Goal: Transaction & Acquisition: Purchase product/service

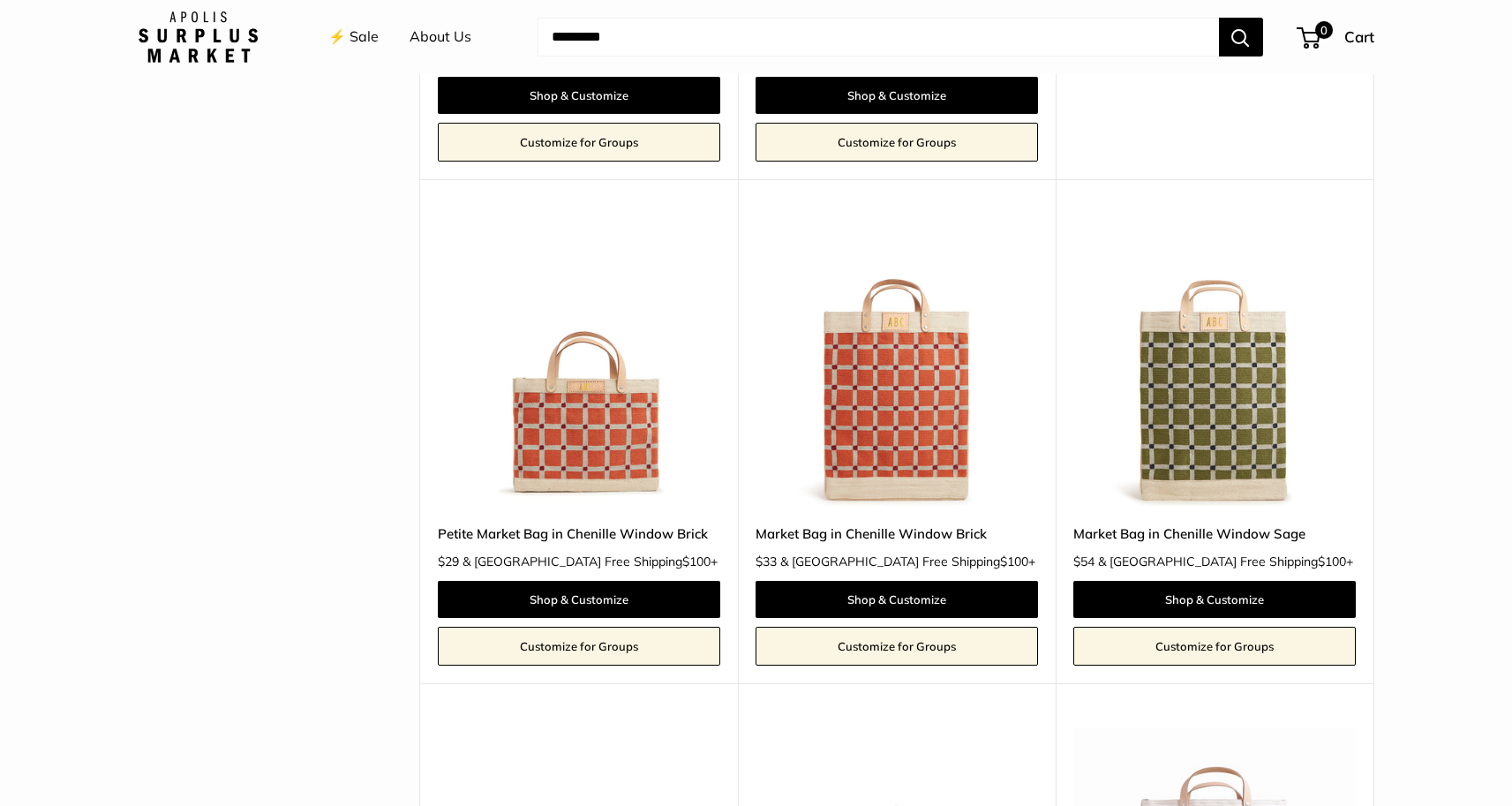
scroll to position [3487, 0]
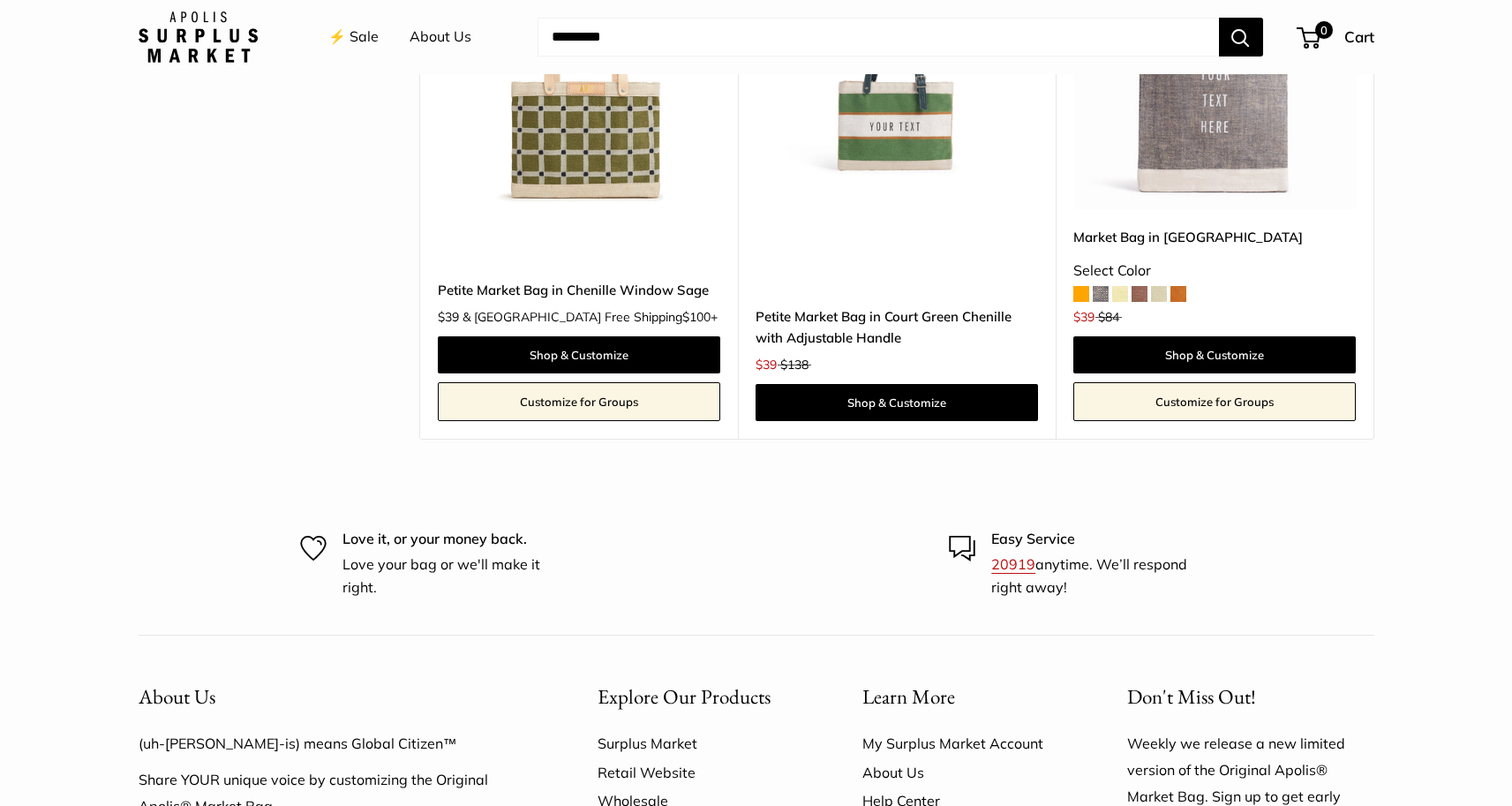
scroll to position [4289, 0]
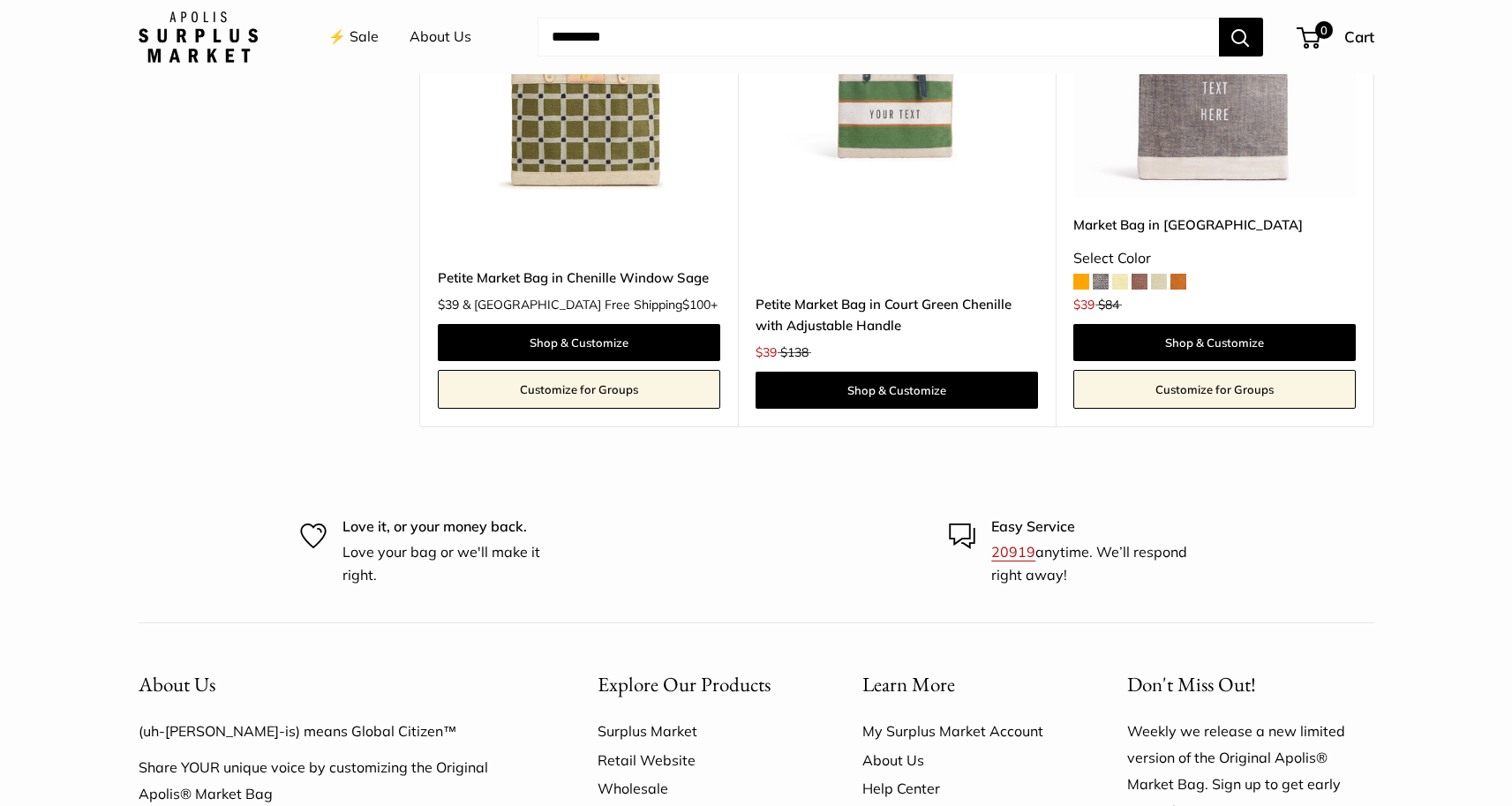
click at [0, 0] on img at bounding box center [0, 0] width 0 height 0
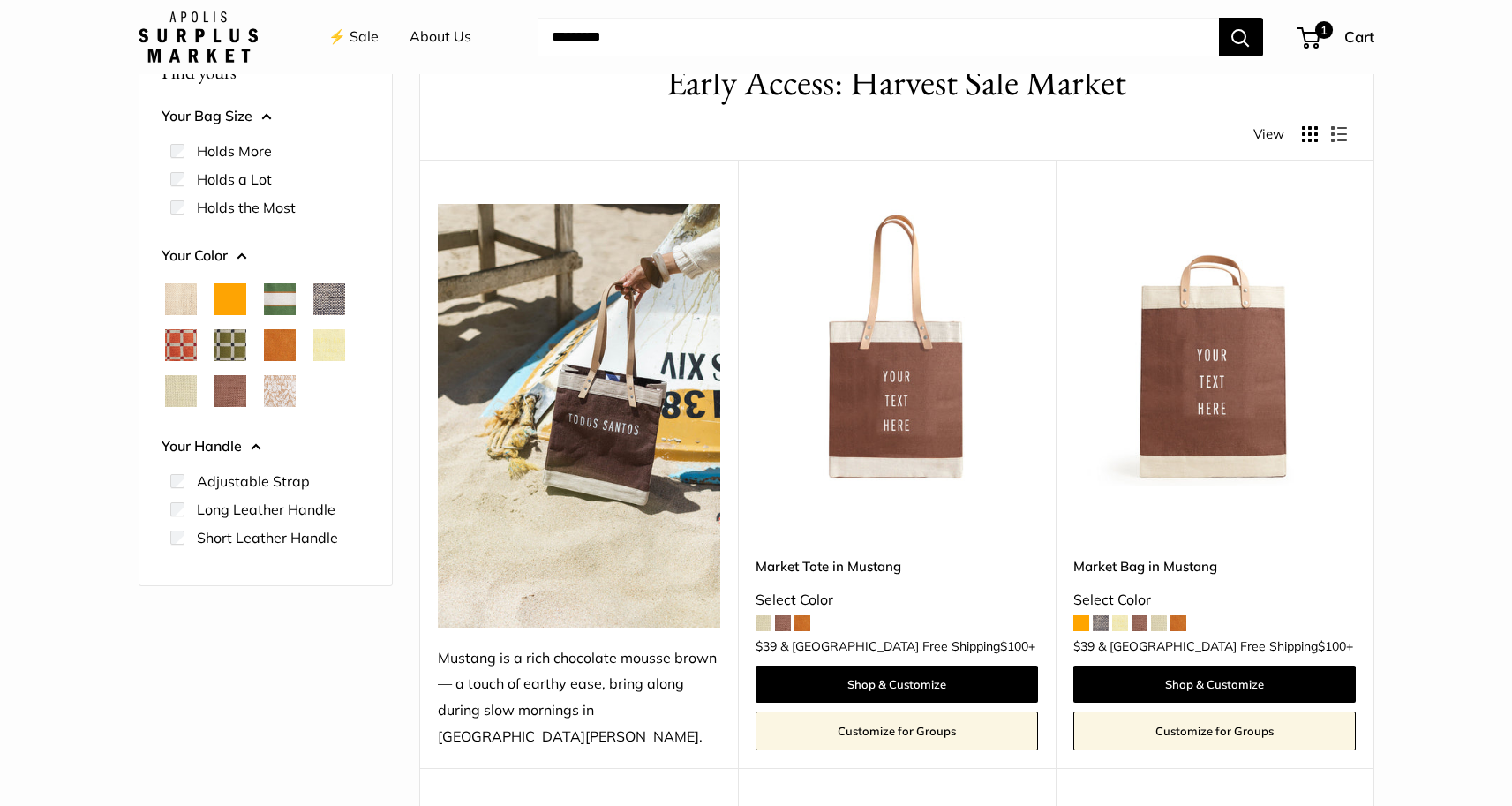
scroll to position [117, 0]
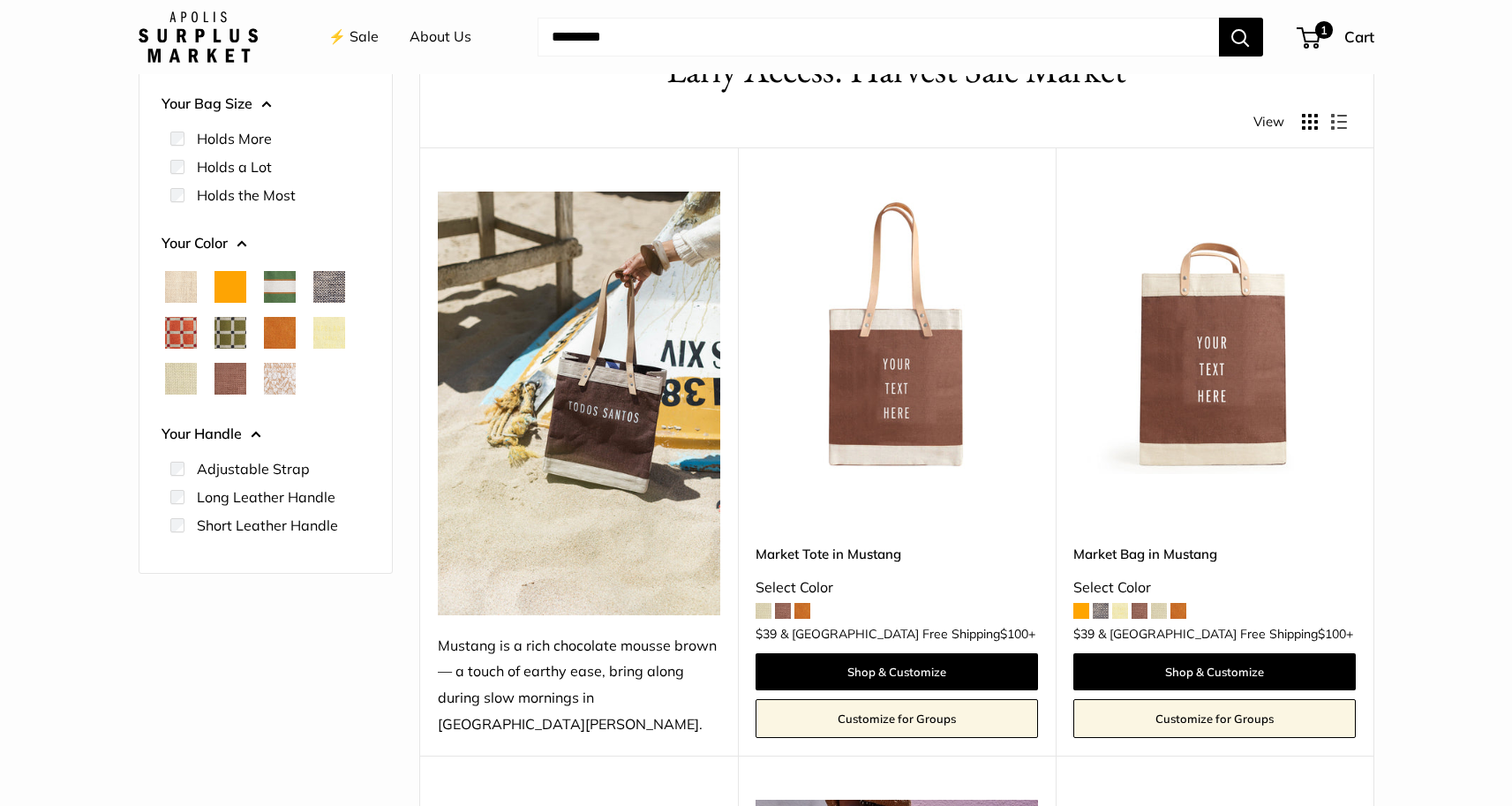
click at [1084, 603] on span at bounding box center [1081, 610] width 16 height 16
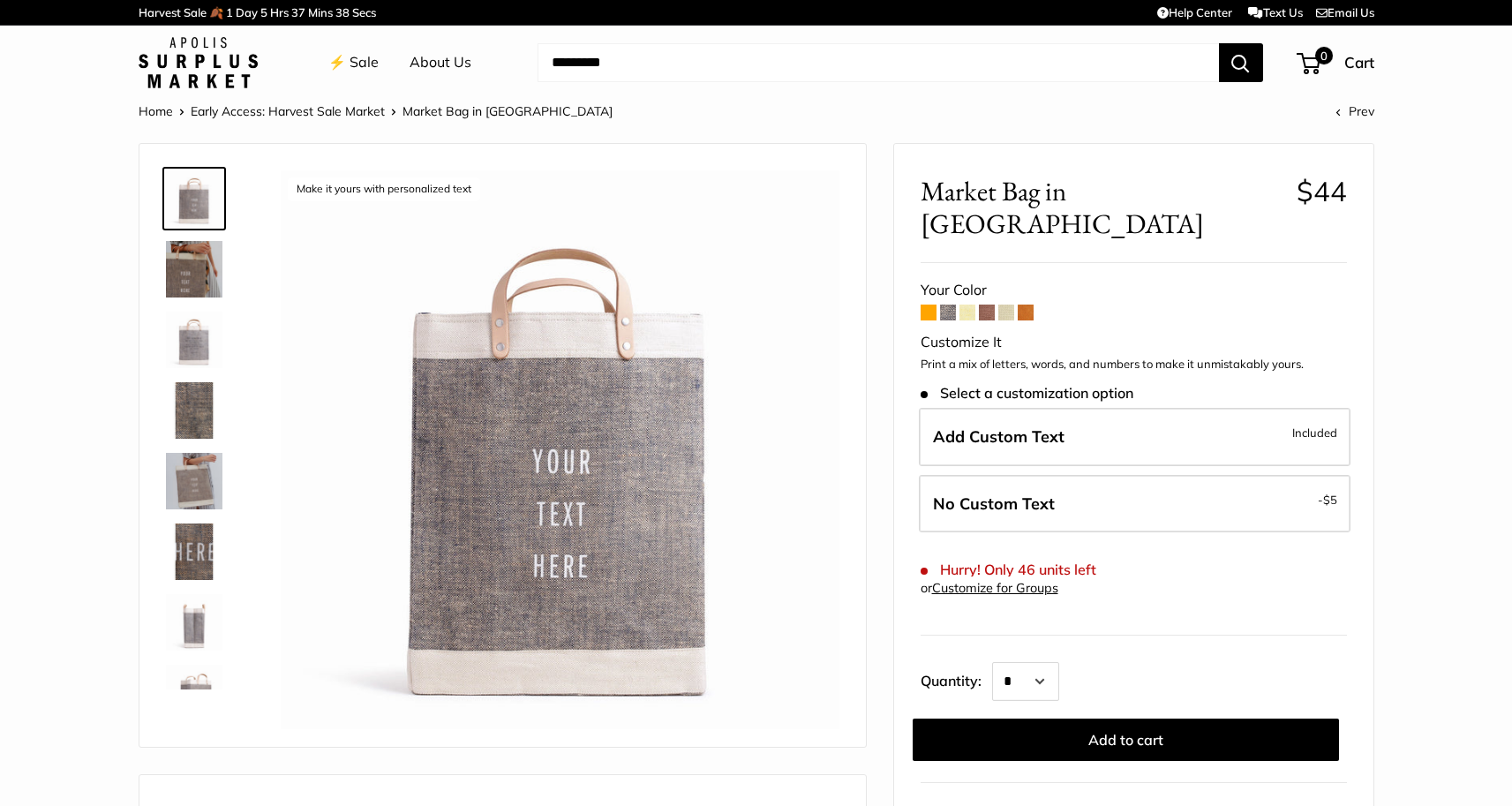
click at [191, 260] on img at bounding box center [194, 268] width 56 height 56
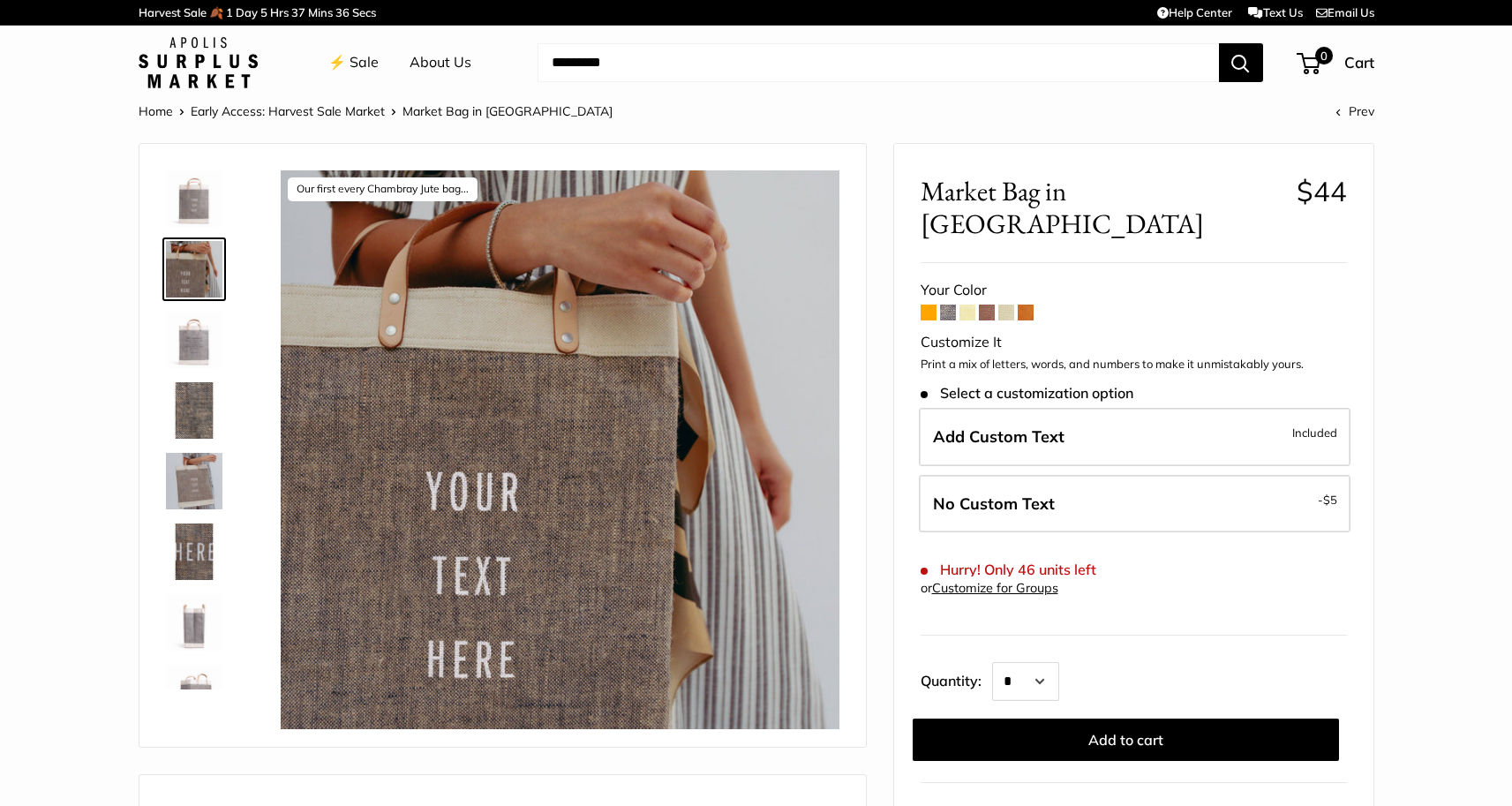
click at [187, 342] on img at bounding box center [194, 339] width 56 height 56
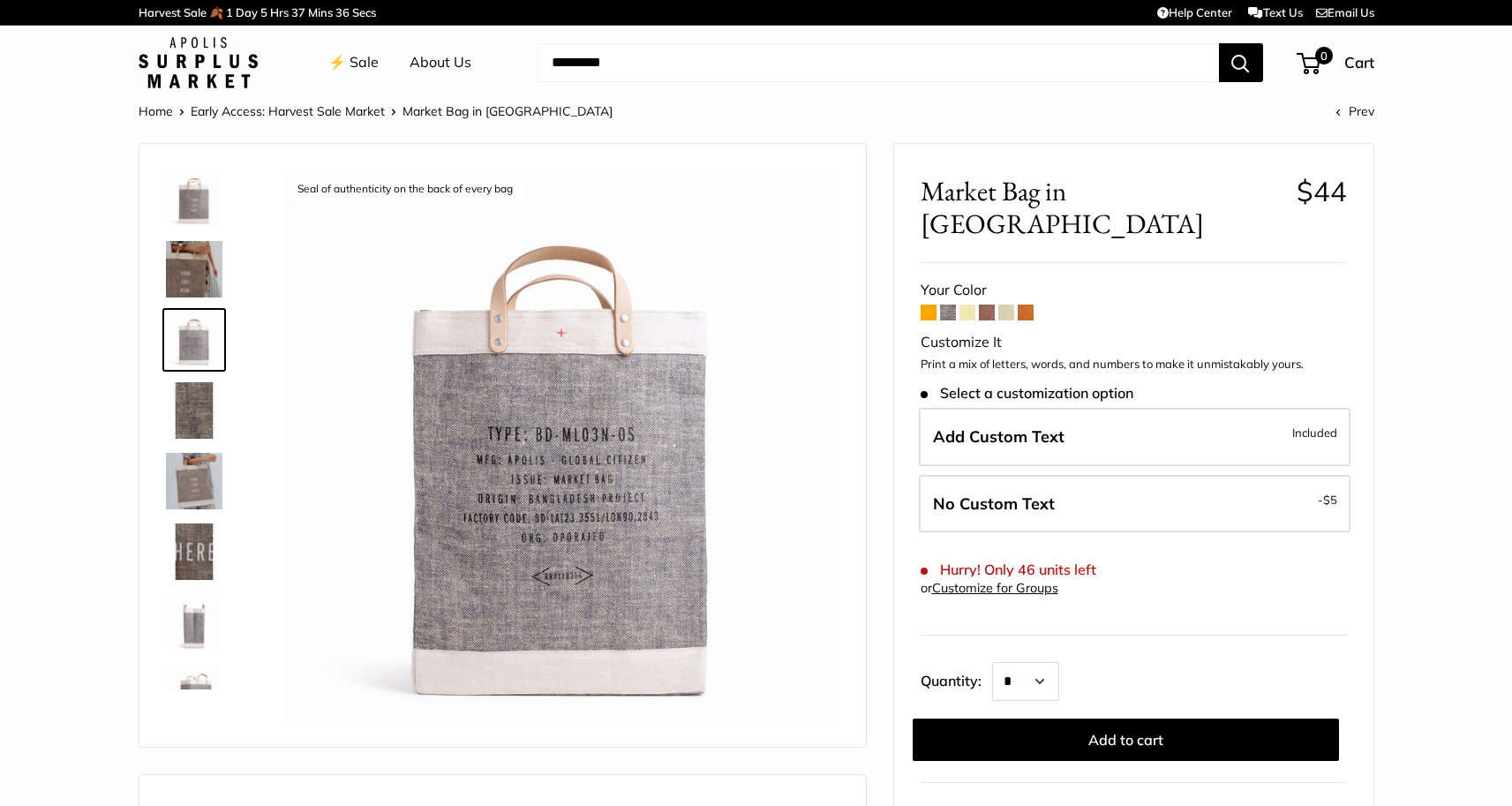
click at [197, 406] on img at bounding box center [194, 410] width 56 height 56
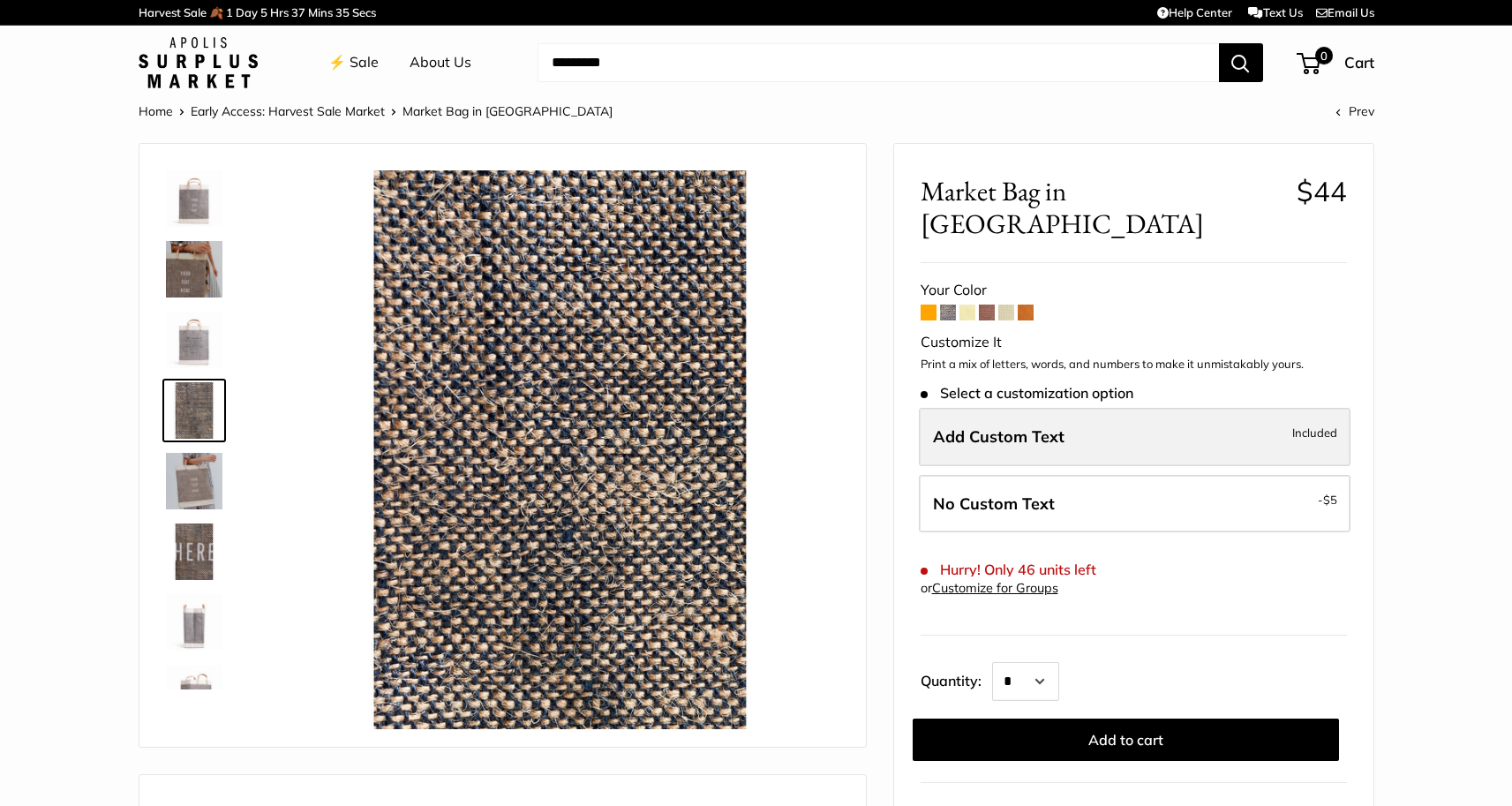
click at [1069, 408] on label "Add Custom Text Included" at bounding box center [1135, 436] width 431 height 58
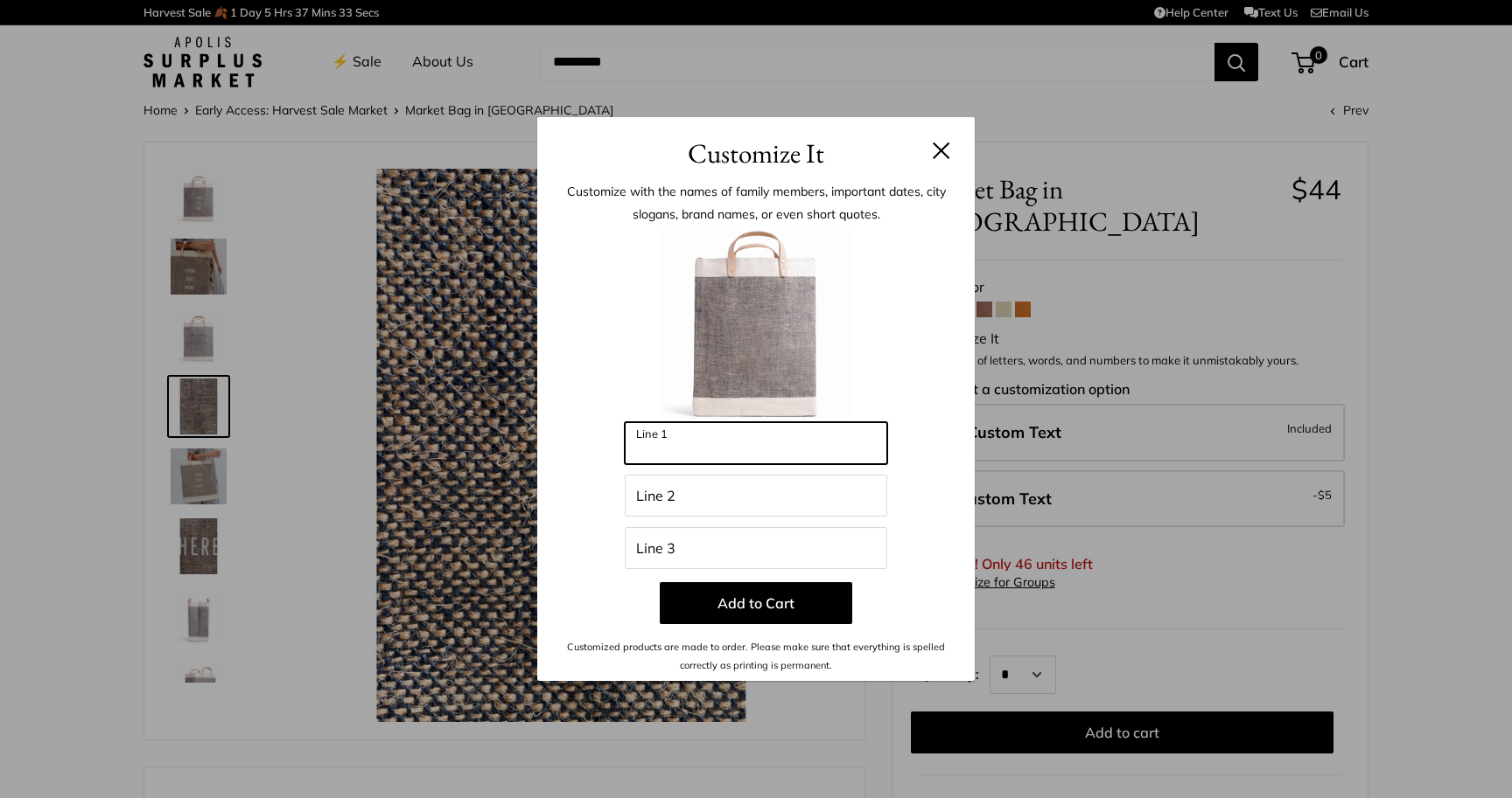
click at [777, 445] on input "Line 1" at bounding box center [756, 443] width 262 height 42
type input "******"
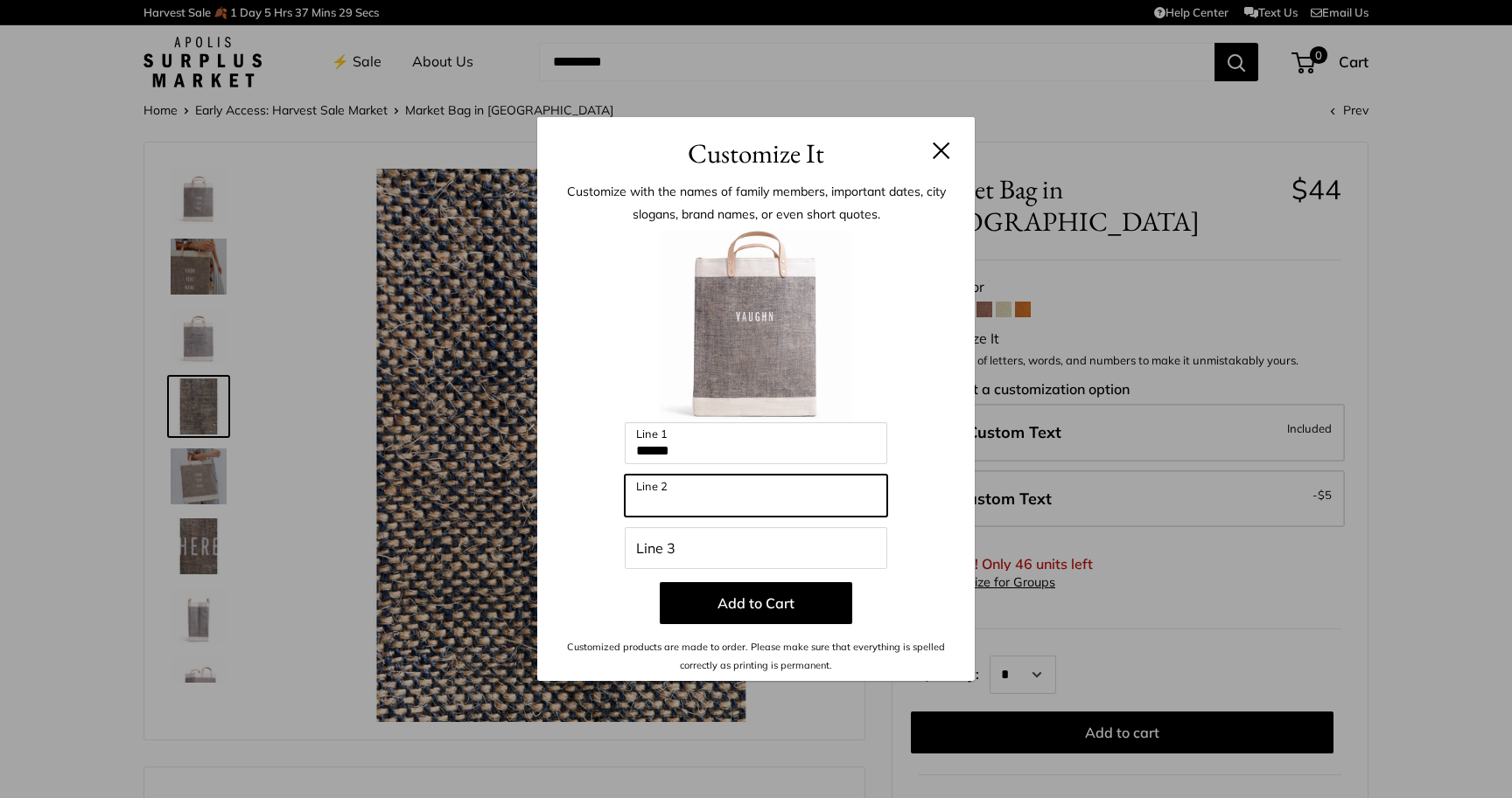
click at [751, 507] on input "Line 2" at bounding box center [756, 496] width 262 height 42
type input "*****"
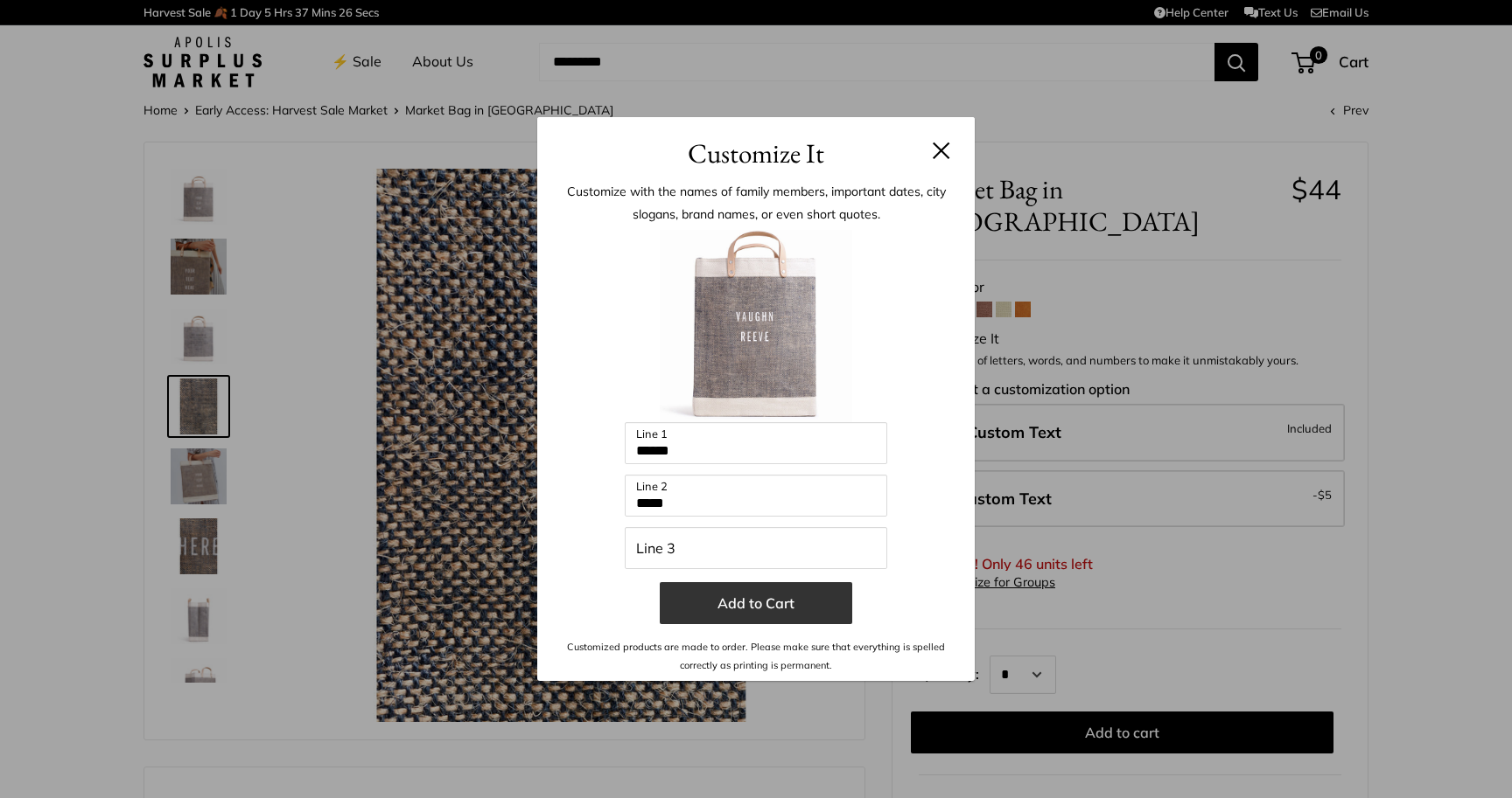
click at [760, 595] on button "Add to Cart" at bounding box center [756, 604] width 193 height 42
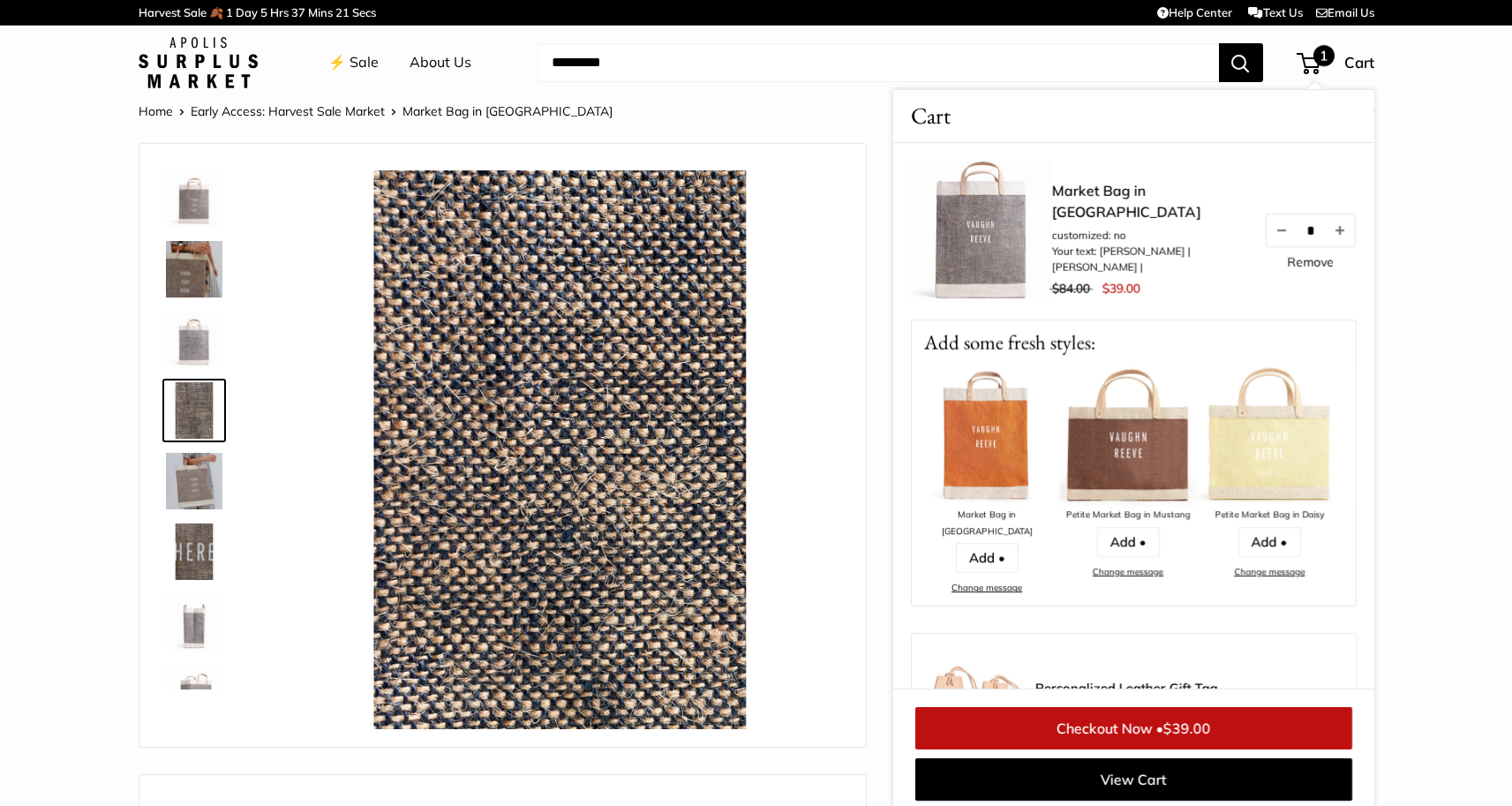
scroll to position [92, 0]
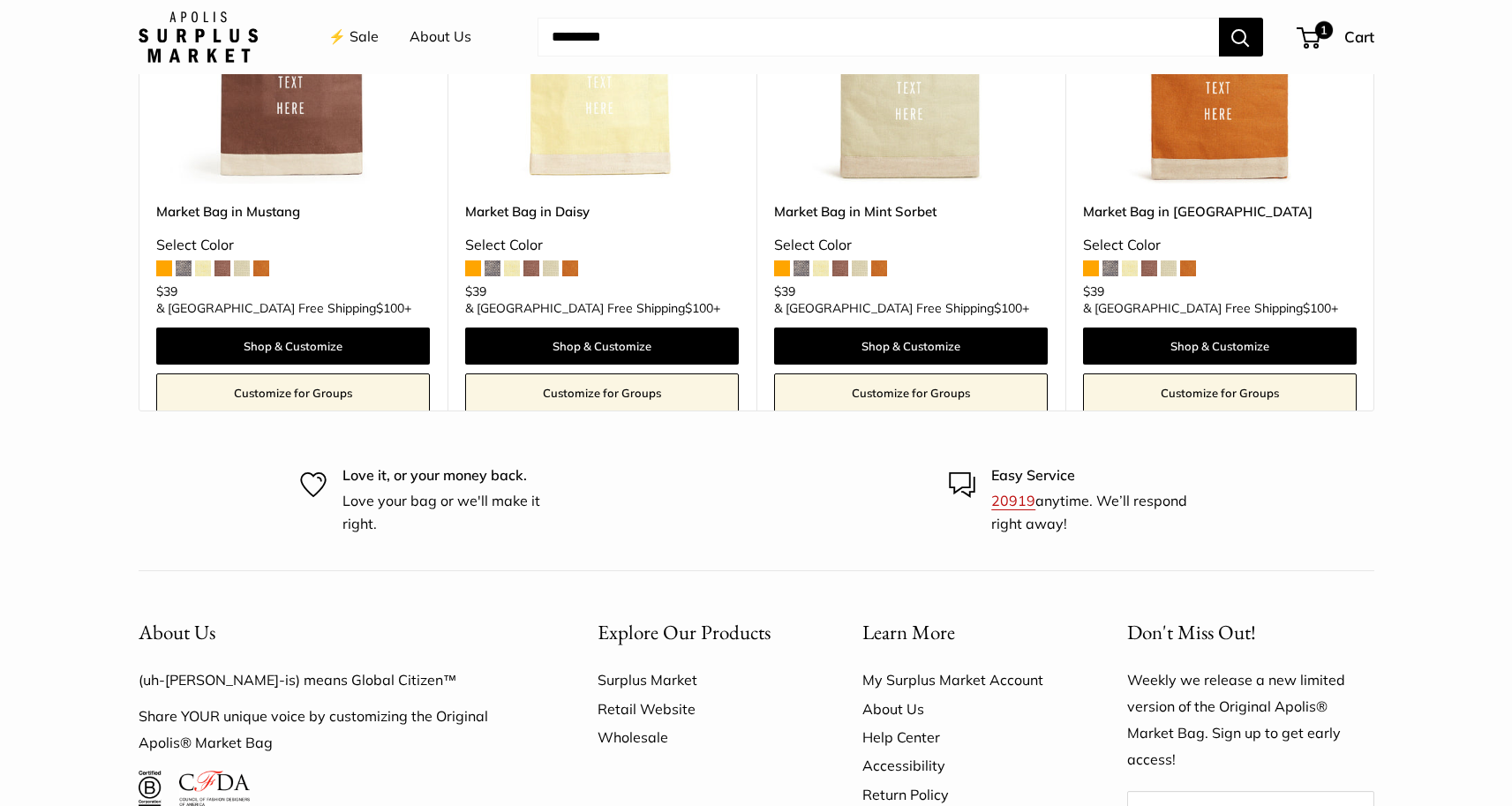
scroll to position [1572, 0]
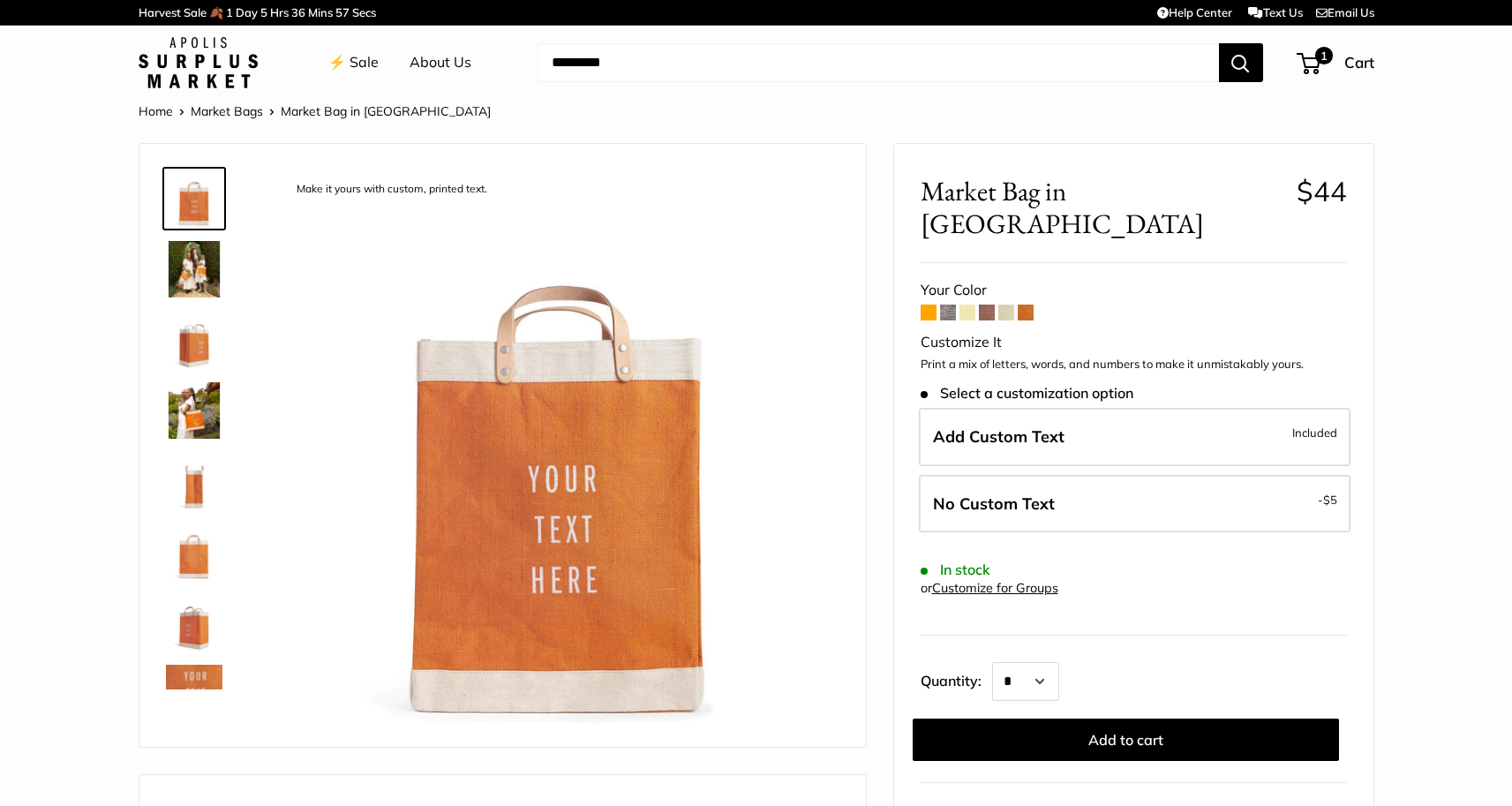
click at [953, 304] on span at bounding box center [948, 312] width 16 height 16
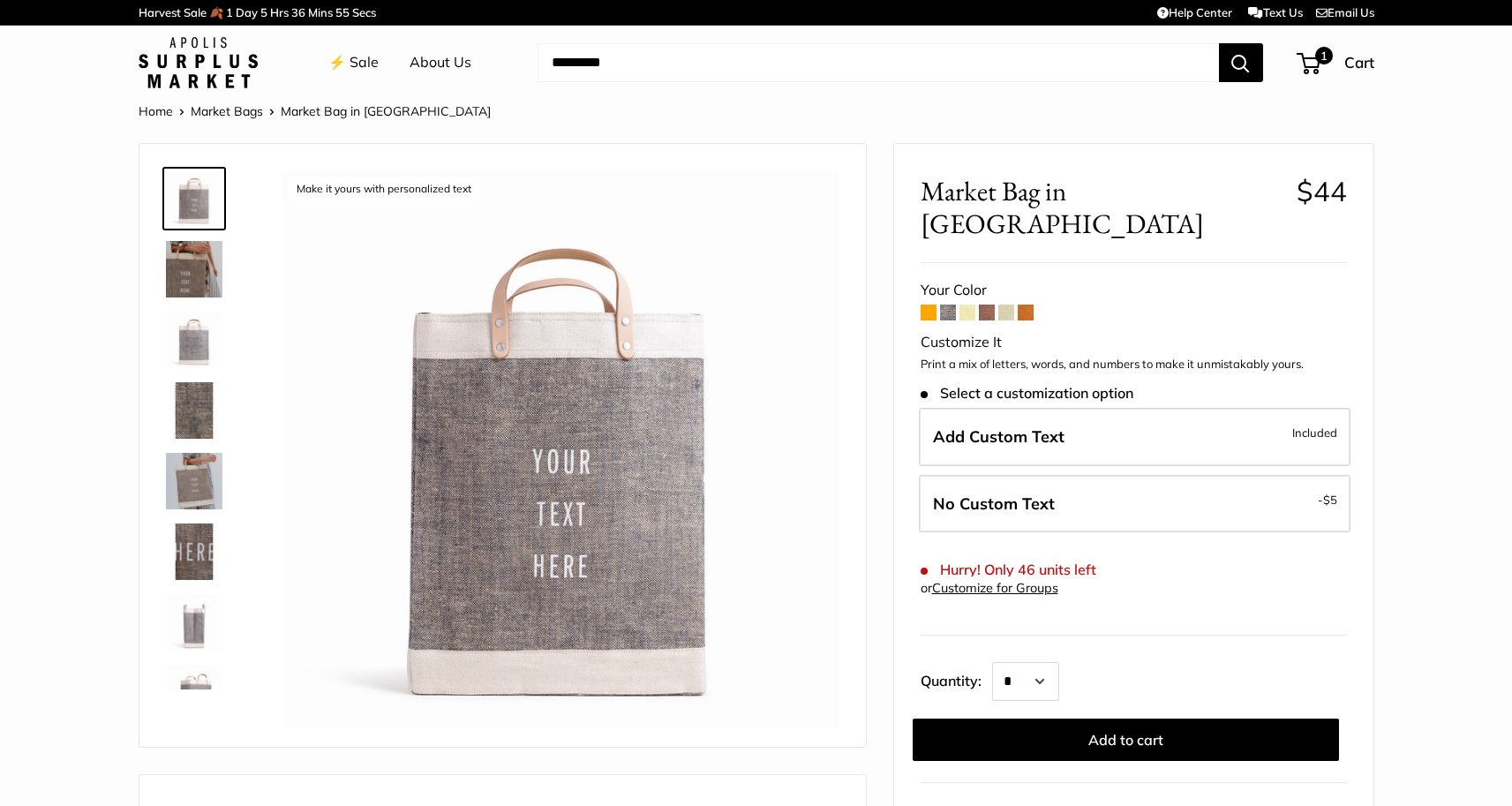
click at [967, 304] on span at bounding box center [967, 312] width 16 height 16
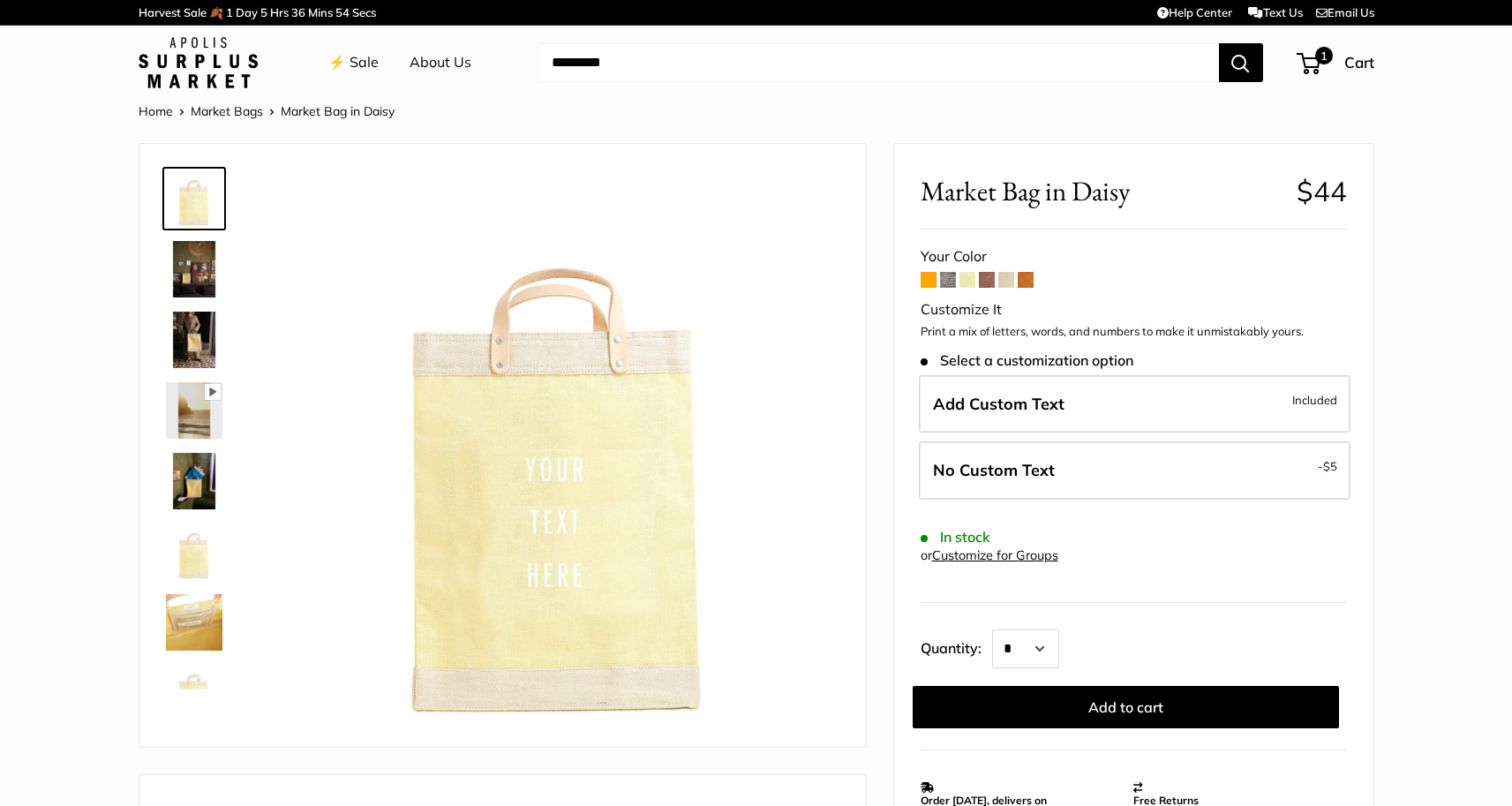
click at [998, 277] on span at bounding box center [1006, 279] width 16 height 16
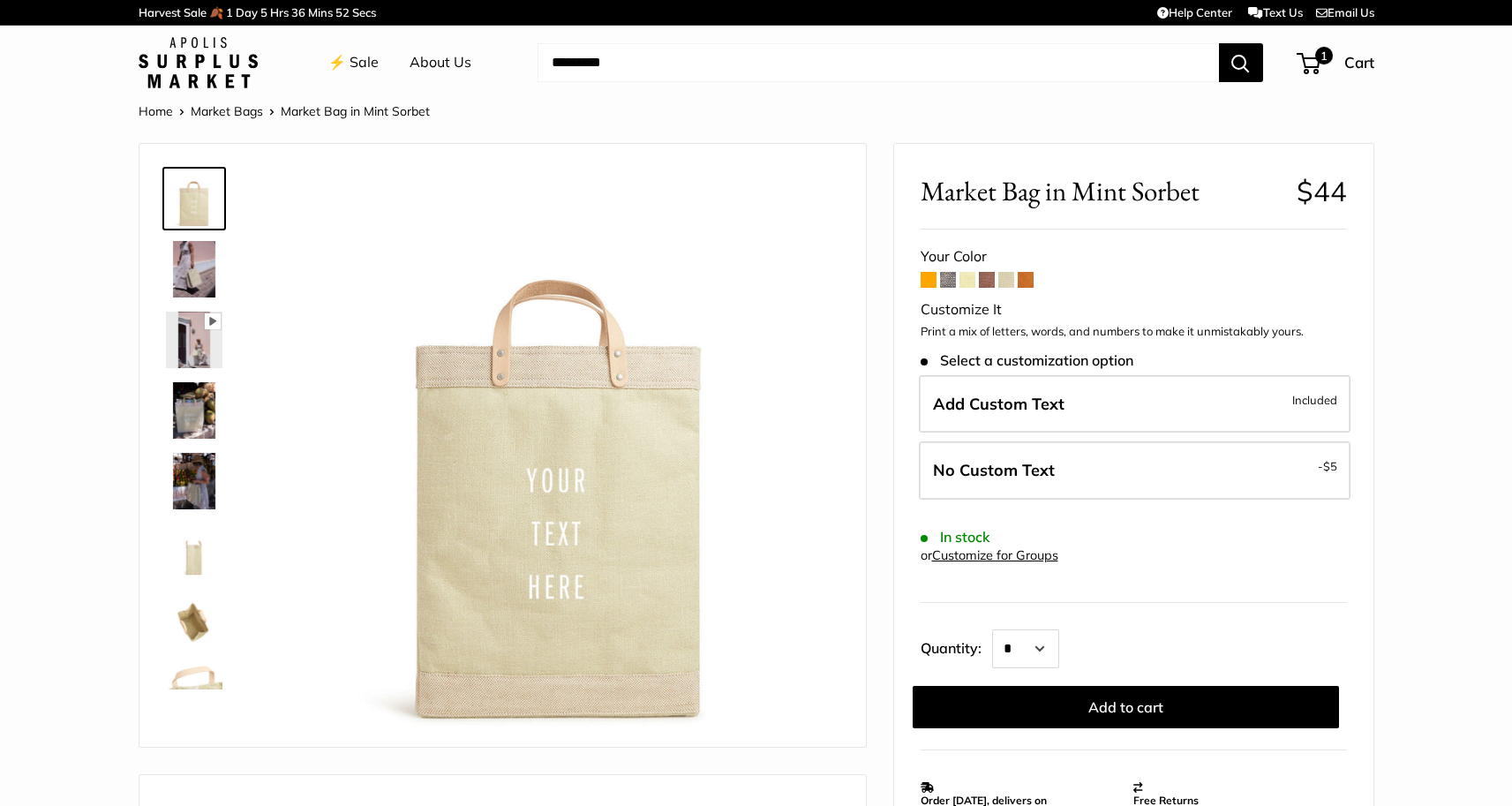
click at [994, 265] on div "Your Color" at bounding box center [1134, 256] width 426 height 27
click at [991, 279] on span at bounding box center [986, 279] width 16 height 16
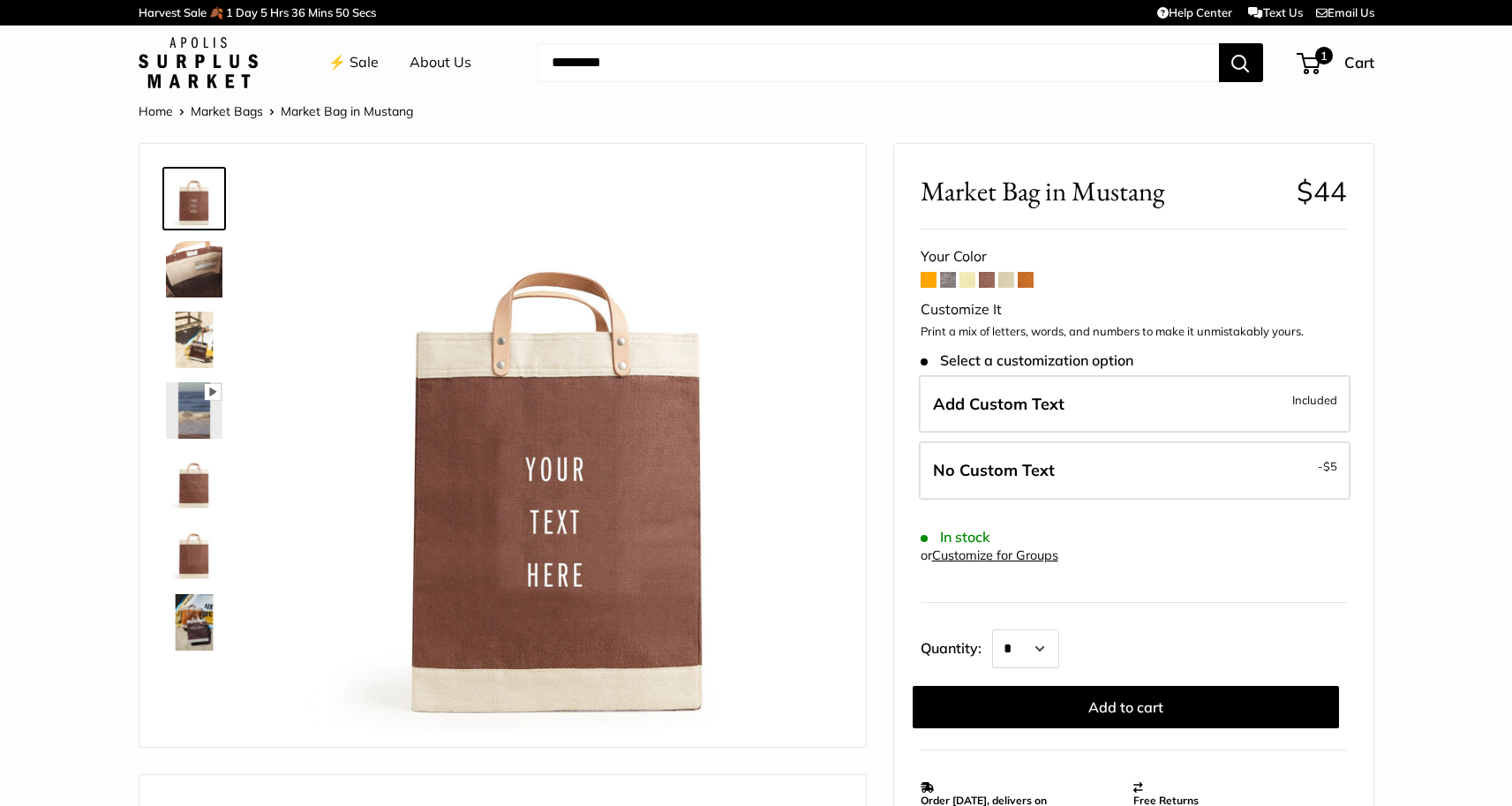
click at [1037, 280] on form "Your Color Customize It Print a mix of letters, words, and numbers to make it u…" at bounding box center [1134, 486] width 426 height 485
click at [213, 617] on img at bounding box center [194, 622] width 56 height 56
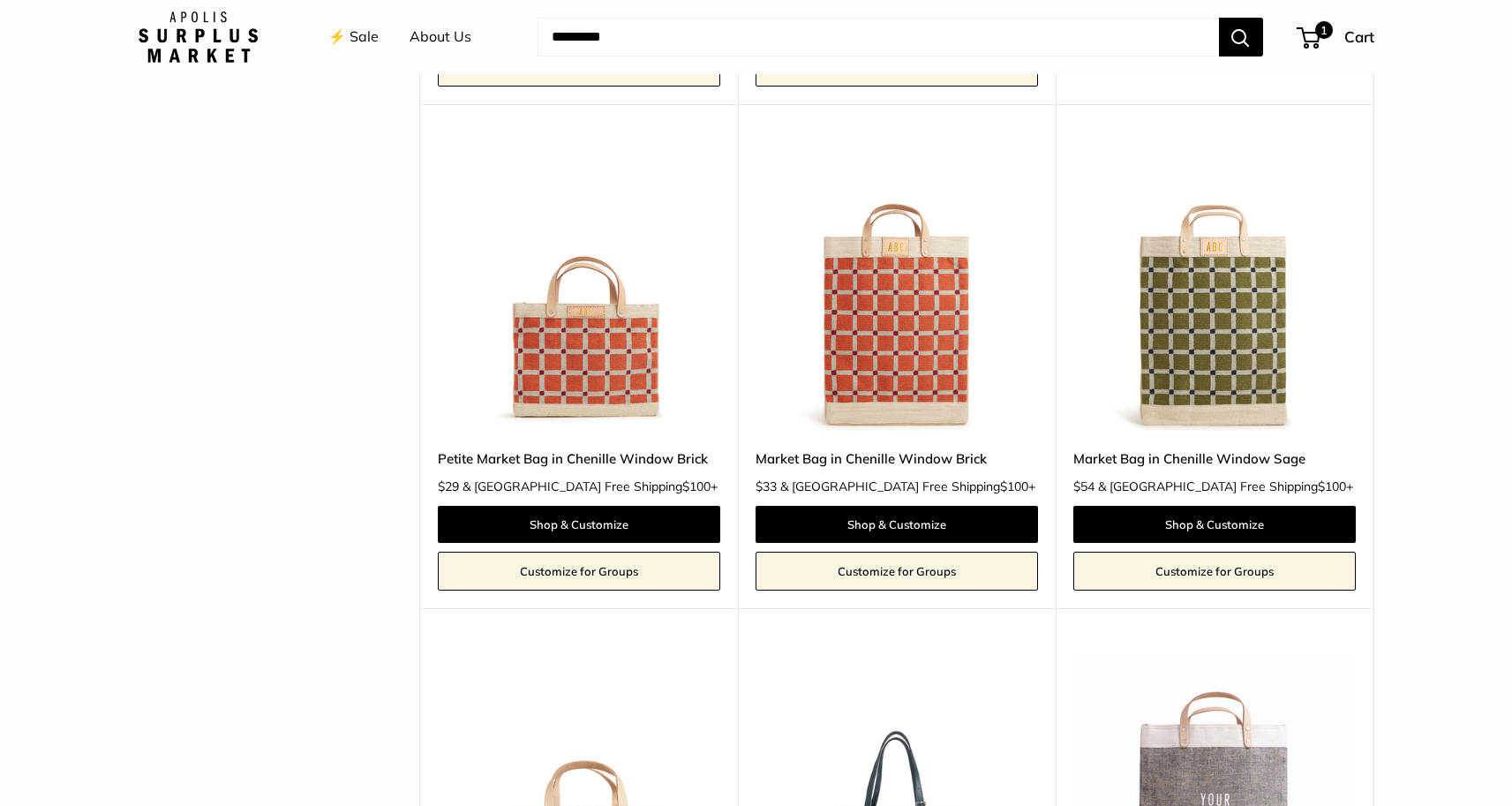
scroll to position [2780, 0]
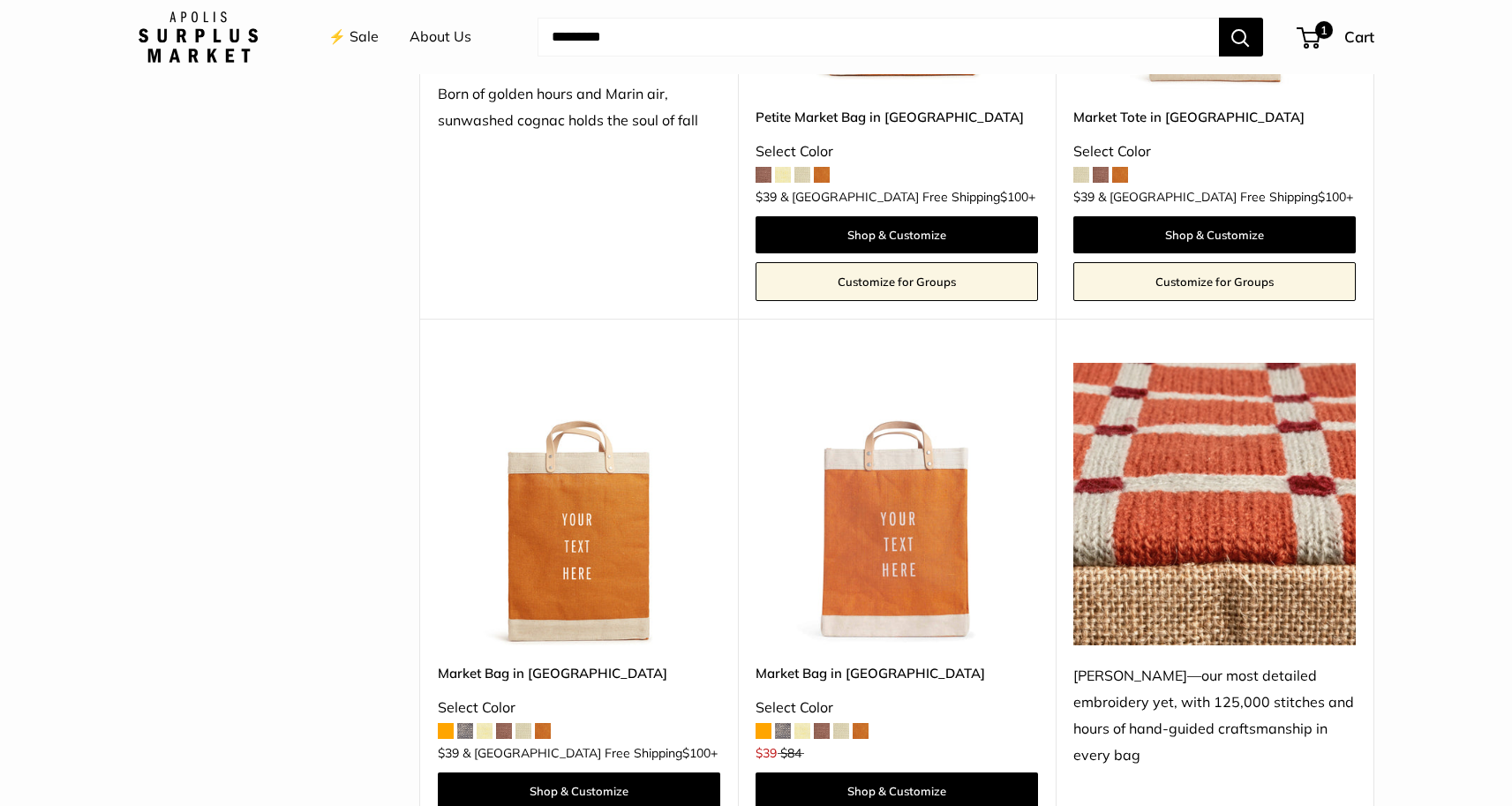
click at [0, 0] on img at bounding box center [0, 0] width 0 height 0
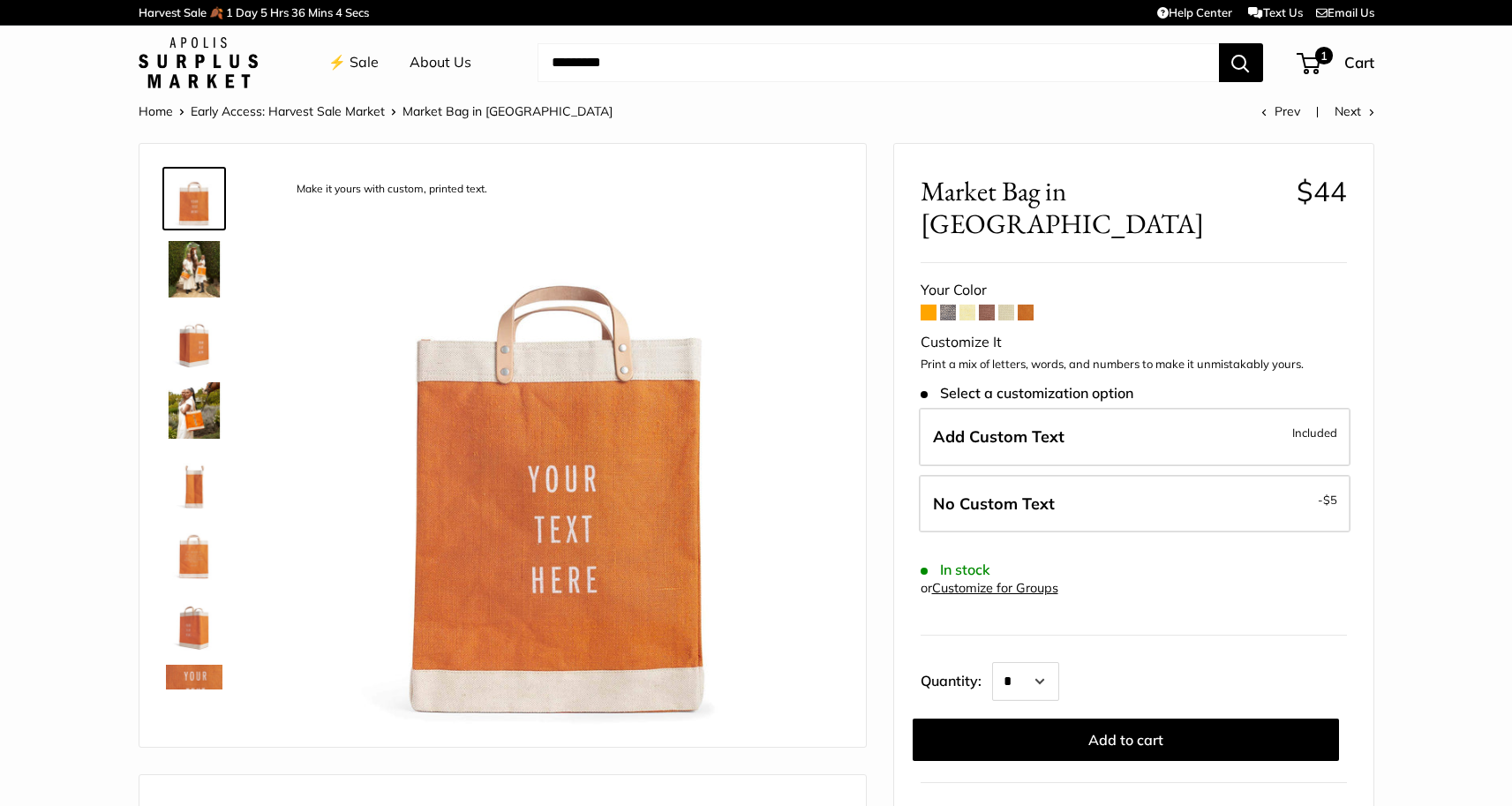
click at [1026, 304] on span at bounding box center [1025, 312] width 16 height 16
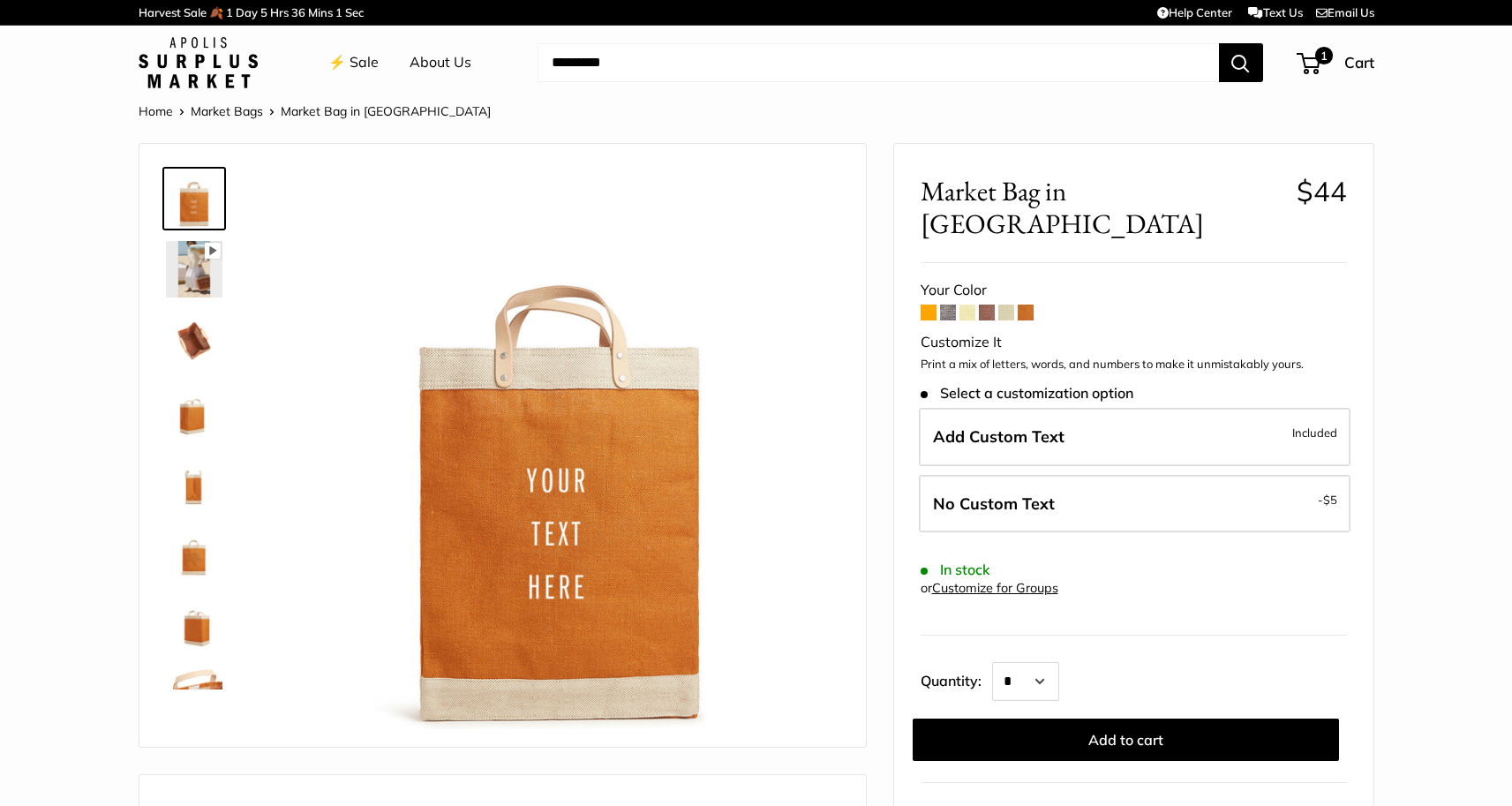
click at [932, 304] on span at bounding box center [928, 312] width 16 height 16
click at [194, 329] on img at bounding box center [194, 339] width 56 height 56
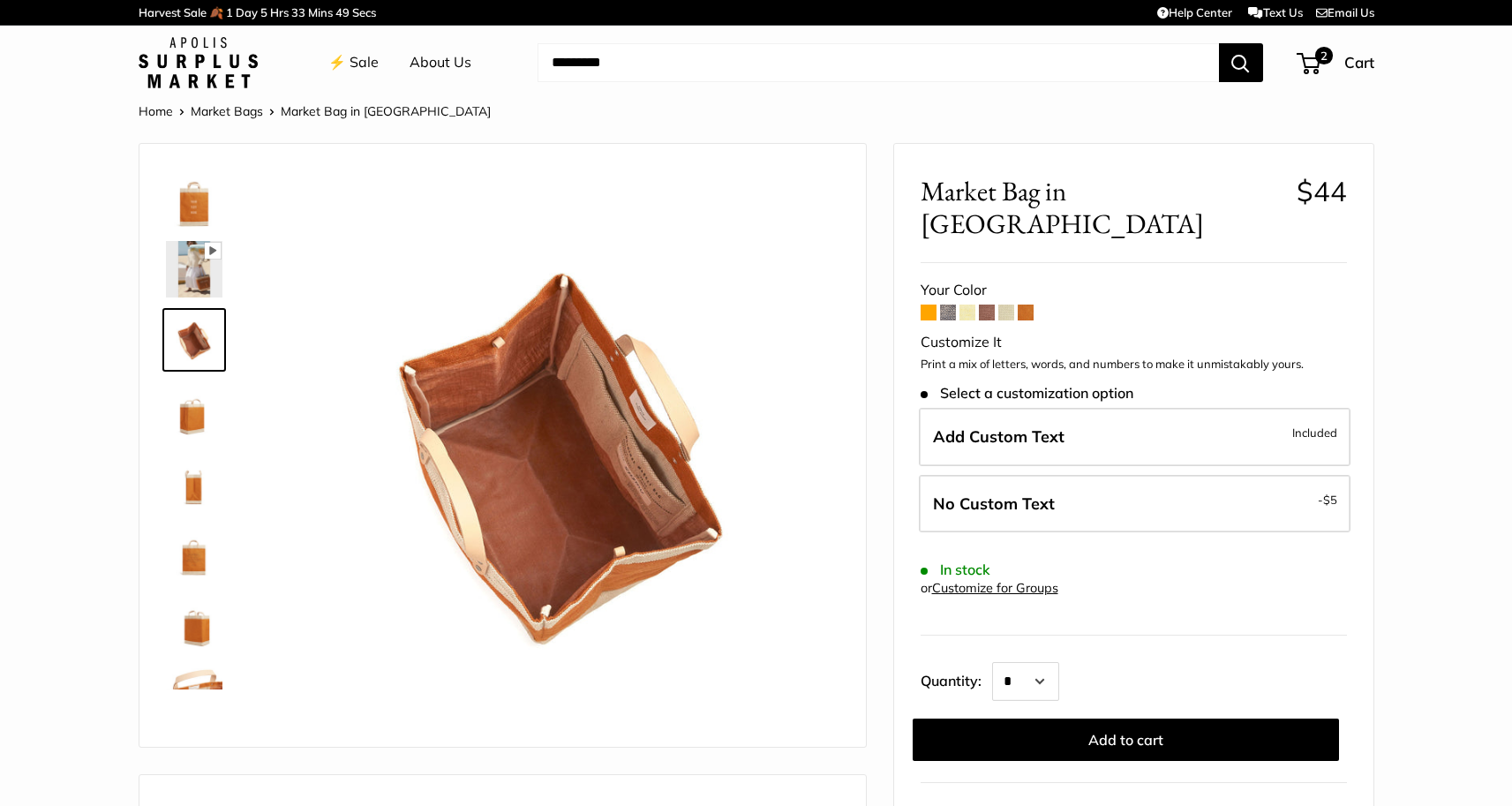
click at [199, 393] on img at bounding box center [194, 410] width 56 height 56
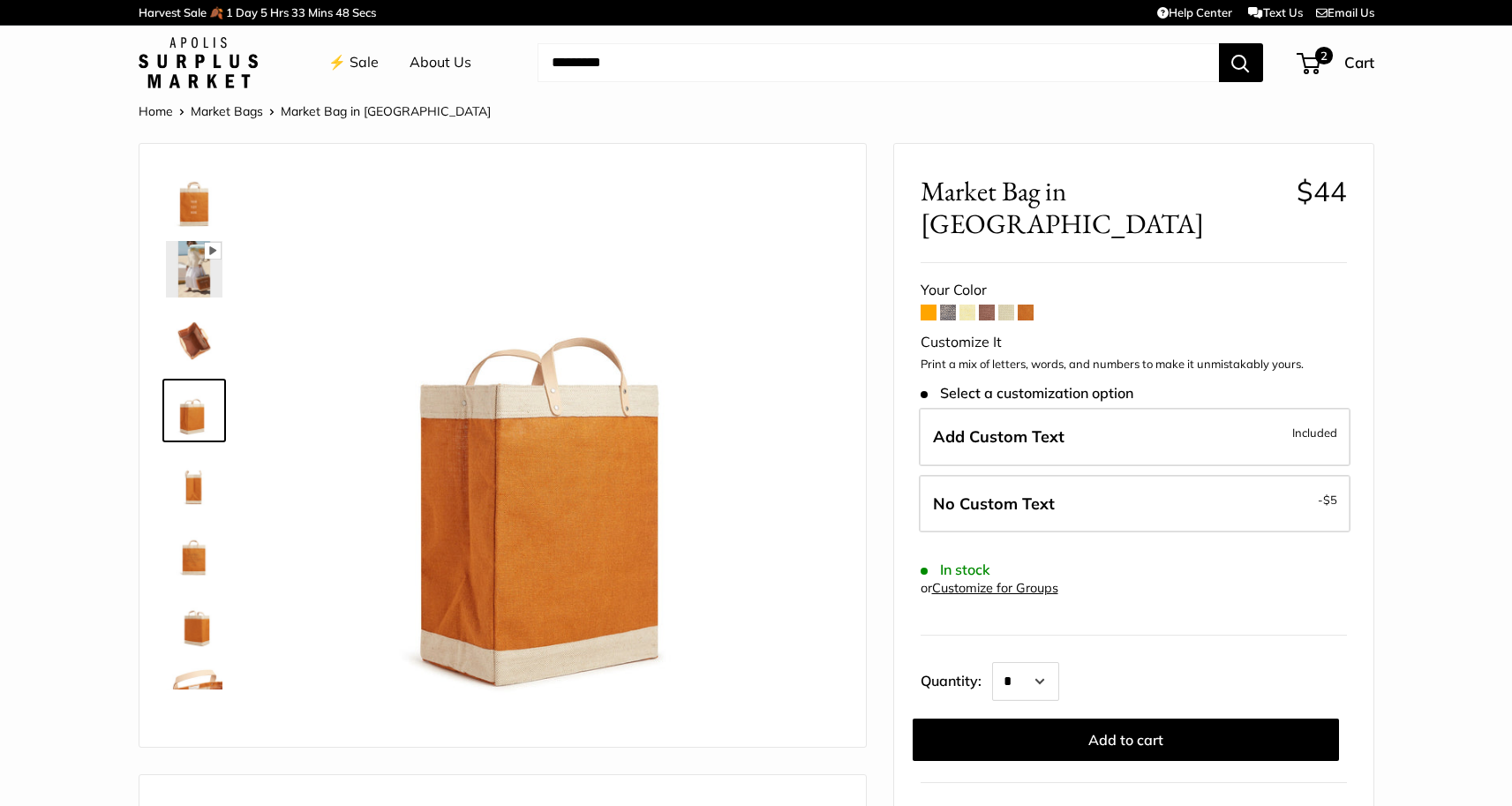
click at [201, 446] on div at bounding box center [201, 424] width 85 height 530
click at [928, 304] on span at bounding box center [928, 312] width 16 height 16
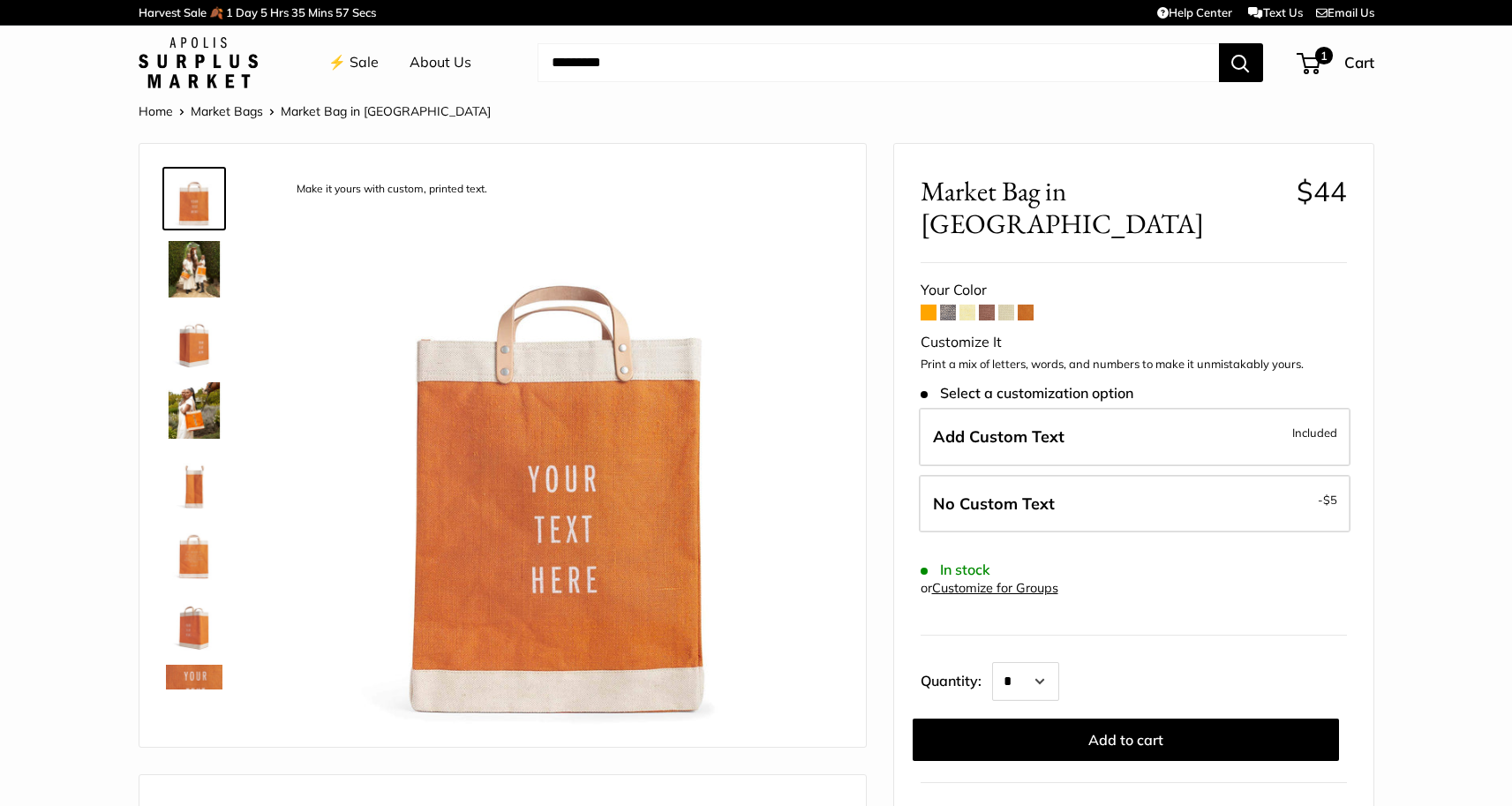
click at [206, 279] on img at bounding box center [194, 268] width 56 height 56
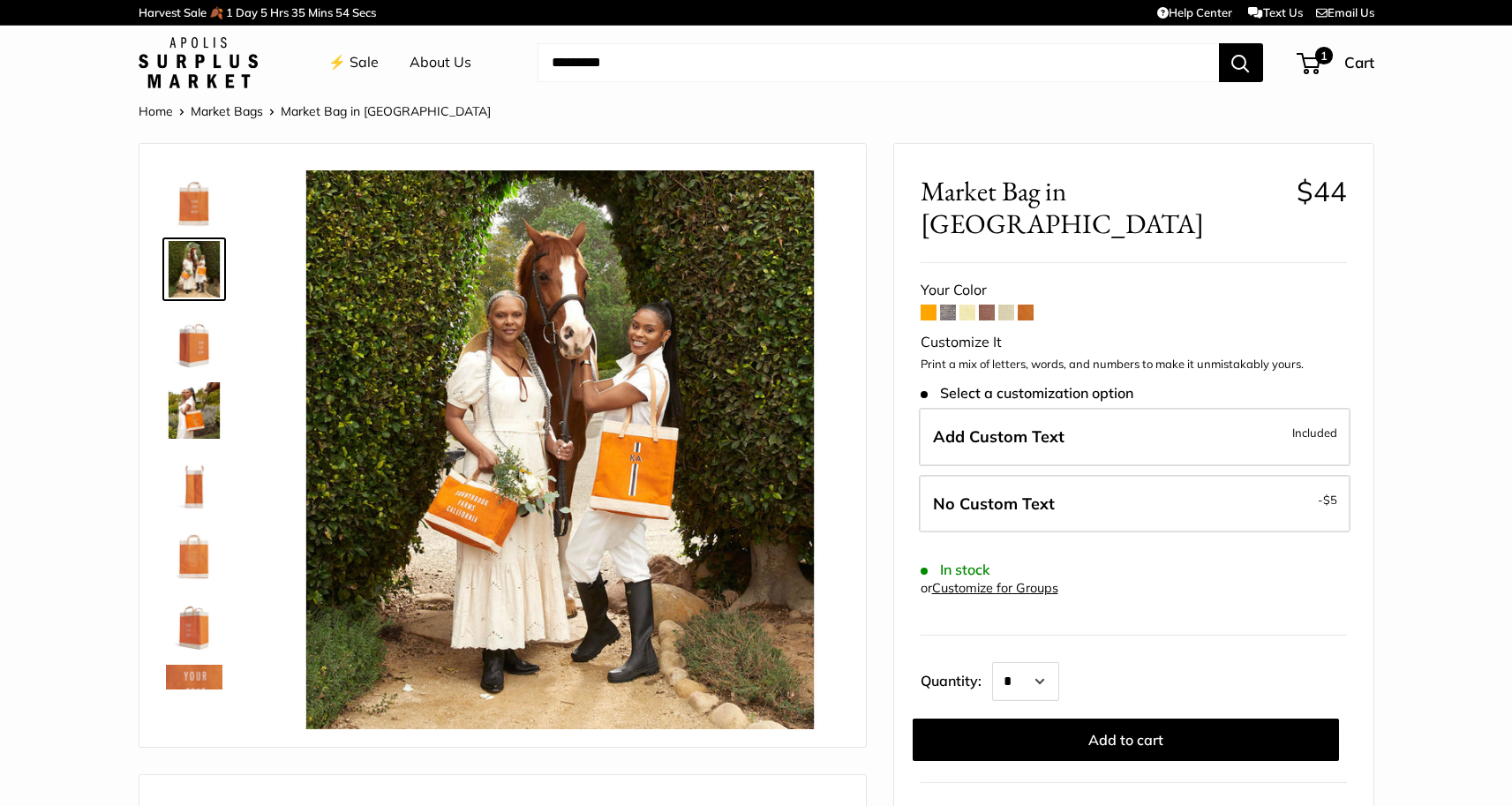
click at [199, 338] on img at bounding box center [194, 339] width 56 height 56
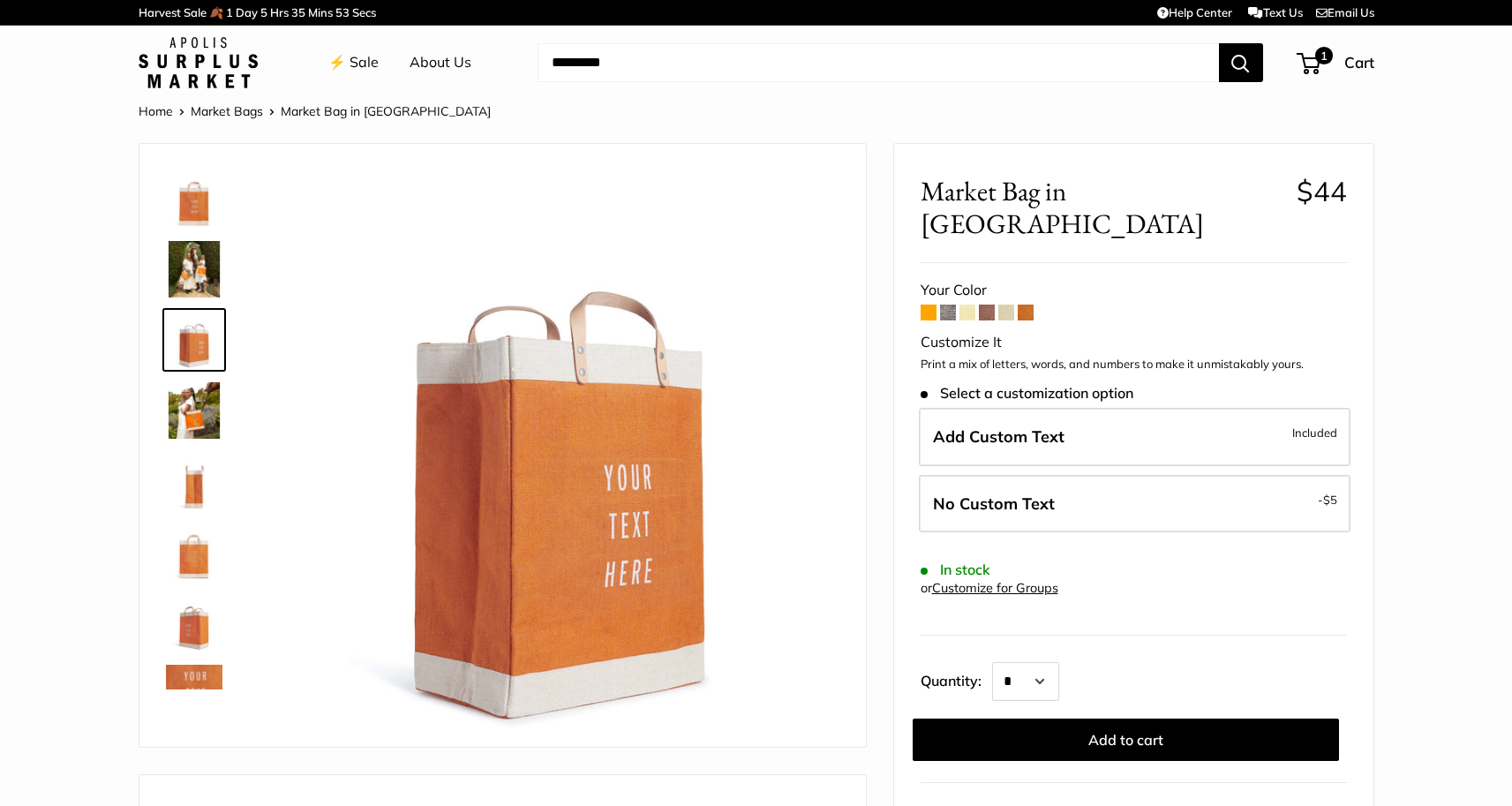
click at [192, 422] on img at bounding box center [194, 410] width 56 height 56
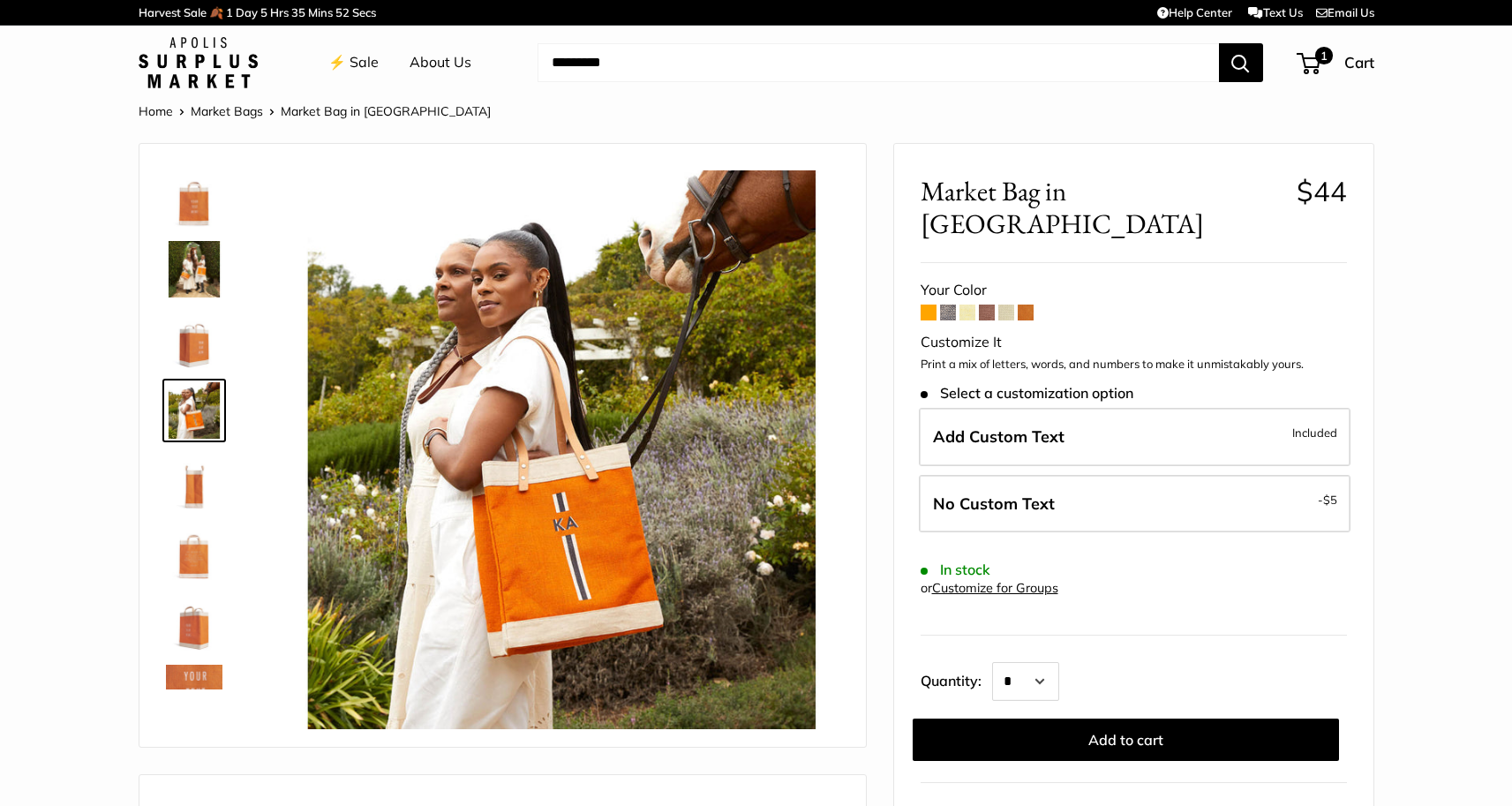
click at [197, 482] on img at bounding box center [194, 480] width 56 height 56
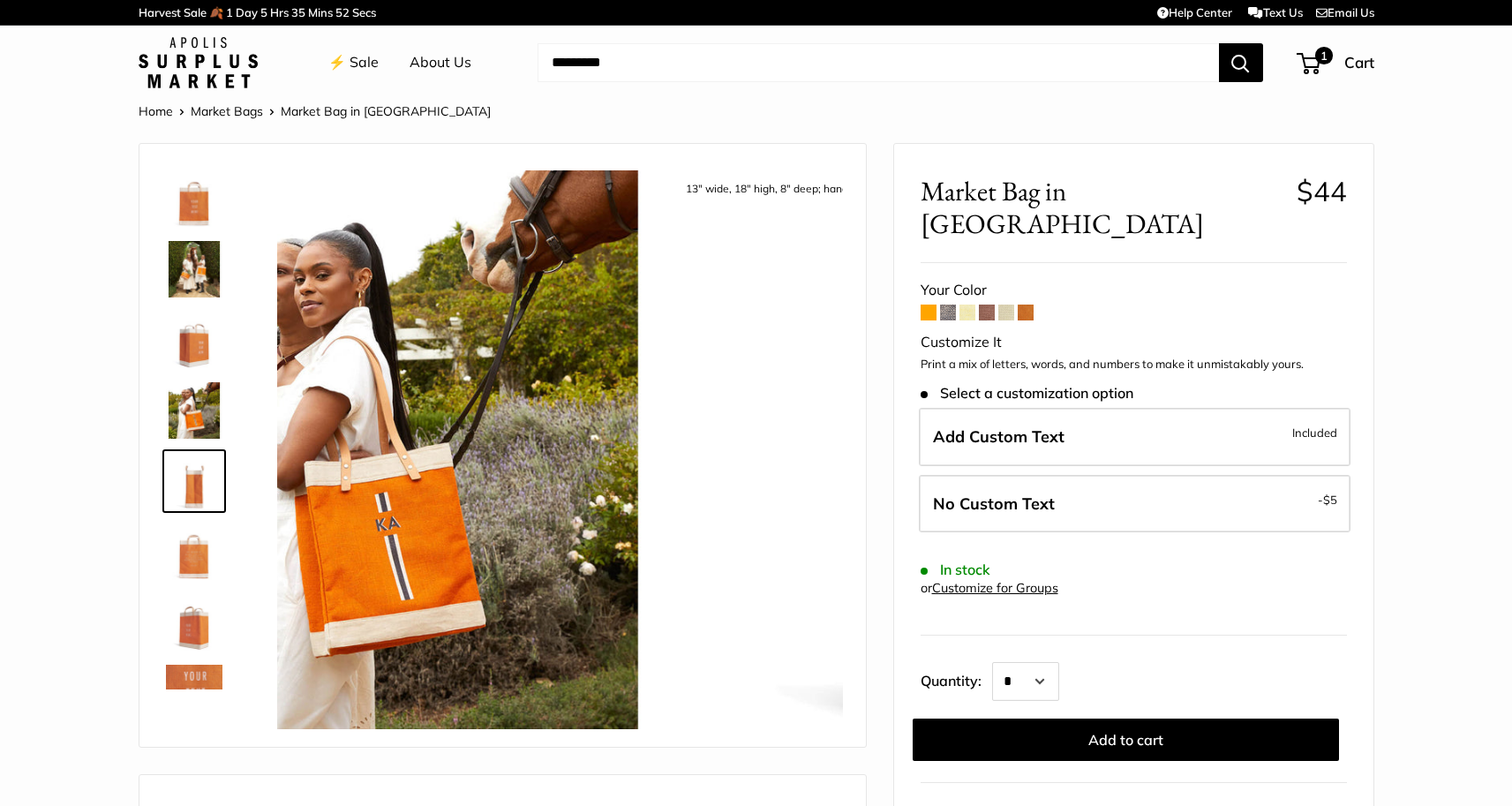
scroll to position [54, 0]
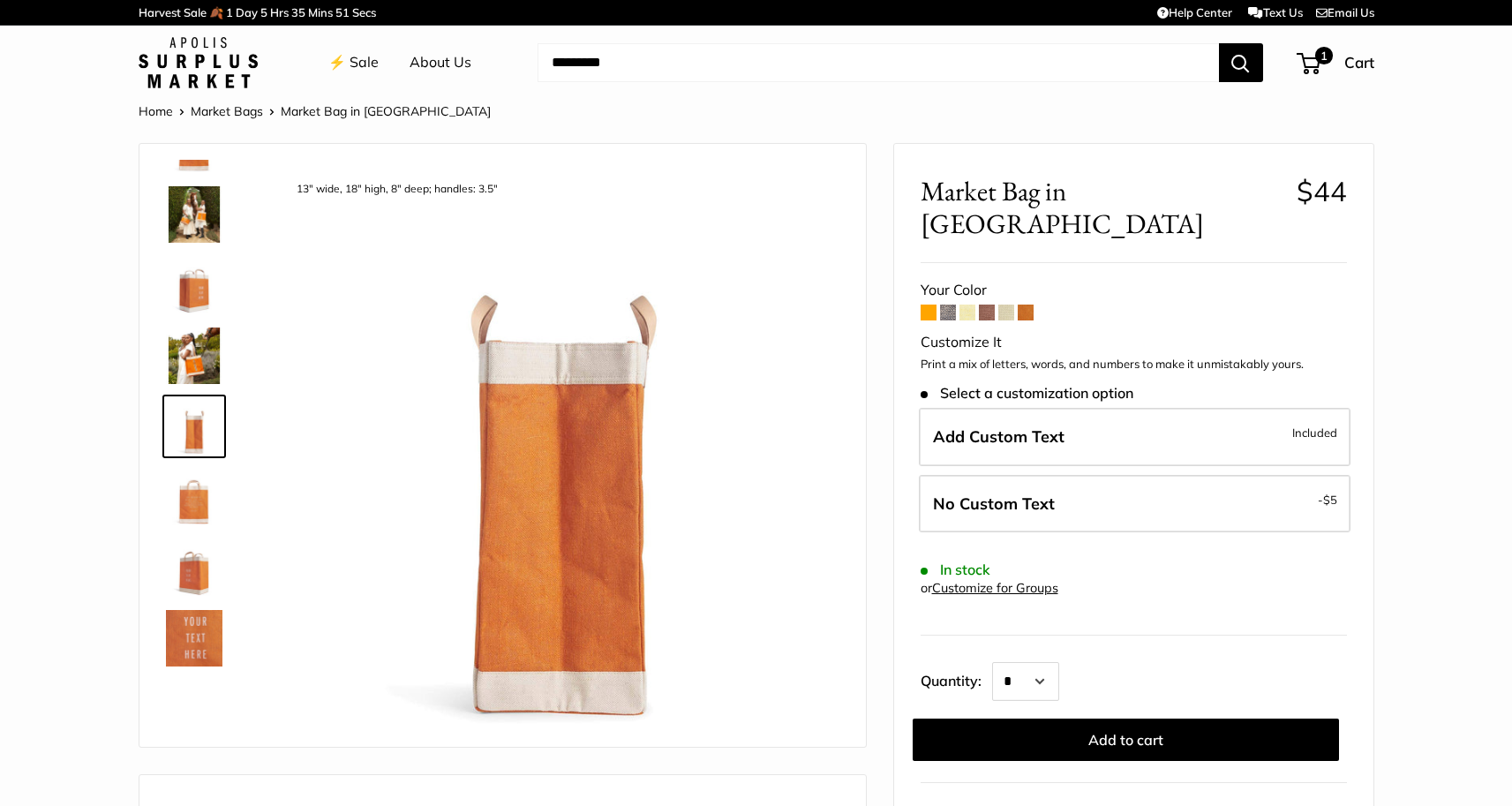
click at [195, 351] on img at bounding box center [194, 355] width 56 height 56
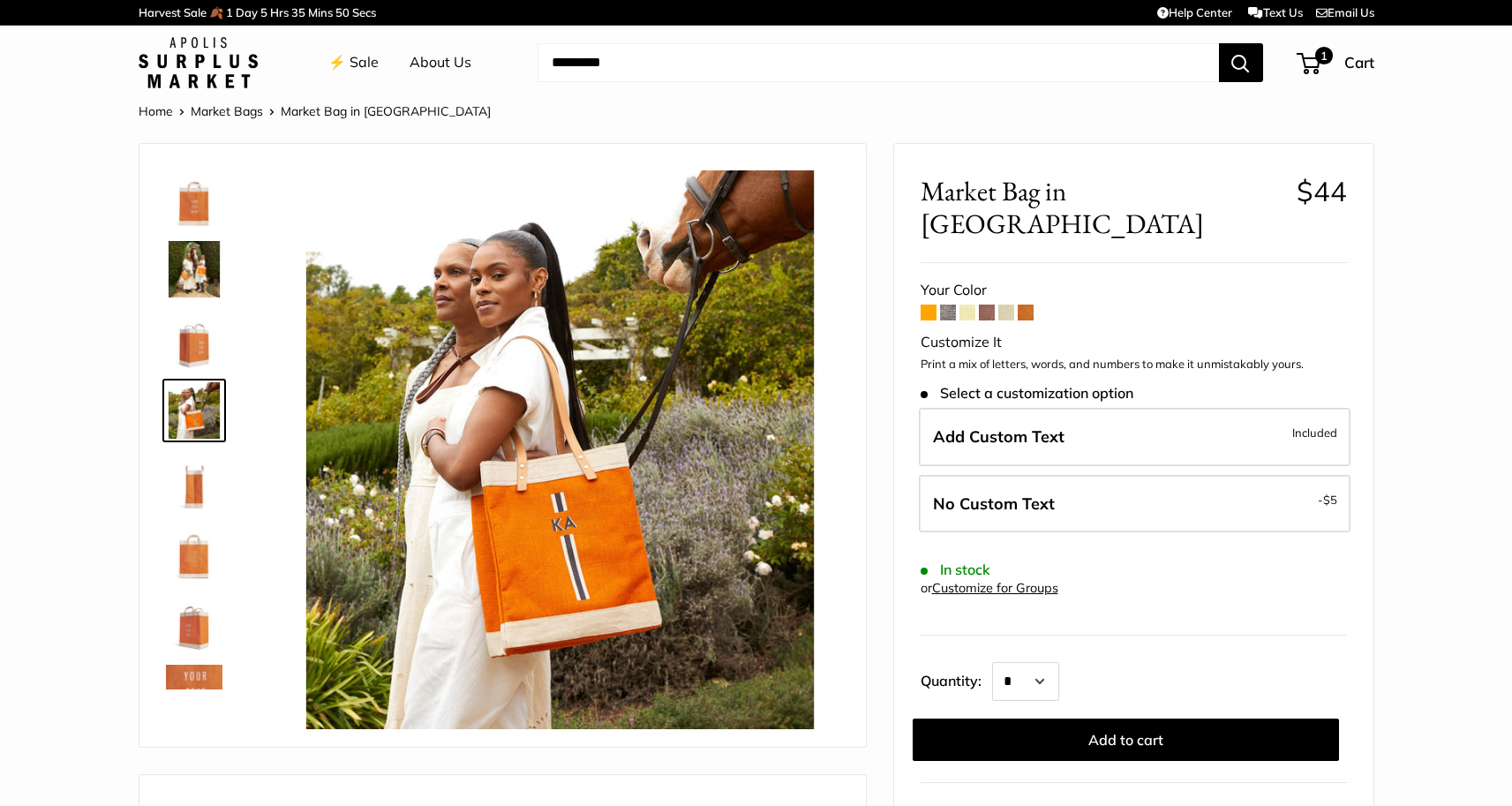
click at [202, 258] on img at bounding box center [194, 268] width 56 height 56
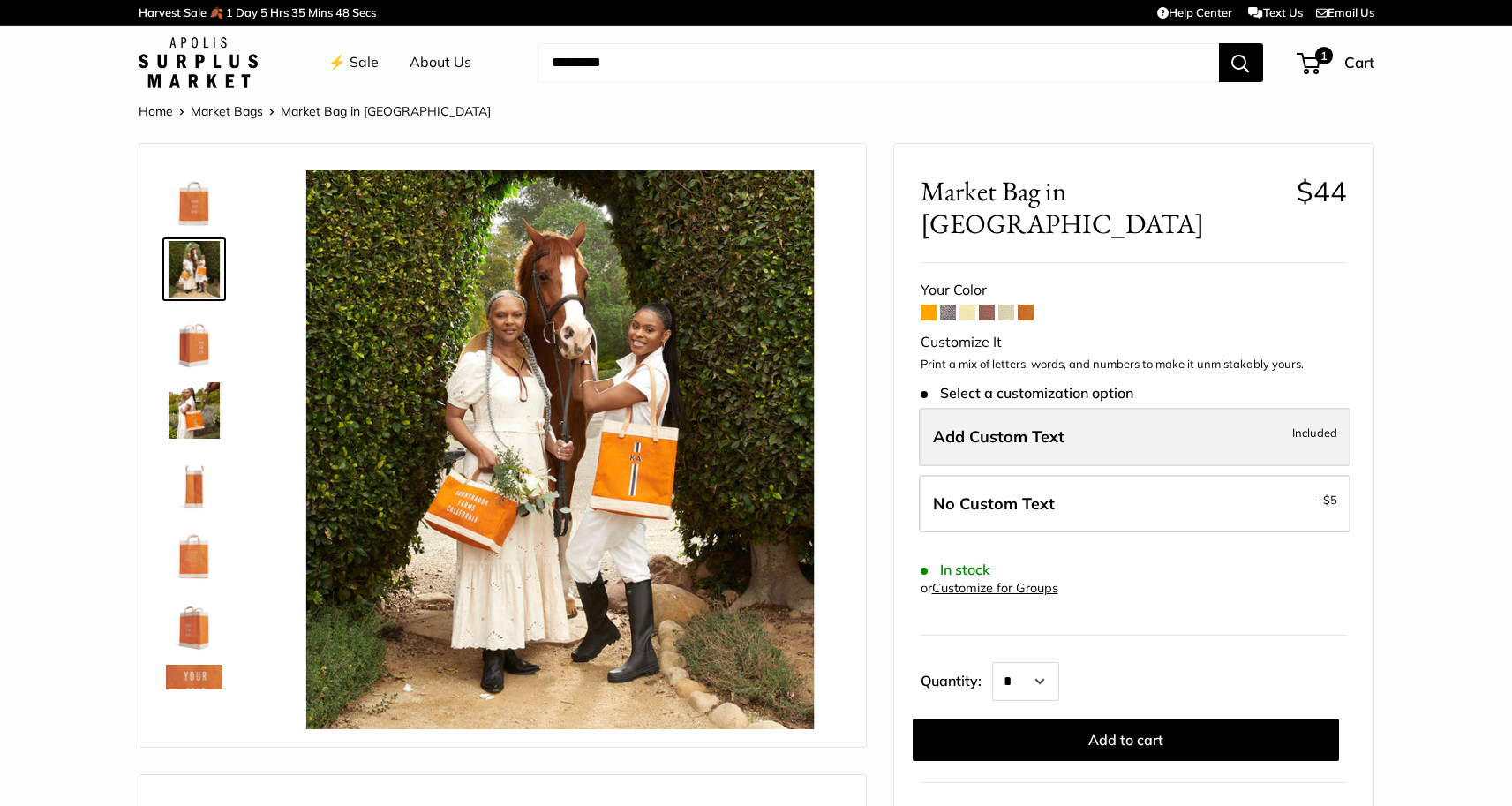
click at [1092, 408] on label "Add Custom Text Included" at bounding box center [1135, 436] width 431 height 58
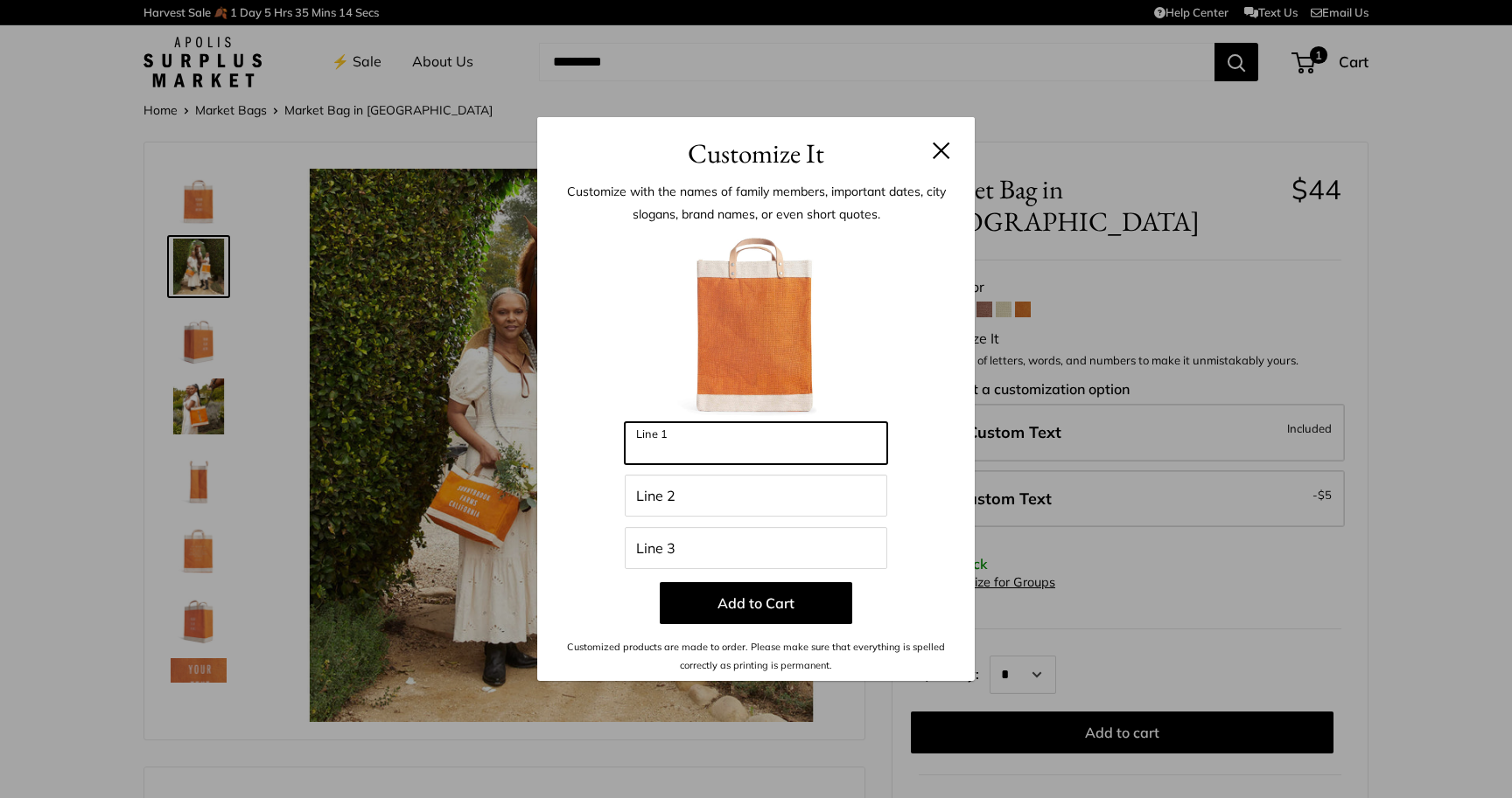
click at [788, 459] on input "Line 1" at bounding box center [756, 443] width 262 height 42
type input "******"
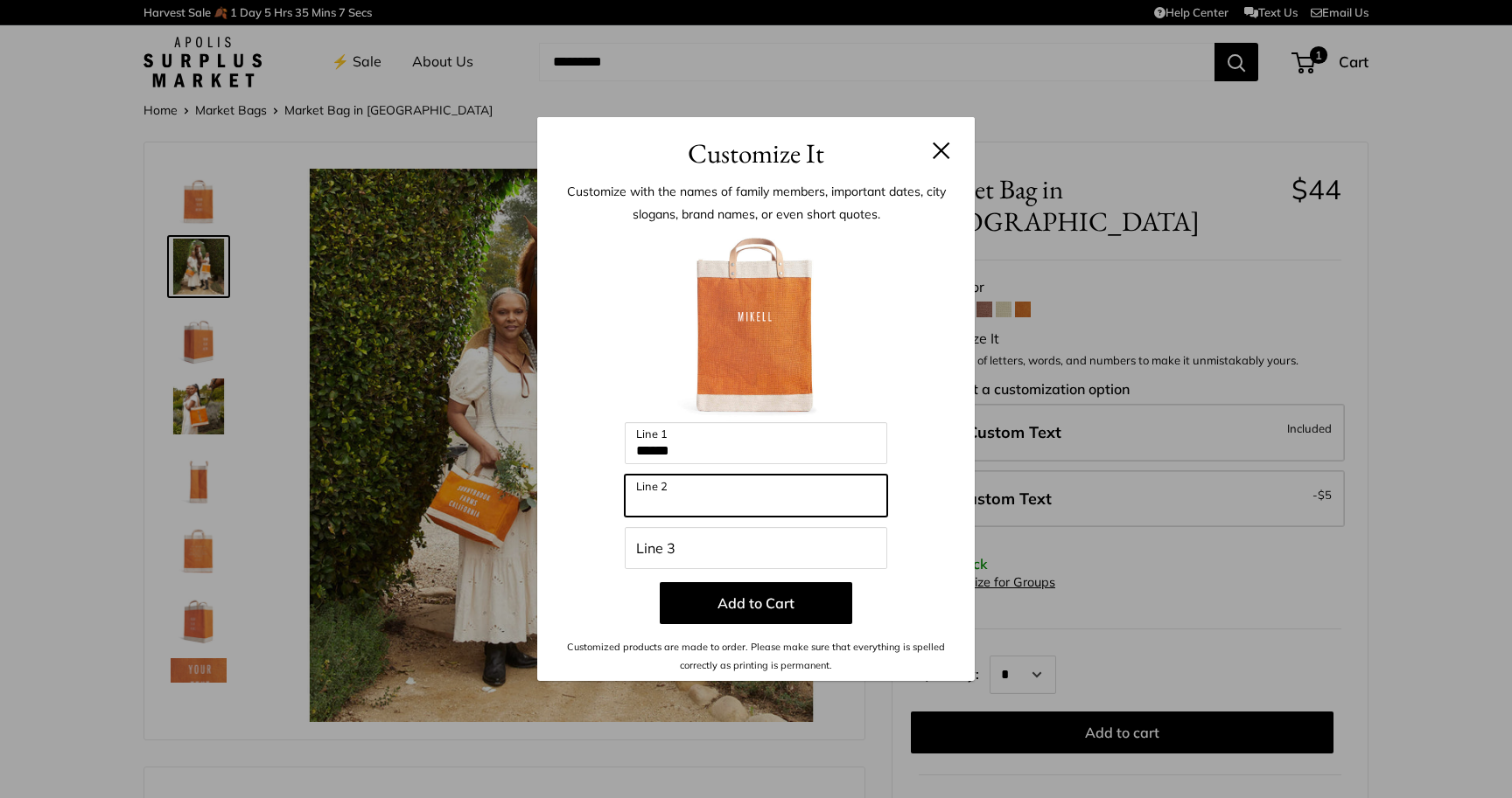
click at [756, 499] on input "Line 2" at bounding box center [756, 496] width 262 height 42
type input "**********"
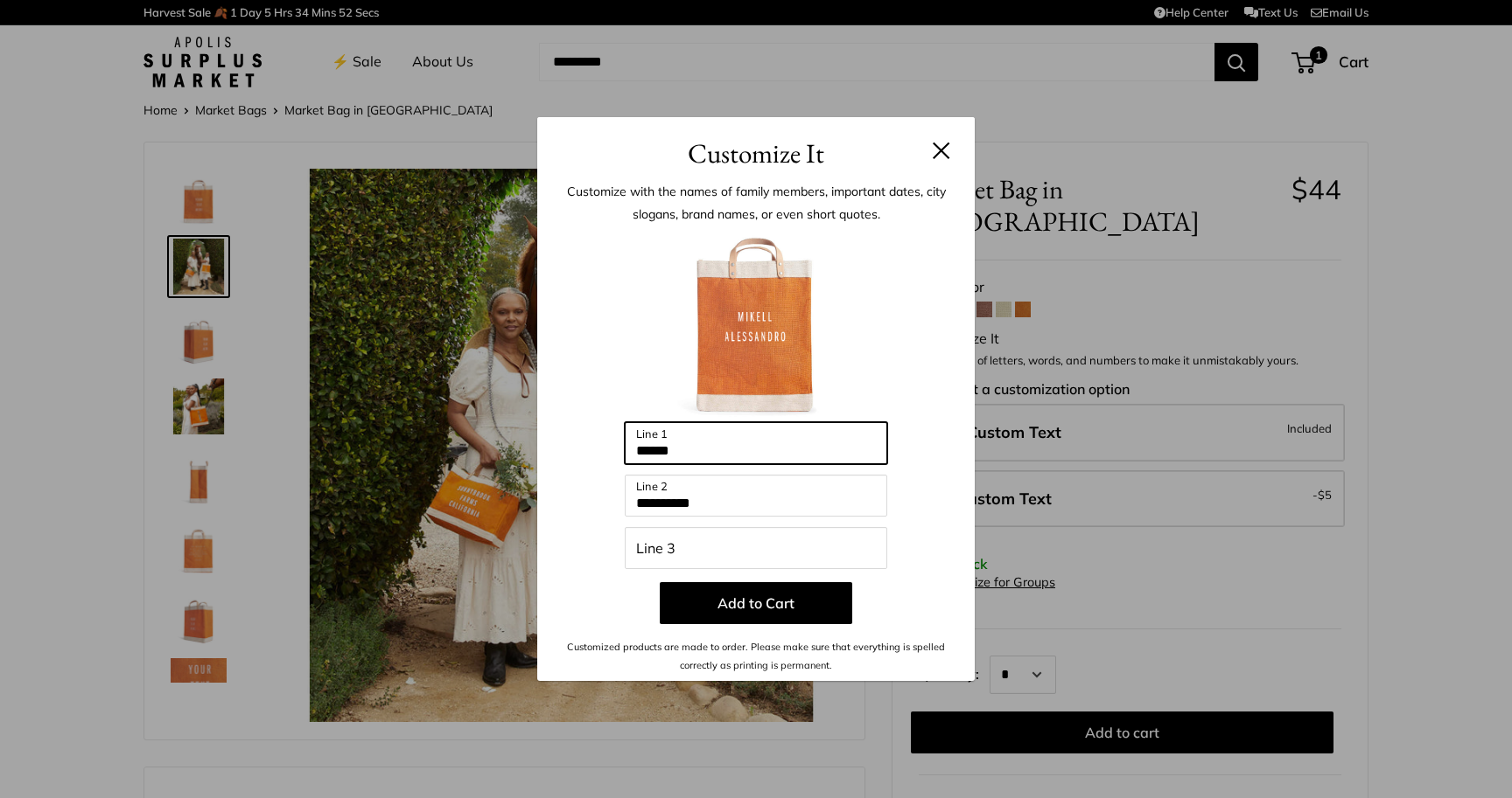
drag, startPoint x: 731, startPoint y: 448, endPoint x: 650, endPoint y: 436, distance: 81.9
click at [671, 437] on input "******" at bounding box center [756, 443] width 262 height 42
type input "**********"
drag, startPoint x: 763, startPoint y: 522, endPoint x: 731, endPoint y: 490, distance: 45.3
click at [731, 490] on div "**********" at bounding box center [756, 452] width 385 height 444
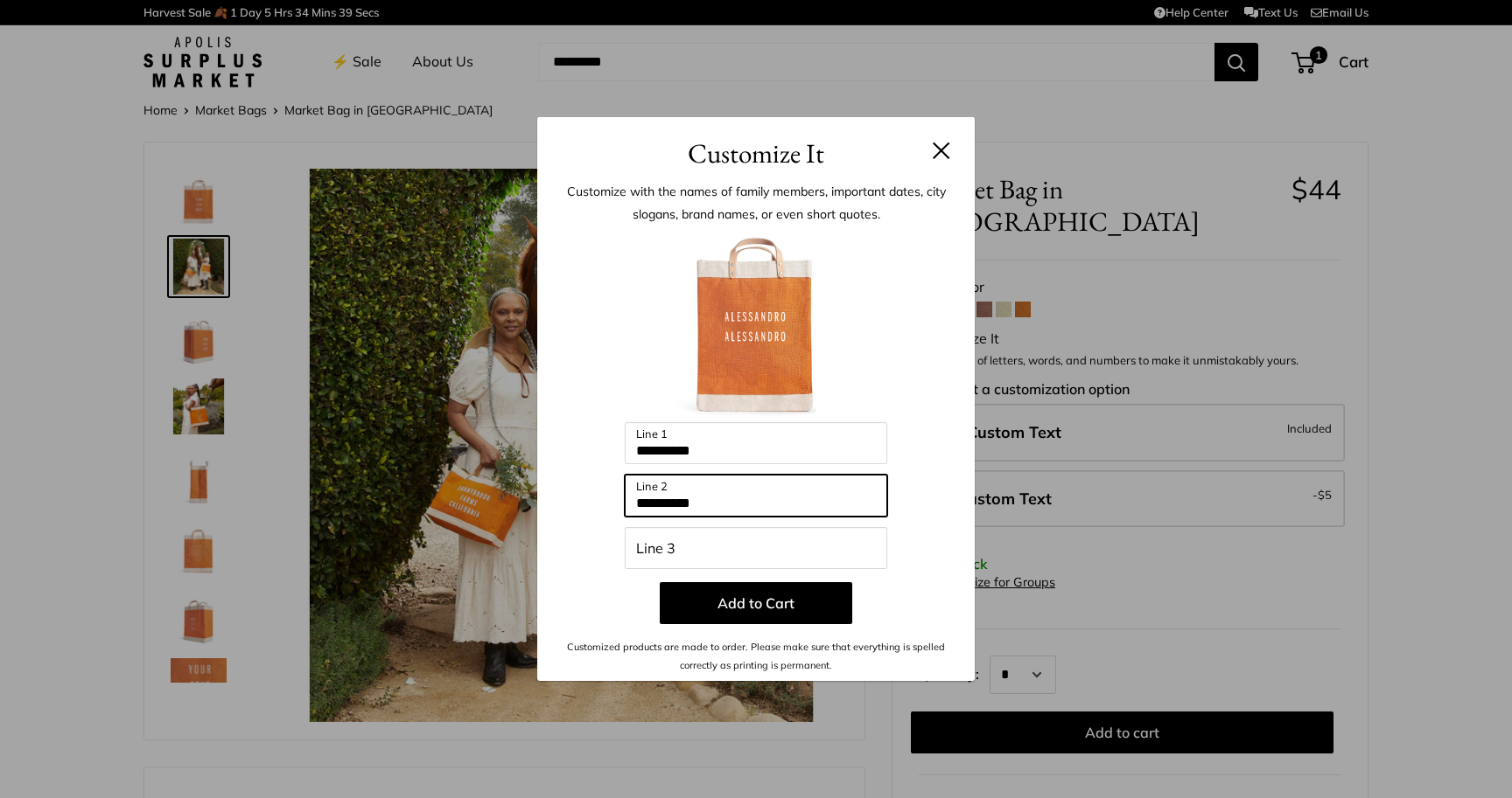
click at [746, 494] on input "**********" at bounding box center [756, 496] width 262 height 42
drag, startPoint x: 752, startPoint y: 505, endPoint x: 642, endPoint y: 488, distance: 111.3
click at [642, 488] on input "**********" at bounding box center [756, 496] width 262 height 42
type input "******"
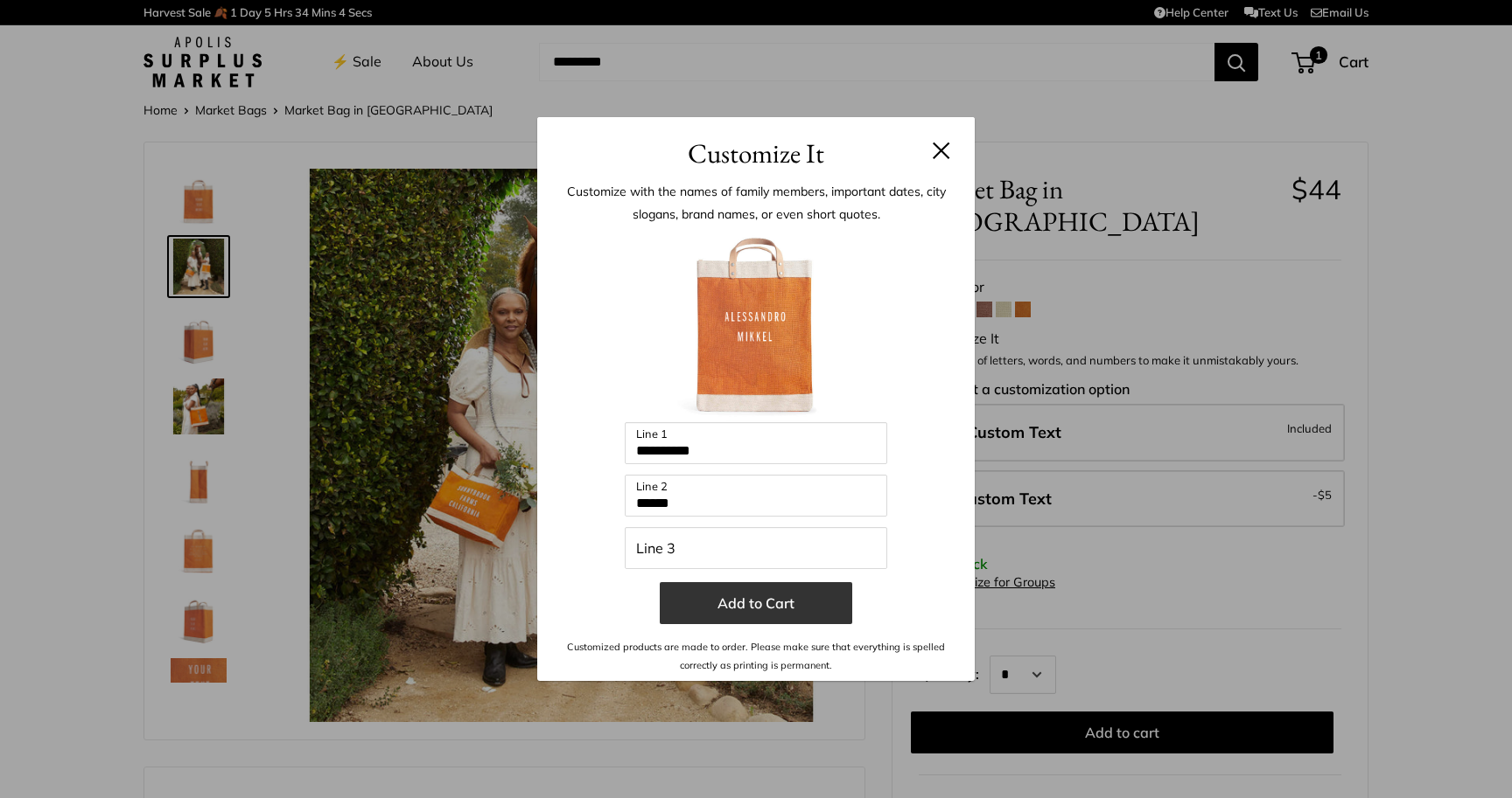
click at [723, 612] on button "Add to Cart" at bounding box center [756, 604] width 193 height 42
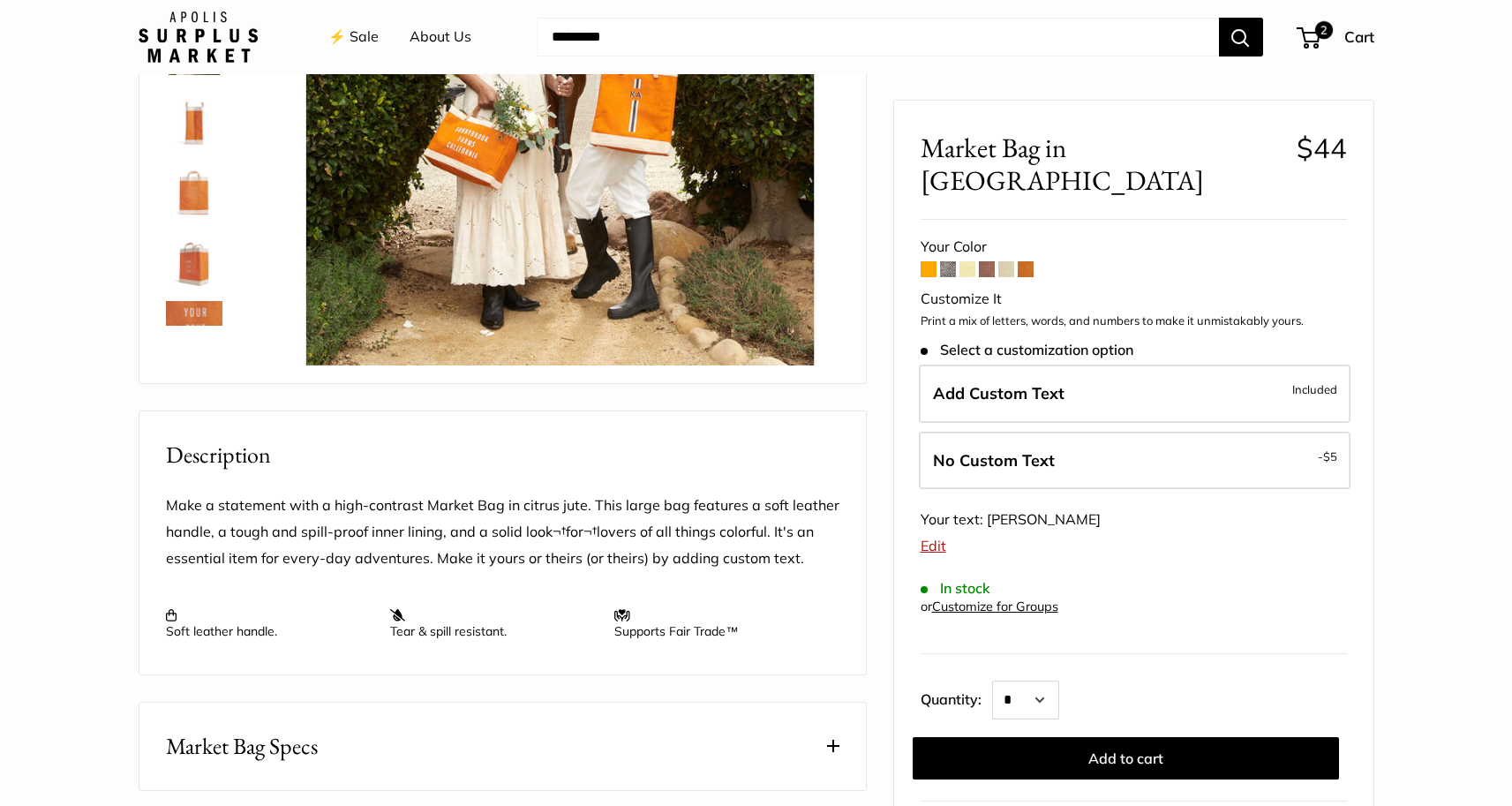
scroll to position [202, 0]
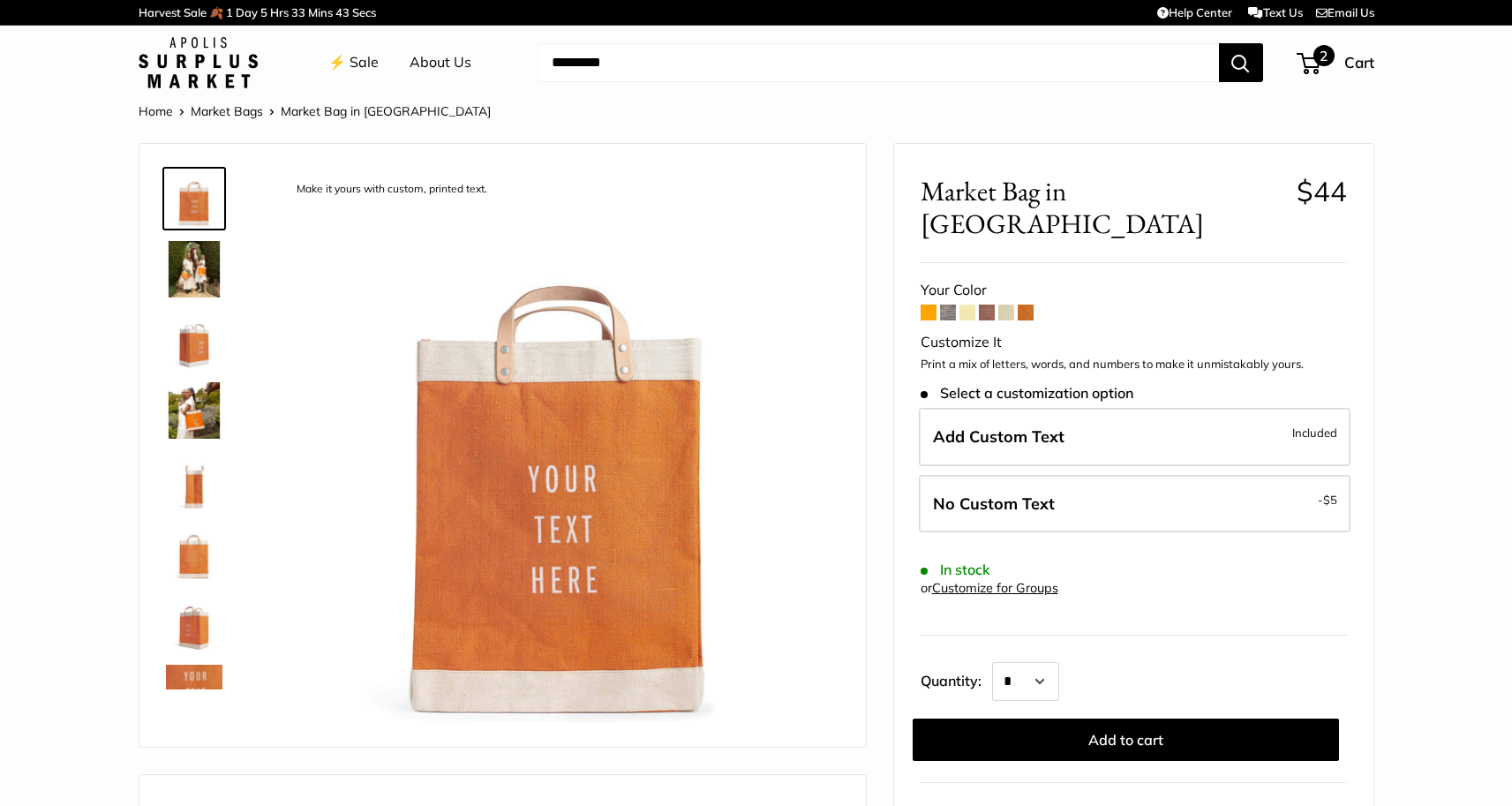
click at [1318, 67] on span "2" at bounding box center [1309, 63] width 24 height 21
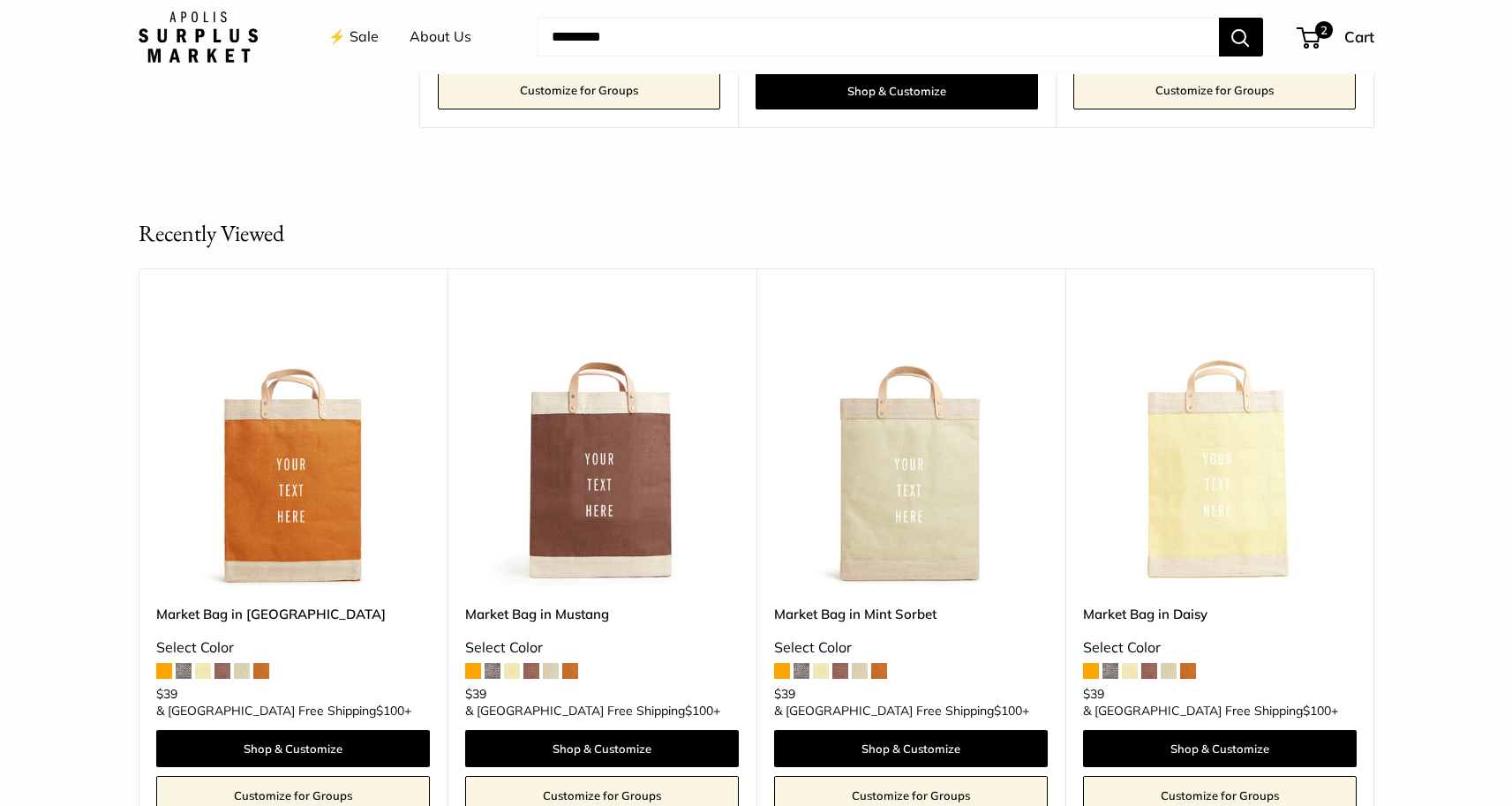
scroll to position [4023, 0]
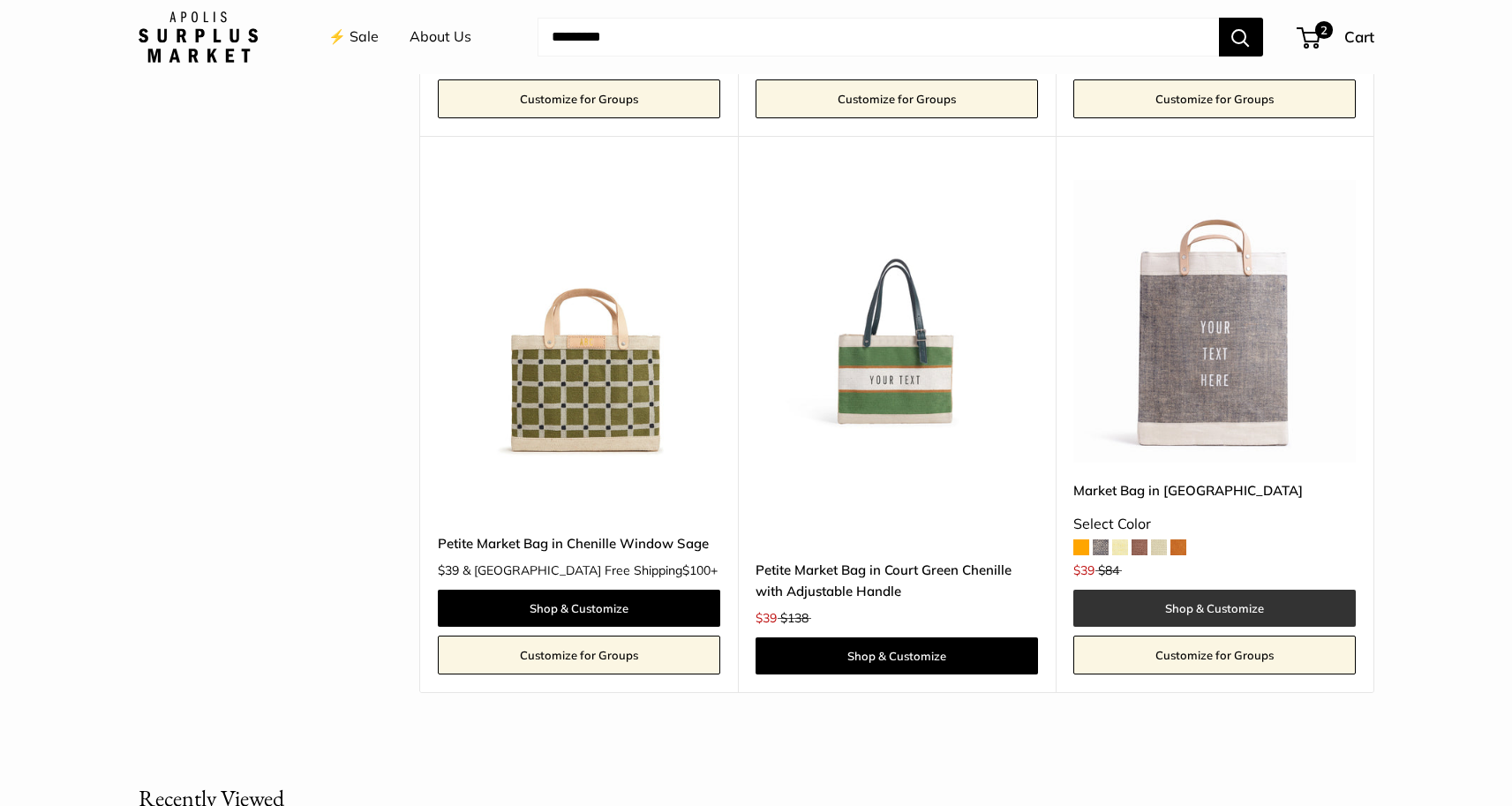
click at [1244, 590] on link "Shop & Customize" at bounding box center [1214, 609] width 282 height 37
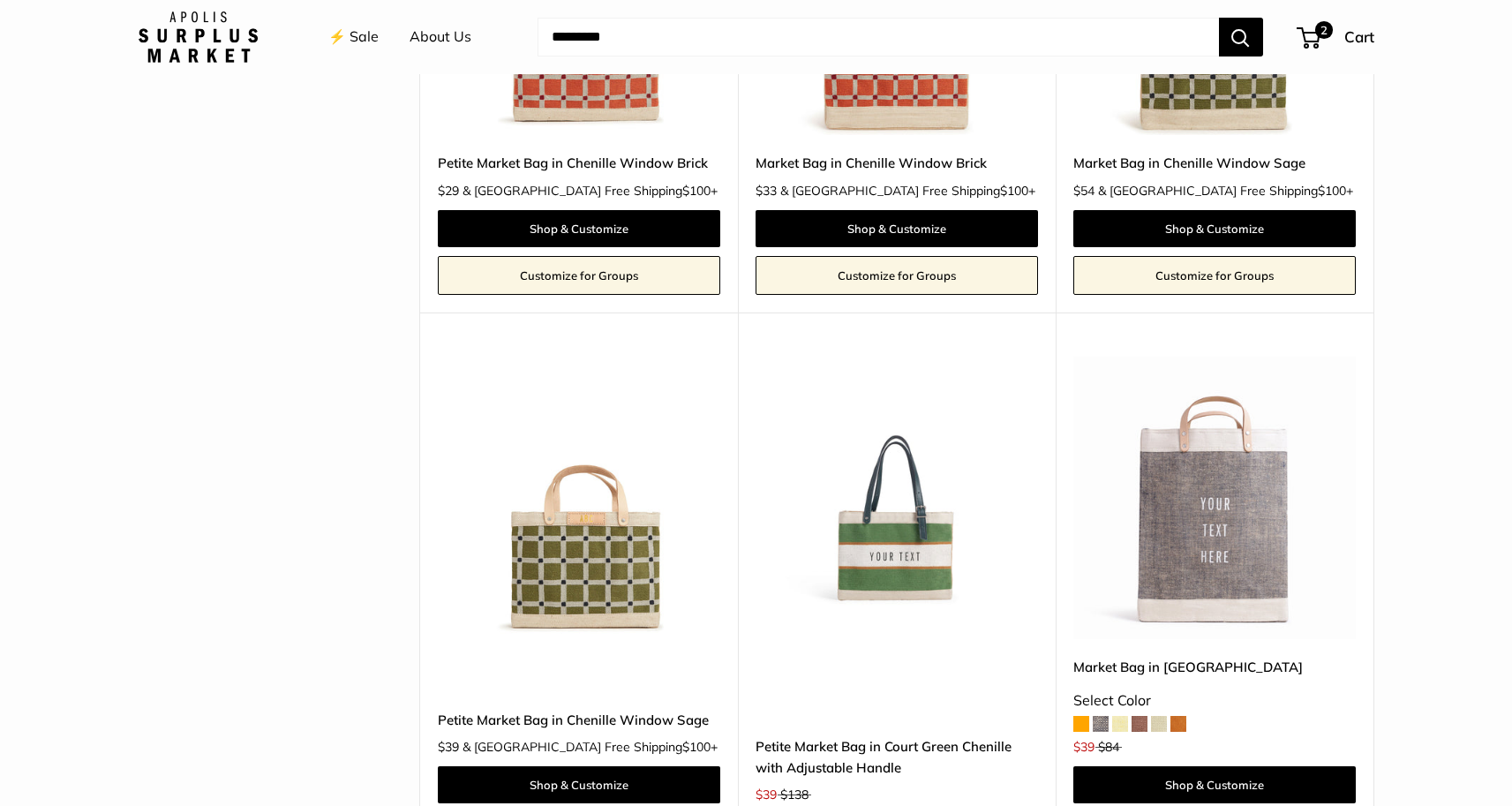
scroll to position [3944, 0]
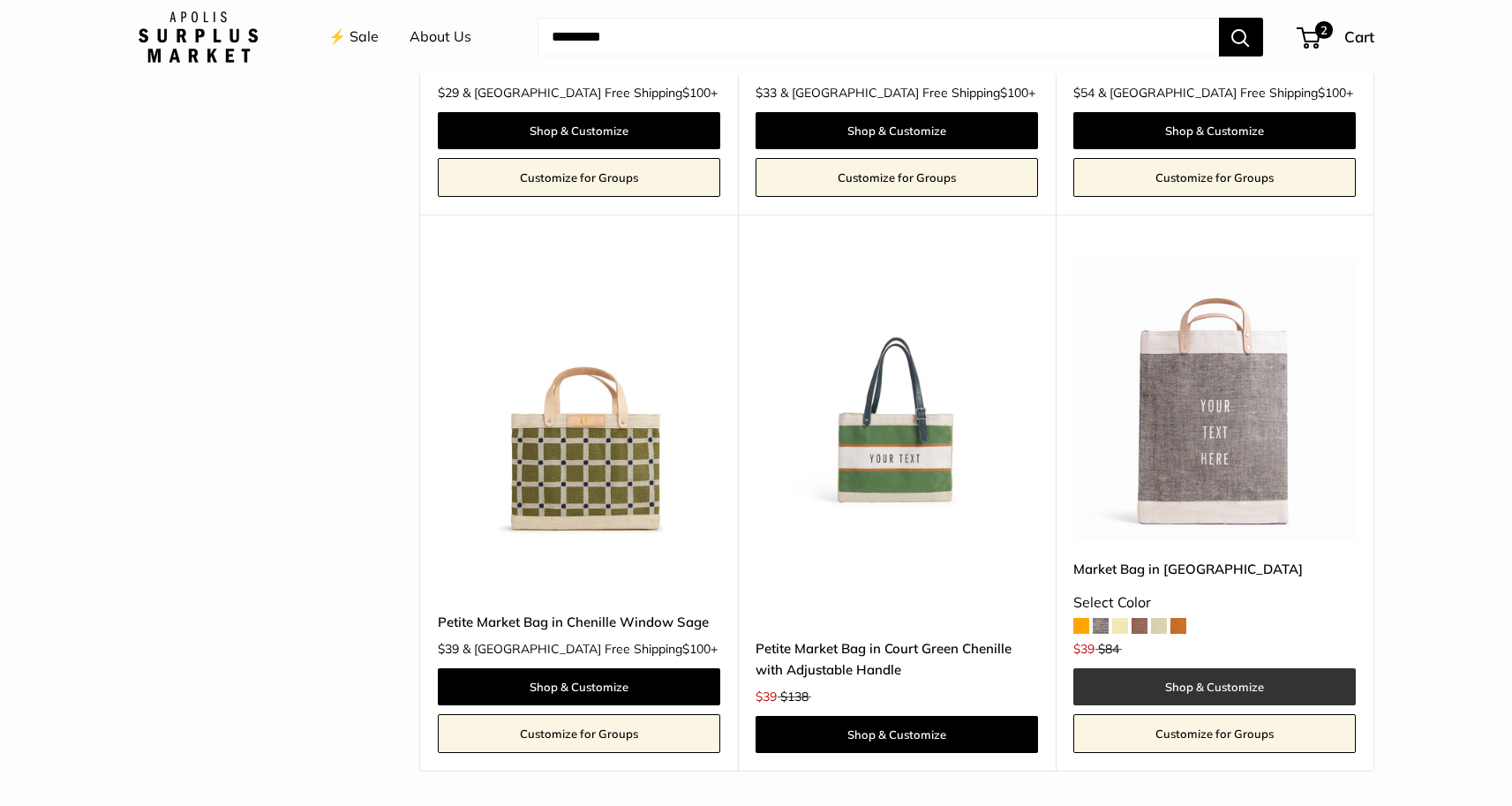
click at [1216, 669] on link "Shop & Customize" at bounding box center [1214, 687] width 282 height 37
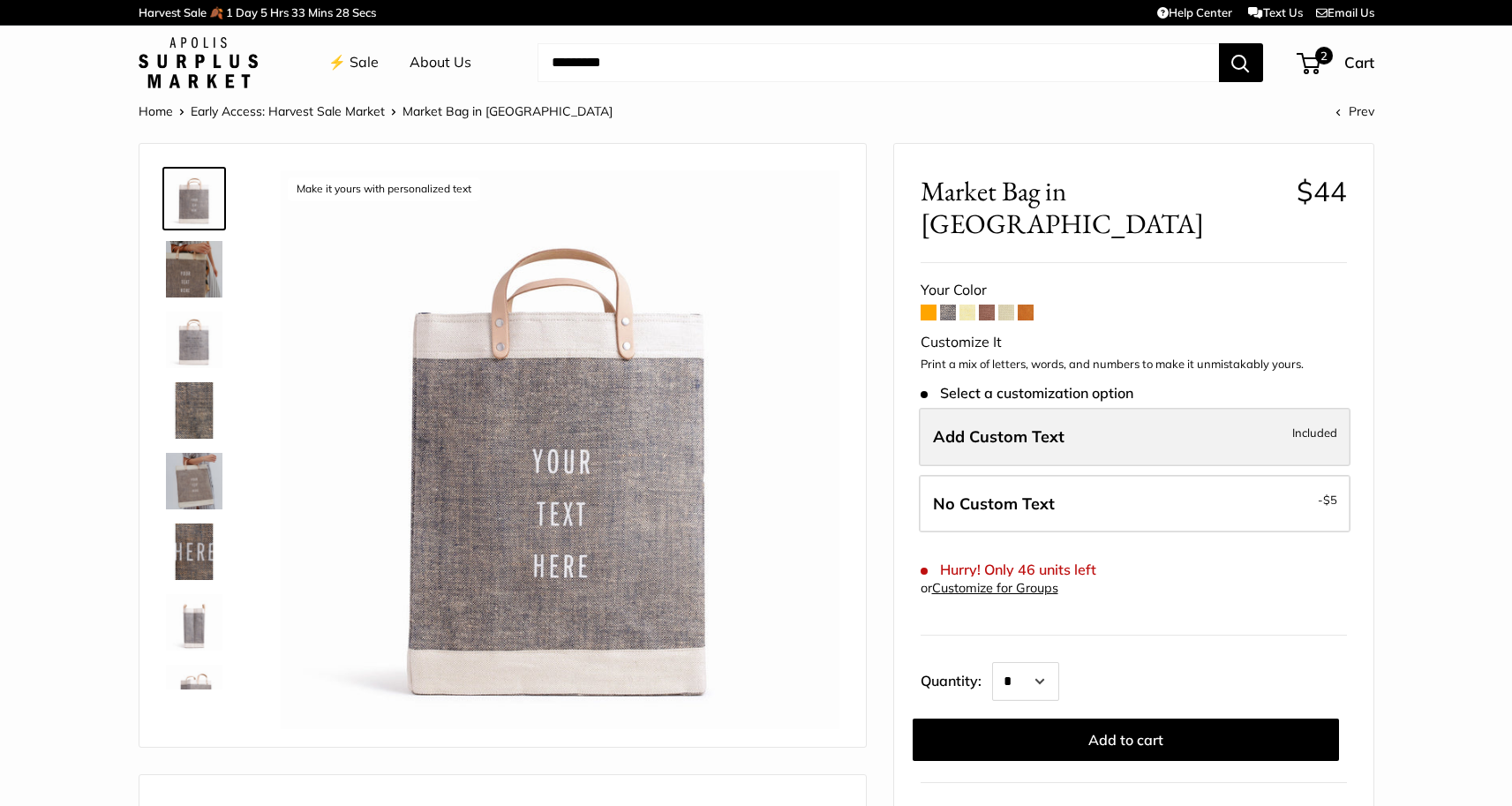
click at [1038, 408] on label "Add Custom Text Included" at bounding box center [1135, 436] width 431 height 58
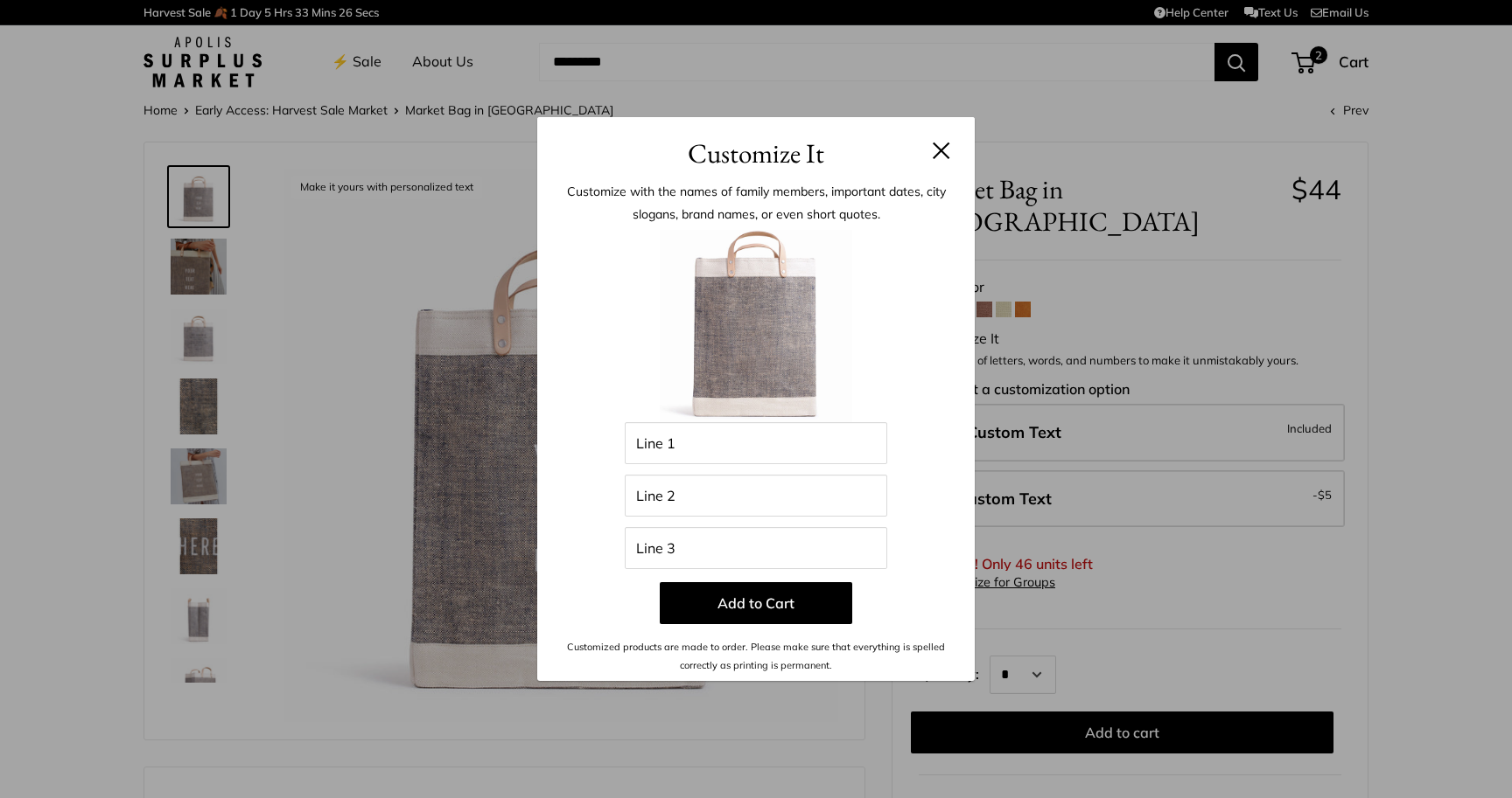
click at [944, 164] on h3 "Customize It" at bounding box center [756, 153] width 385 height 41
click at [944, 154] on button at bounding box center [941, 150] width 17 height 17
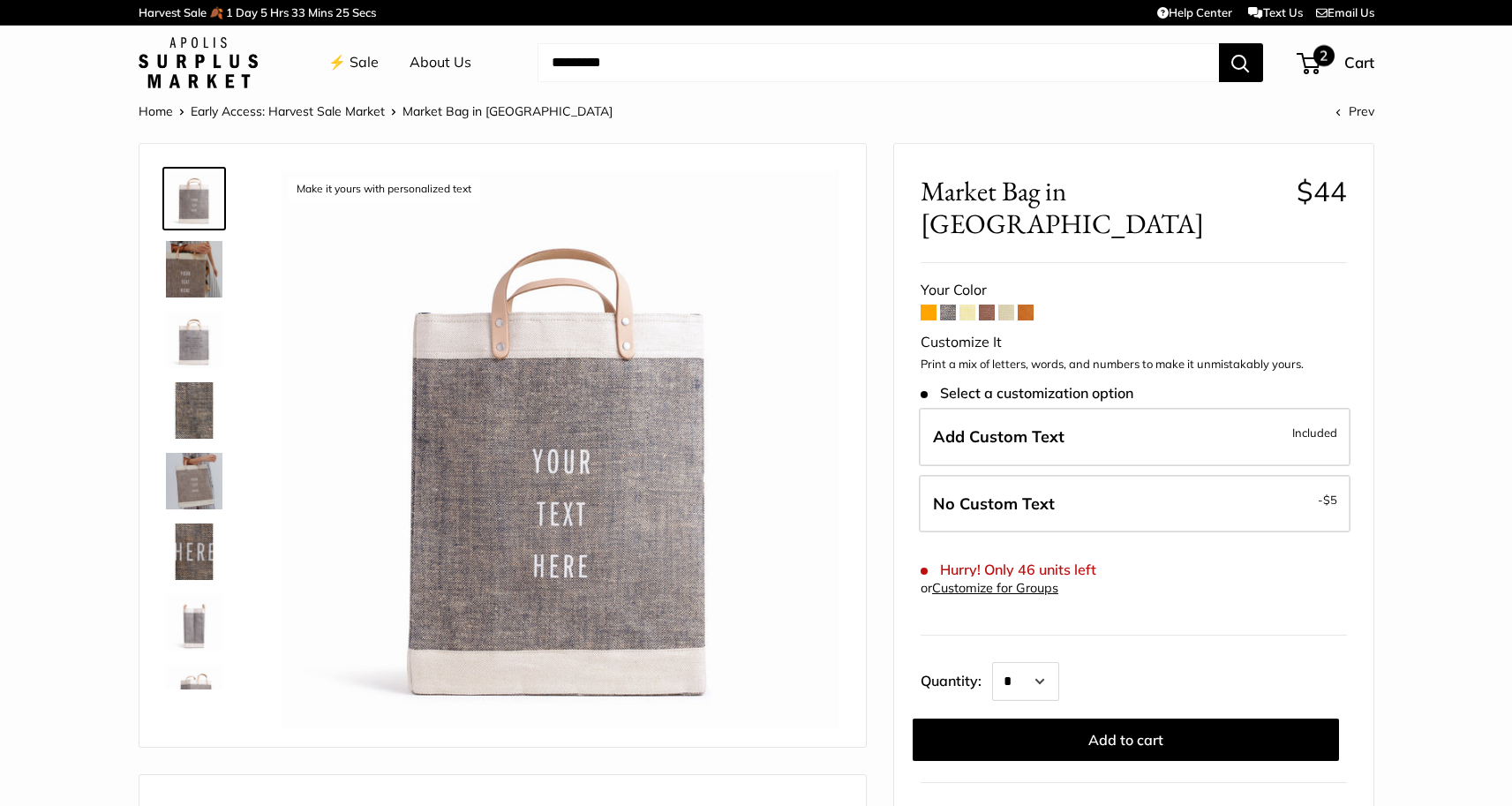
click at [1314, 50] on div "2 Cart" at bounding box center [1337, 63] width 76 height 29
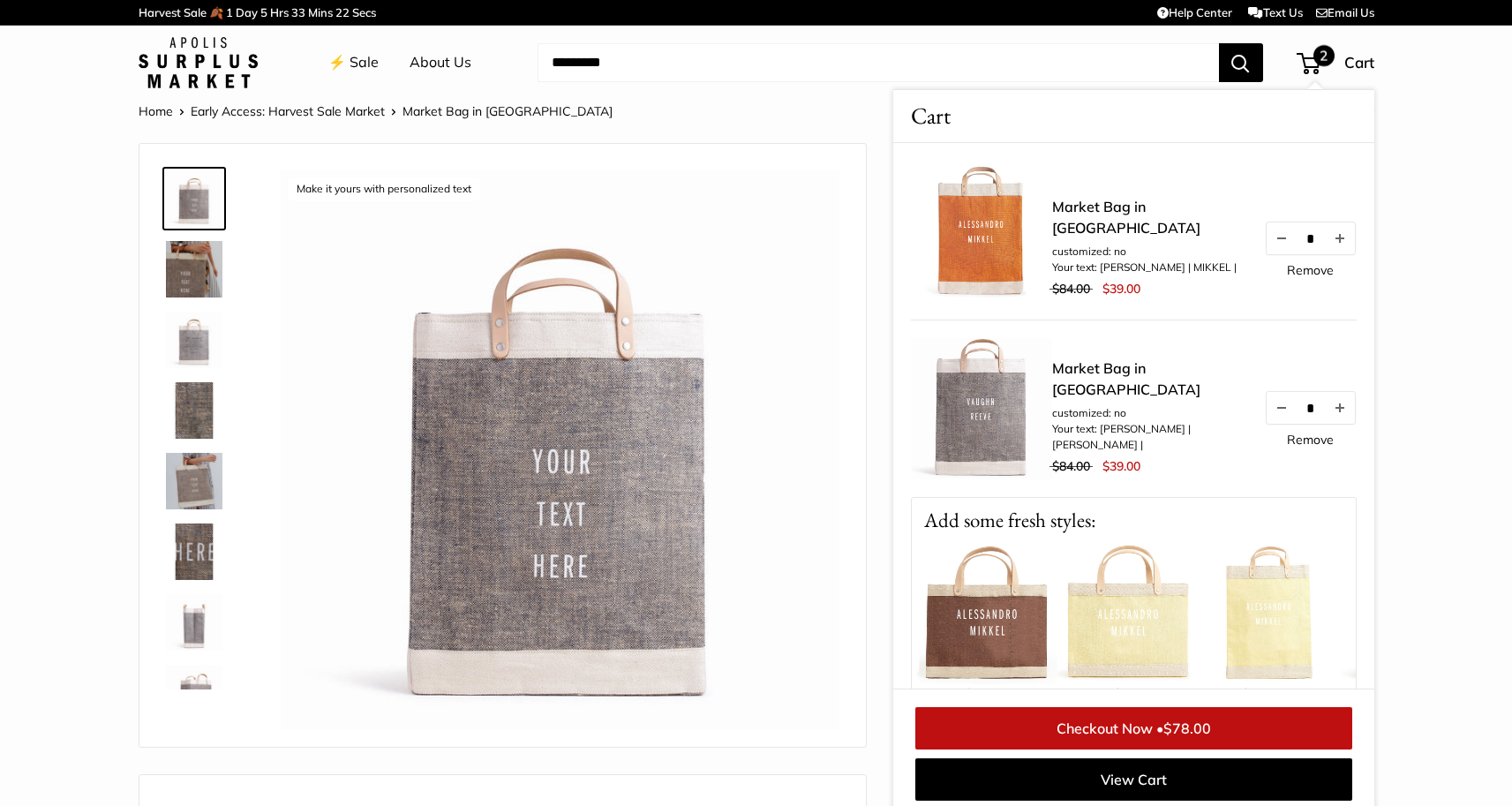
scroll to position [269, 0]
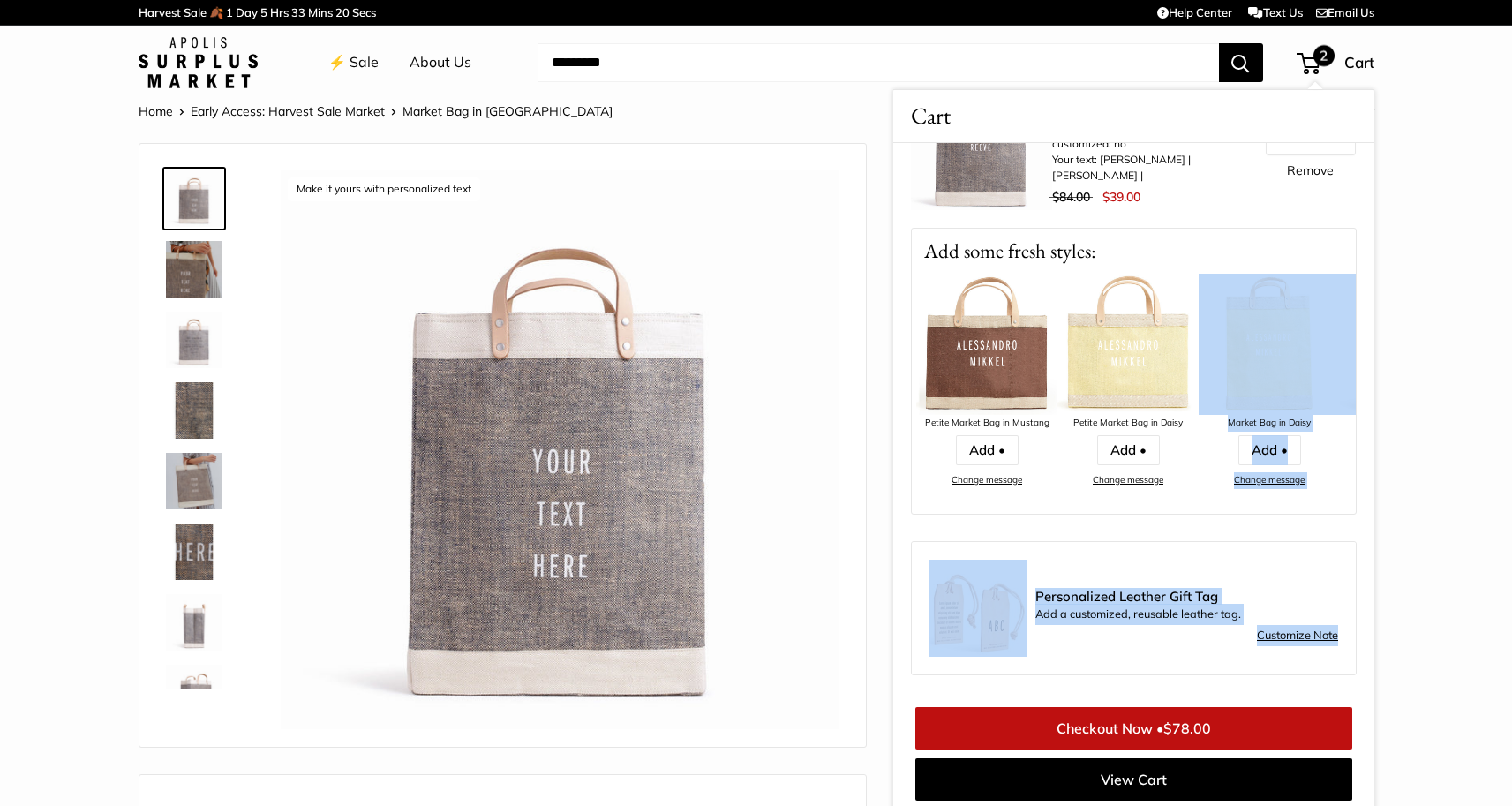
drag, startPoint x: 1014, startPoint y: 510, endPoint x: 1074, endPoint y: 500, distance: 60.8
click at [1074, 500] on div "Market Bag in Citrus customized: no Your text: ALESSANDRO | MIKKEL | $84.00 $39…" at bounding box center [1134, 416] width 481 height 546
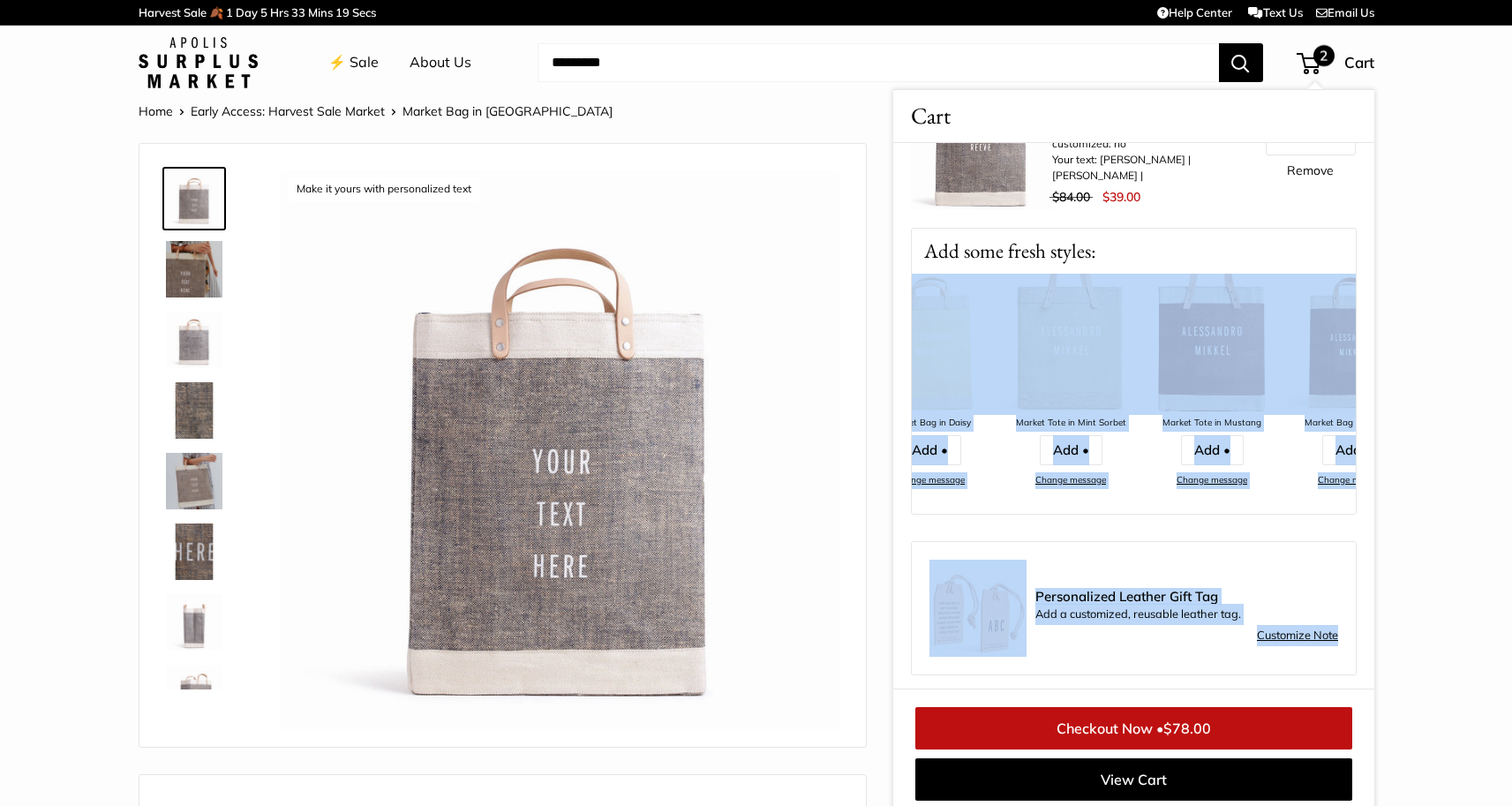
scroll to position [0, 425]
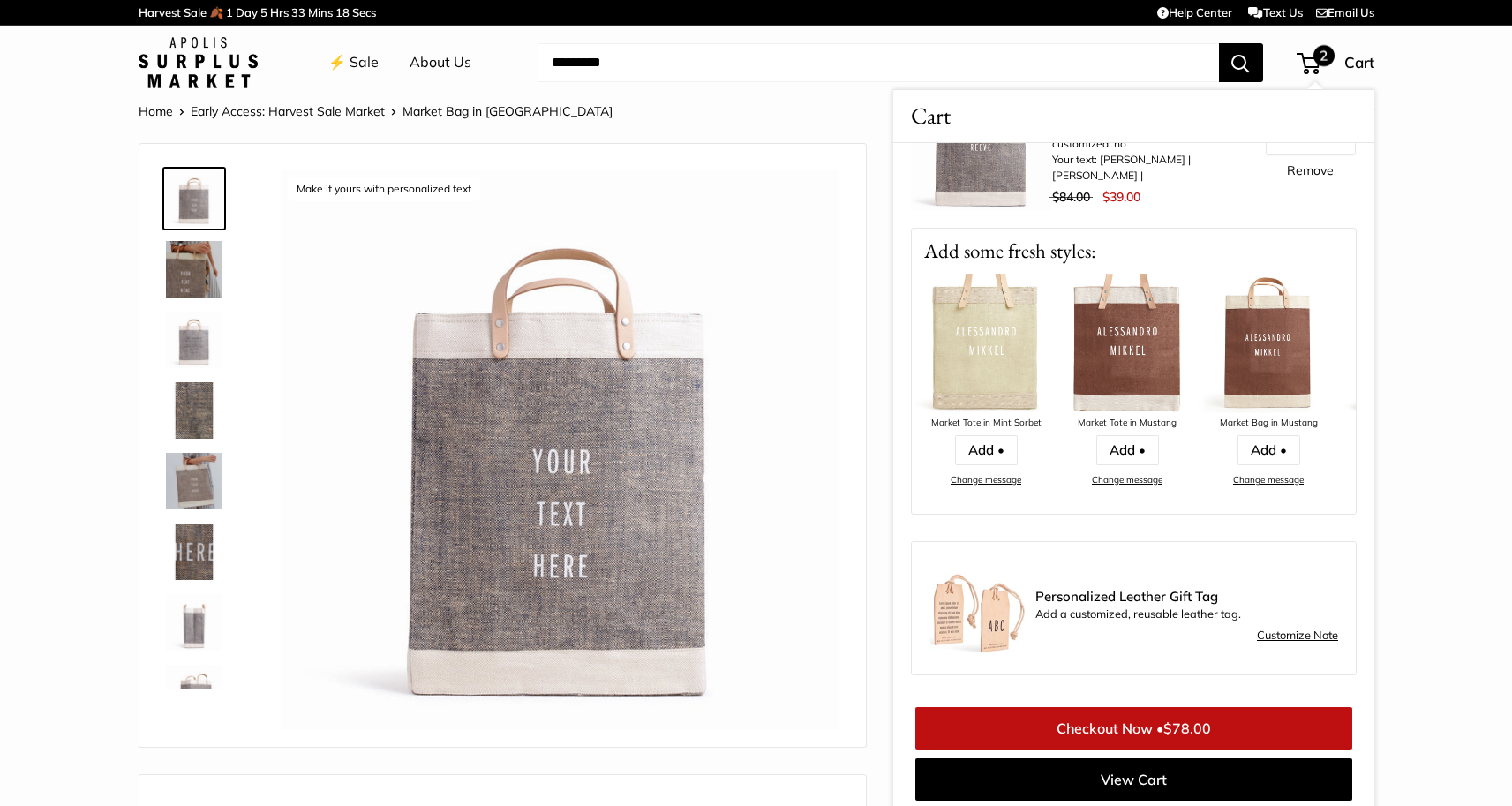
click at [1345, 473] on div "Market Bag in Citrus customized: no Your text: ALESSANDRO | MIKKEL | $84.00 $39…" at bounding box center [1134, 194] width 481 height 641
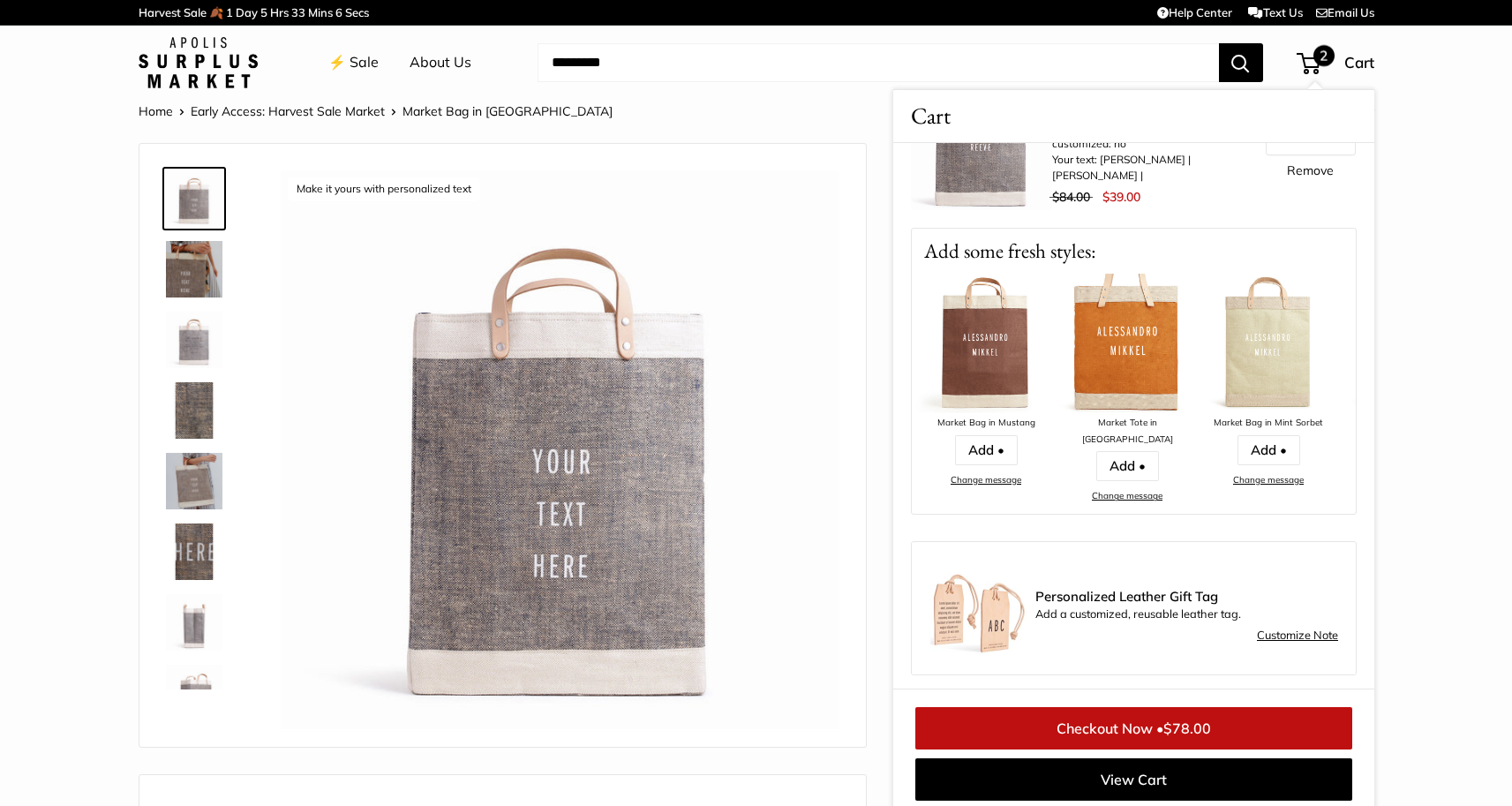
scroll to position [0, 0]
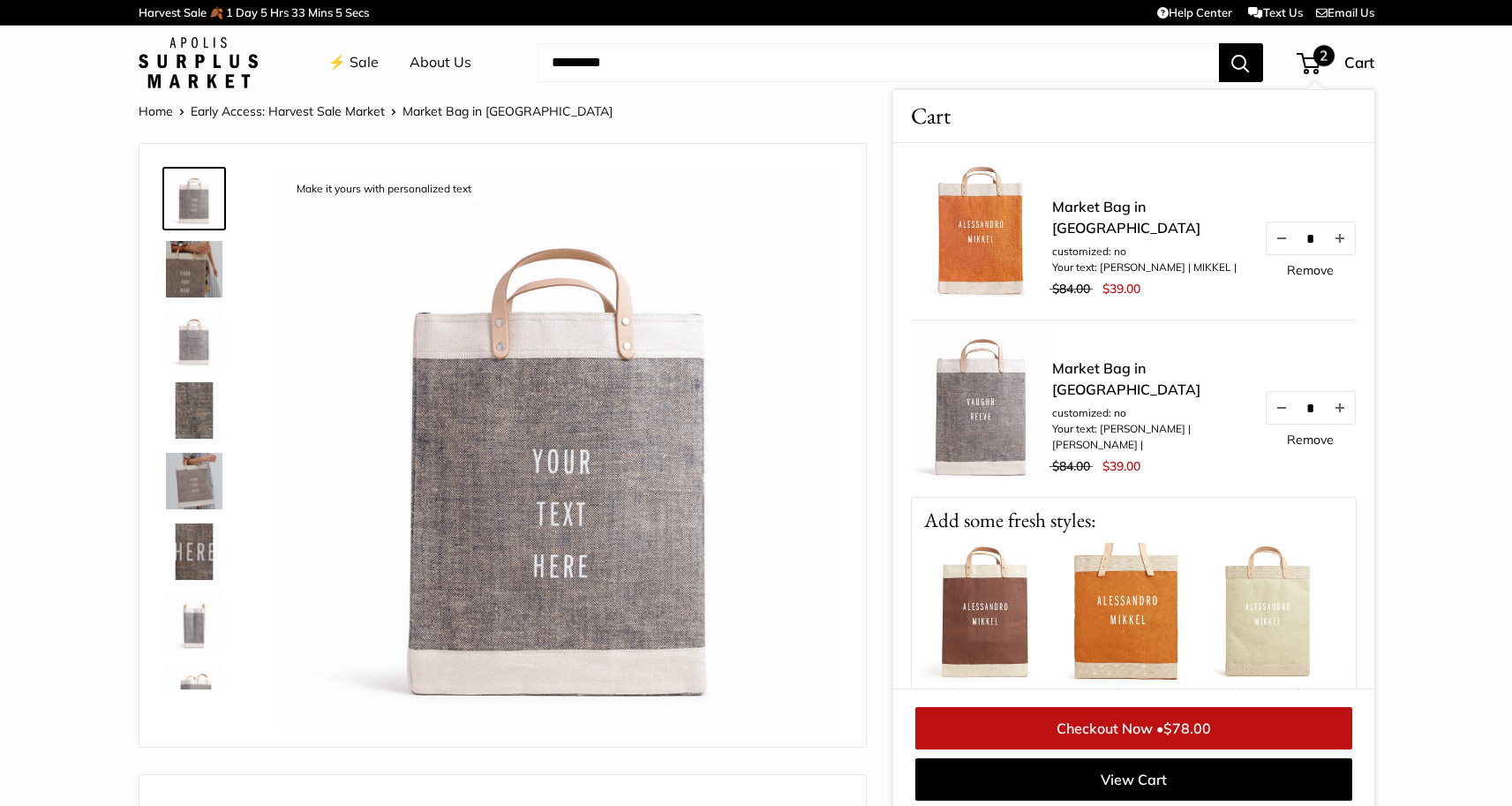
click at [1104, 260] on li "Your text: [PERSON_NAME] | MIKKEL |" at bounding box center [1149, 267] width 195 height 16
drag, startPoint x: 1104, startPoint y: 253, endPoint x: 1195, endPoint y: 253, distance: 91.0
click at [1195, 260] on li "Your text: [PERSON_NAME] | MIKKEL |" at bounding box center [1149, 267] width 195 height 16
copy li "ALESSANDRO | MIKKEL"
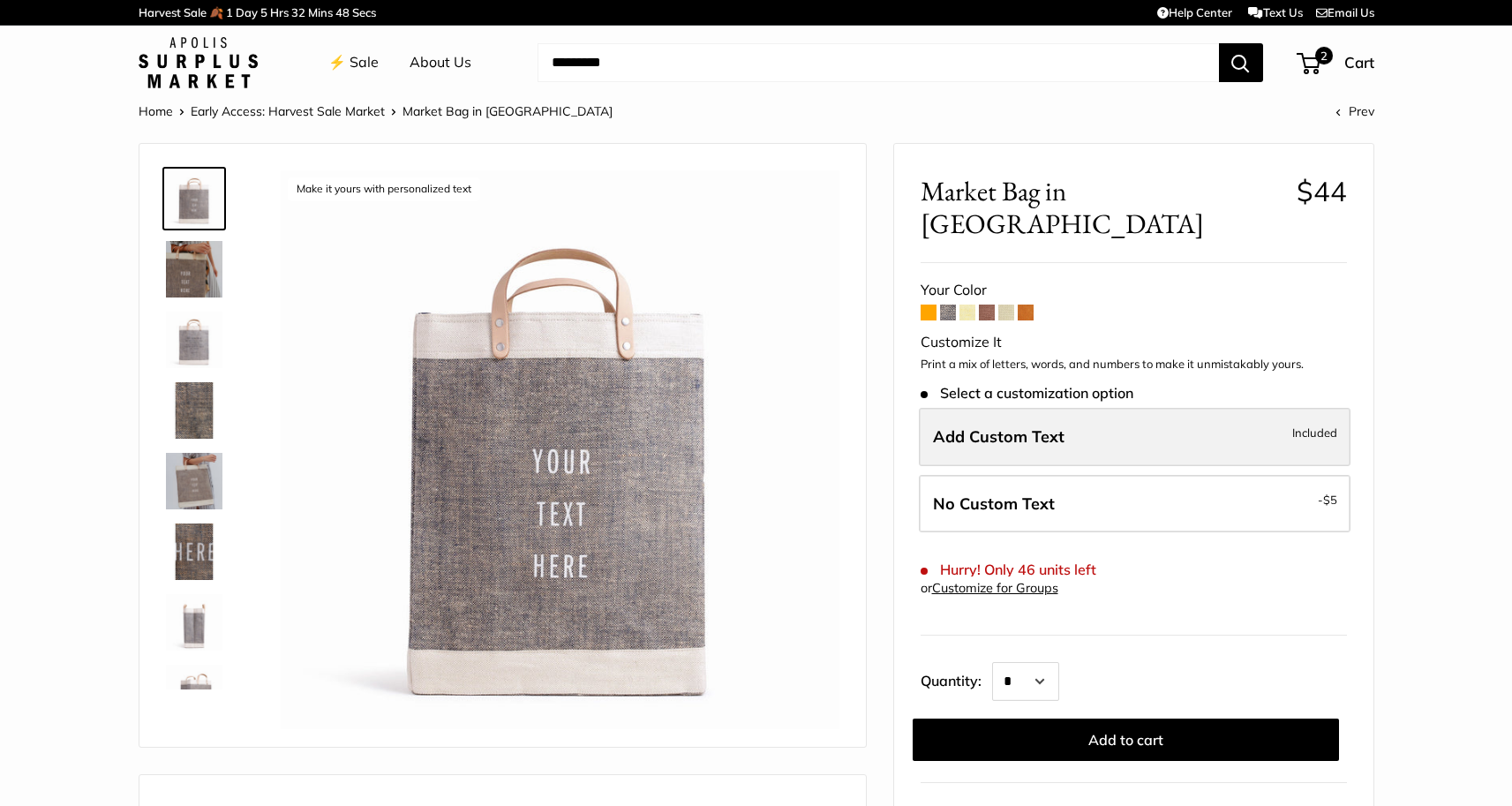
click at [982, 426] on span "Add Custom Text" at bounding box center [998, 436] width 132 height 20
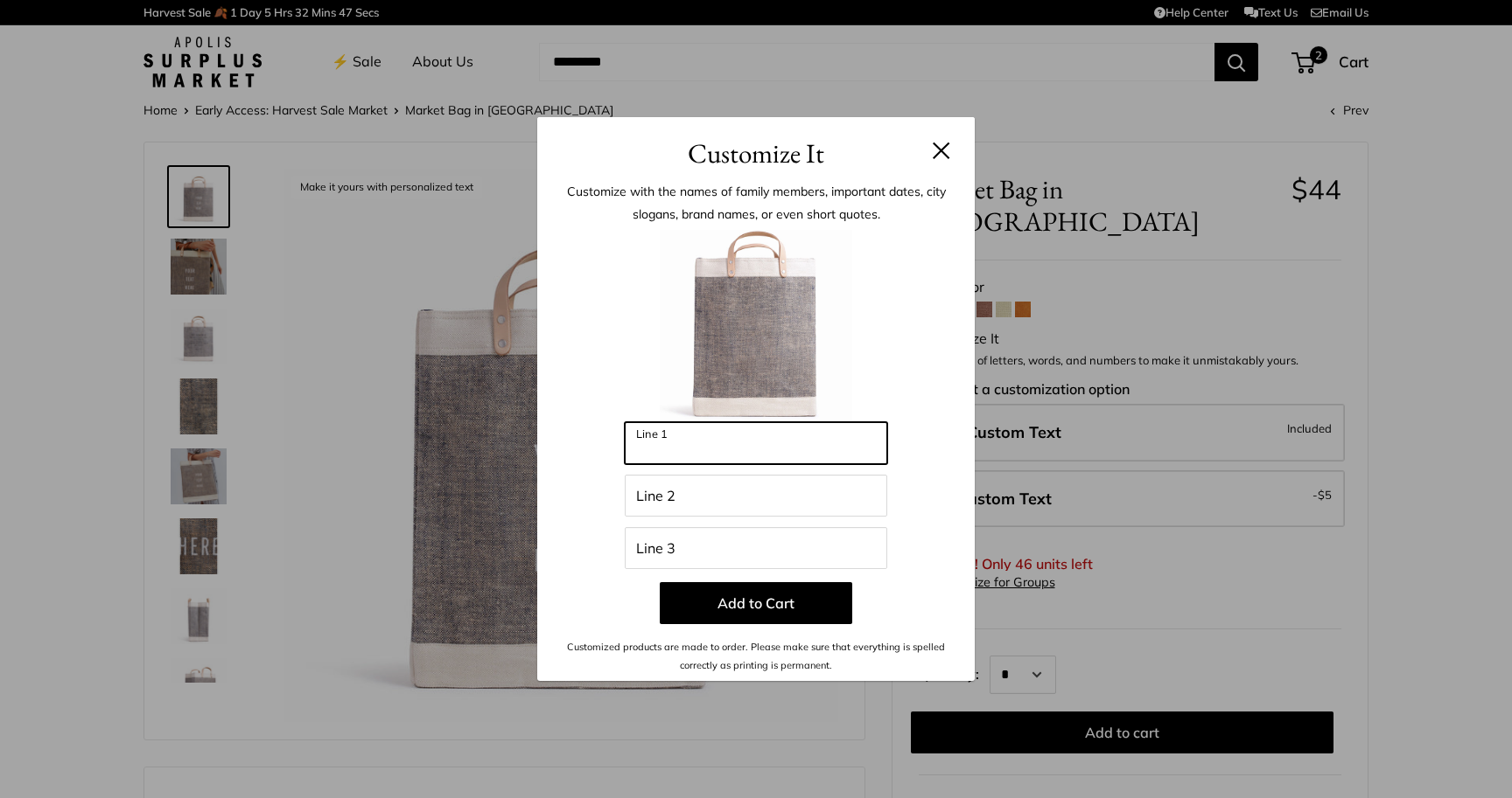
click at [741, 441] on input "Line 1" at bounding box center [756, 443] width 262 height 42
paste input "**********"
type input "**********"
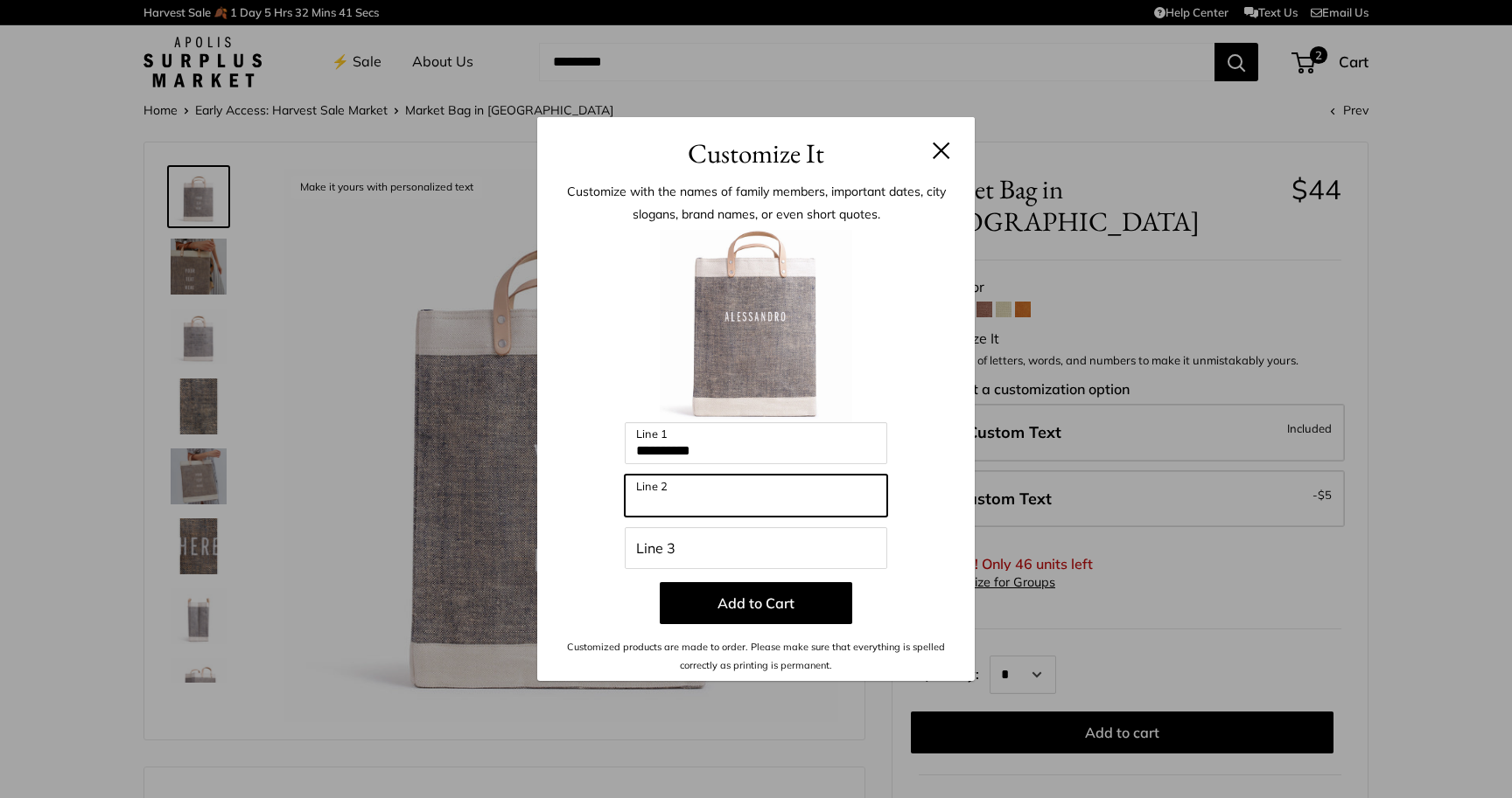
click at [744, 503] on input "Line 2" at bounding box center [756, 496] width 262 height 42
type input "******"
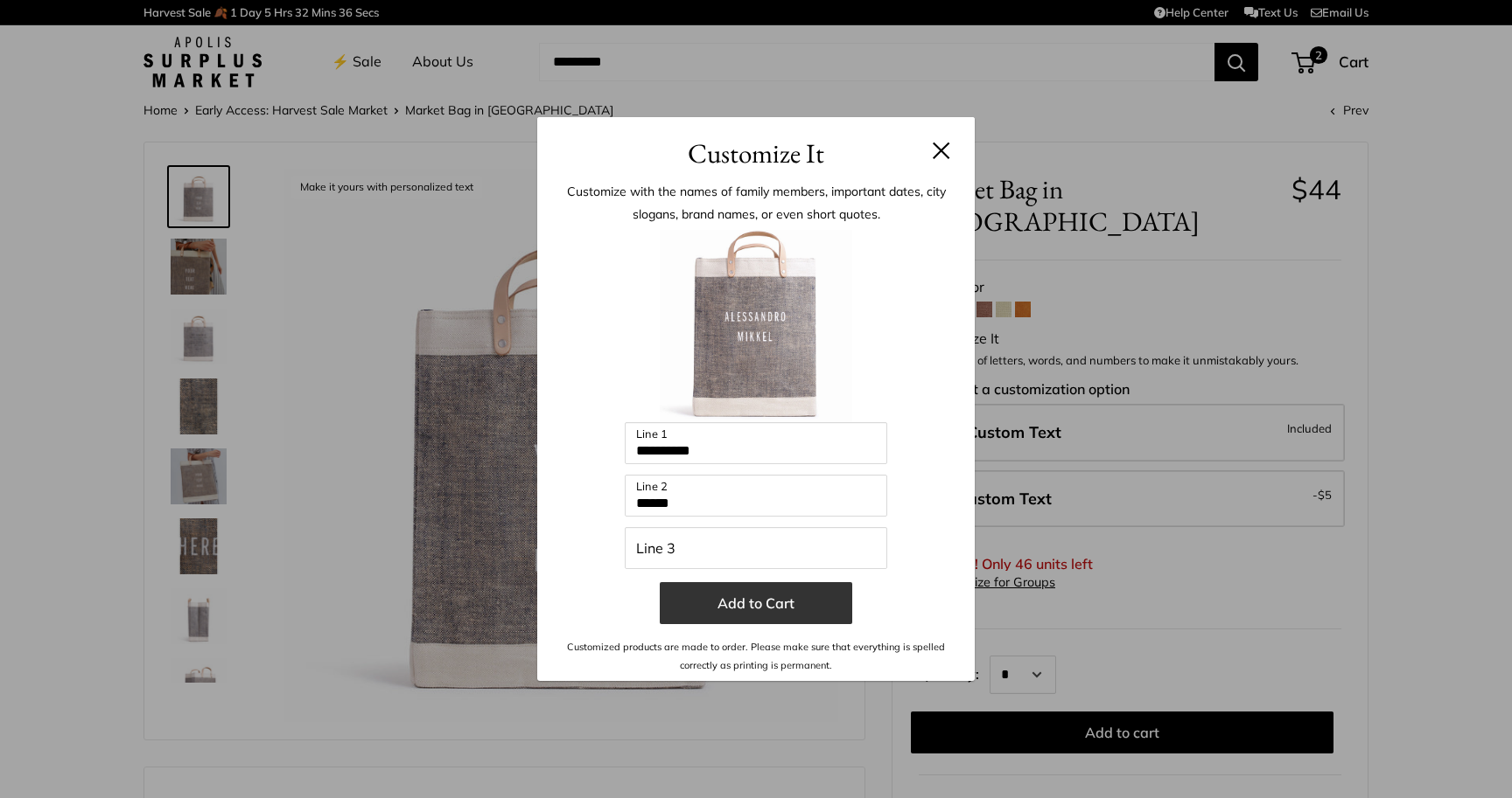
click at [784, 604] on button "Add to Cart" at bounding box center [756, 604] width 193 height 42
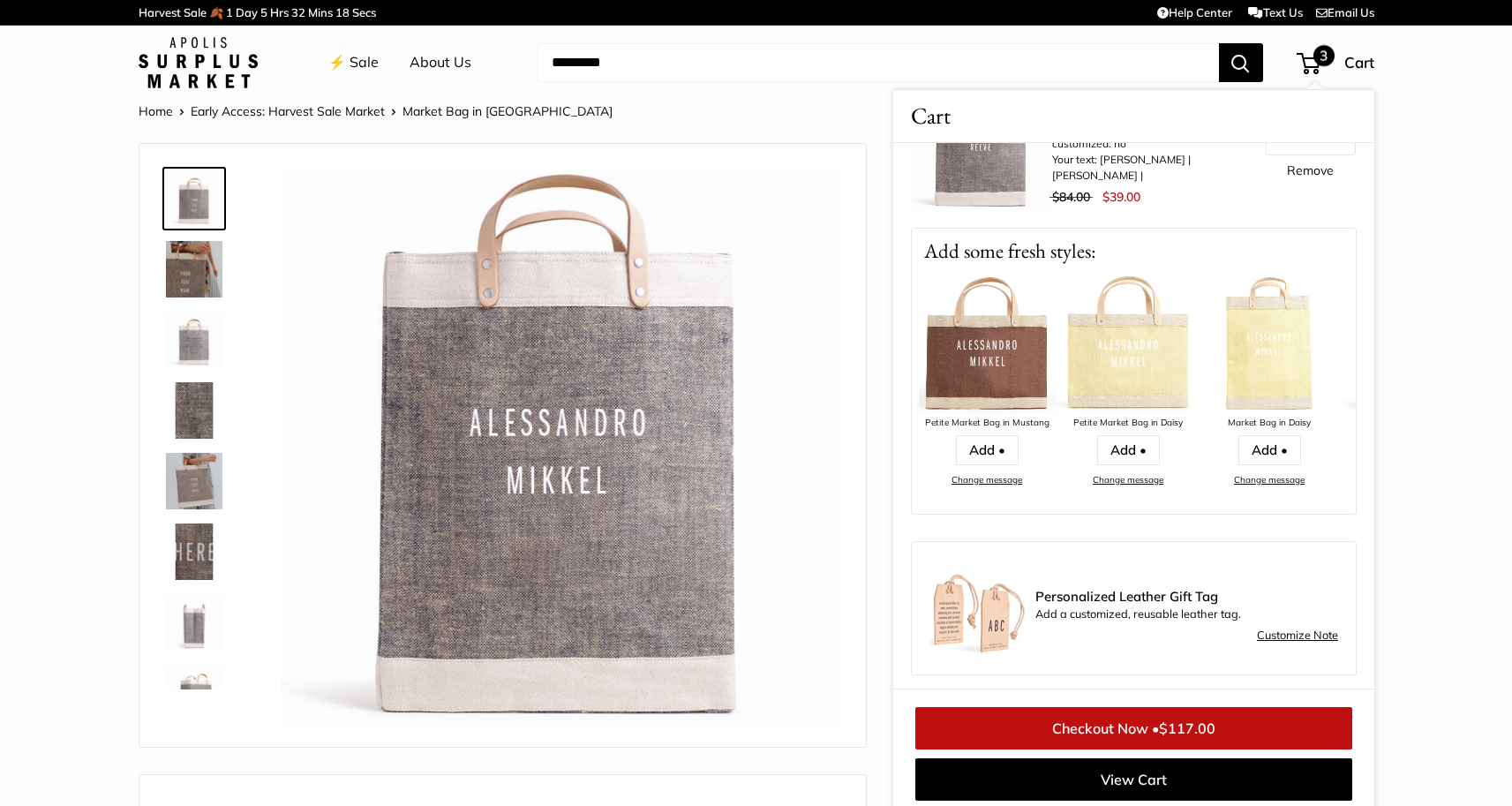
scroll to position [26, 0]
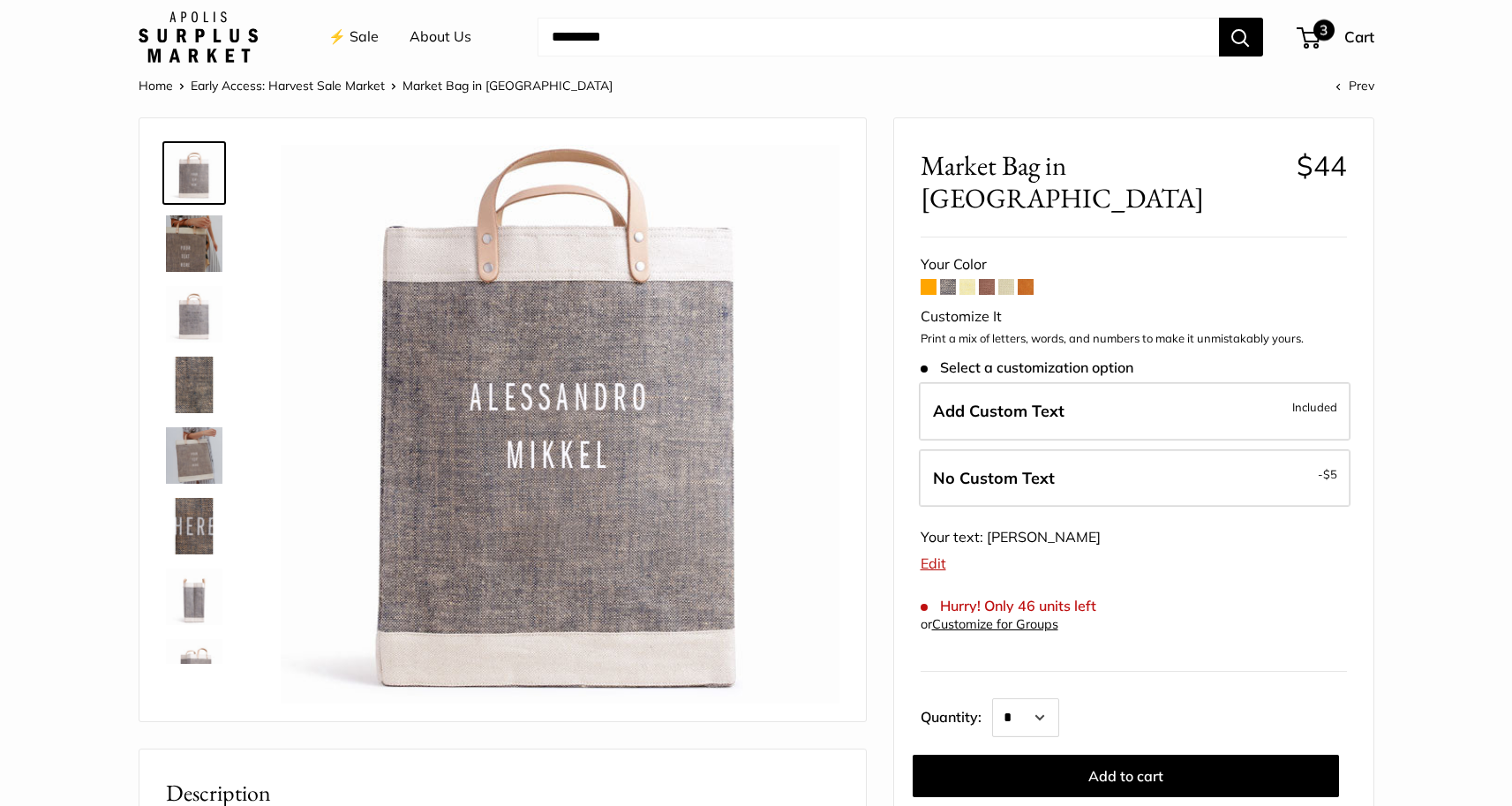
click at [1298, 34] on span "3" at bounding box center [1309, 38] width 24 height 21
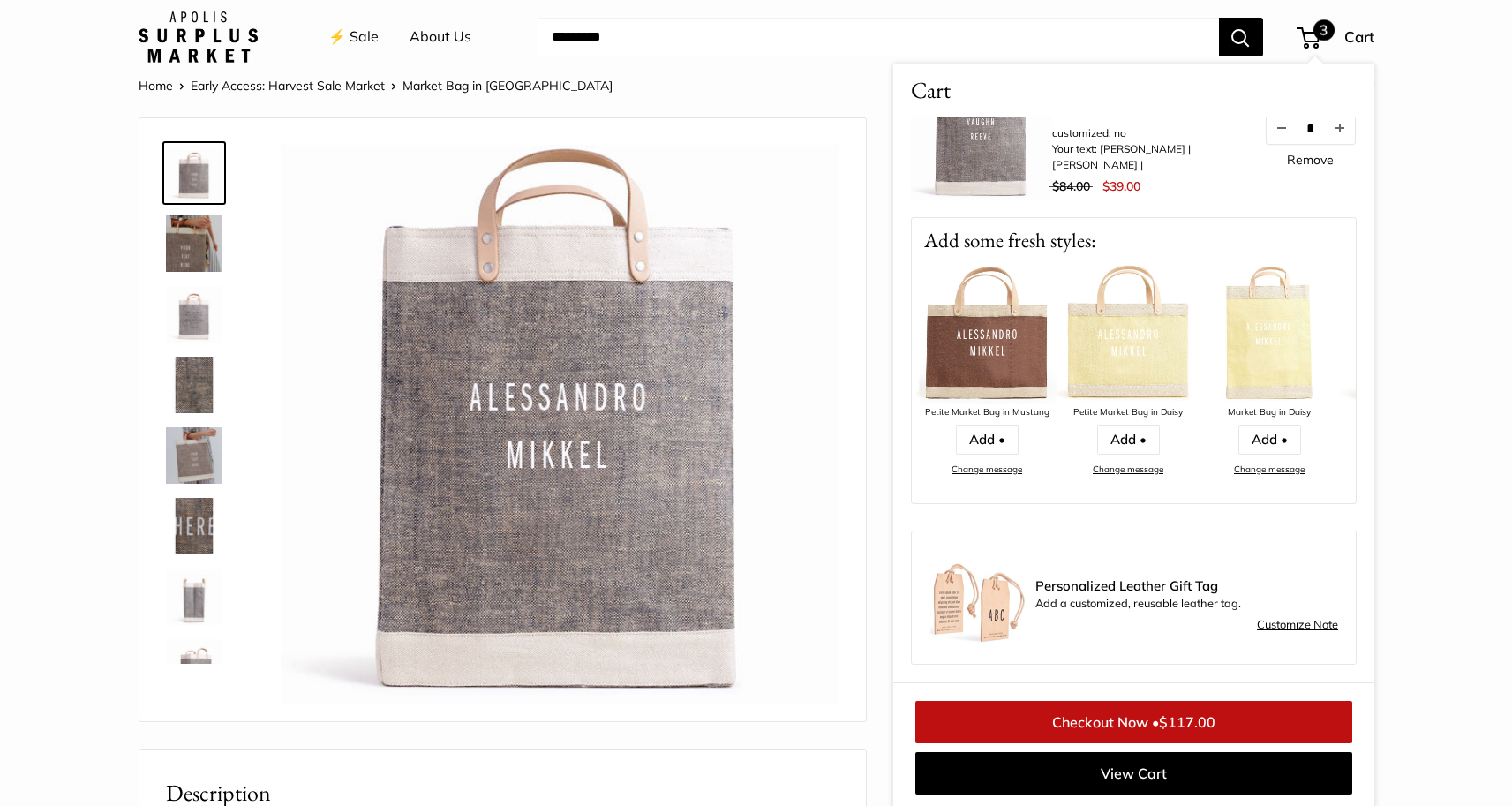
scroll to position [427, 0]
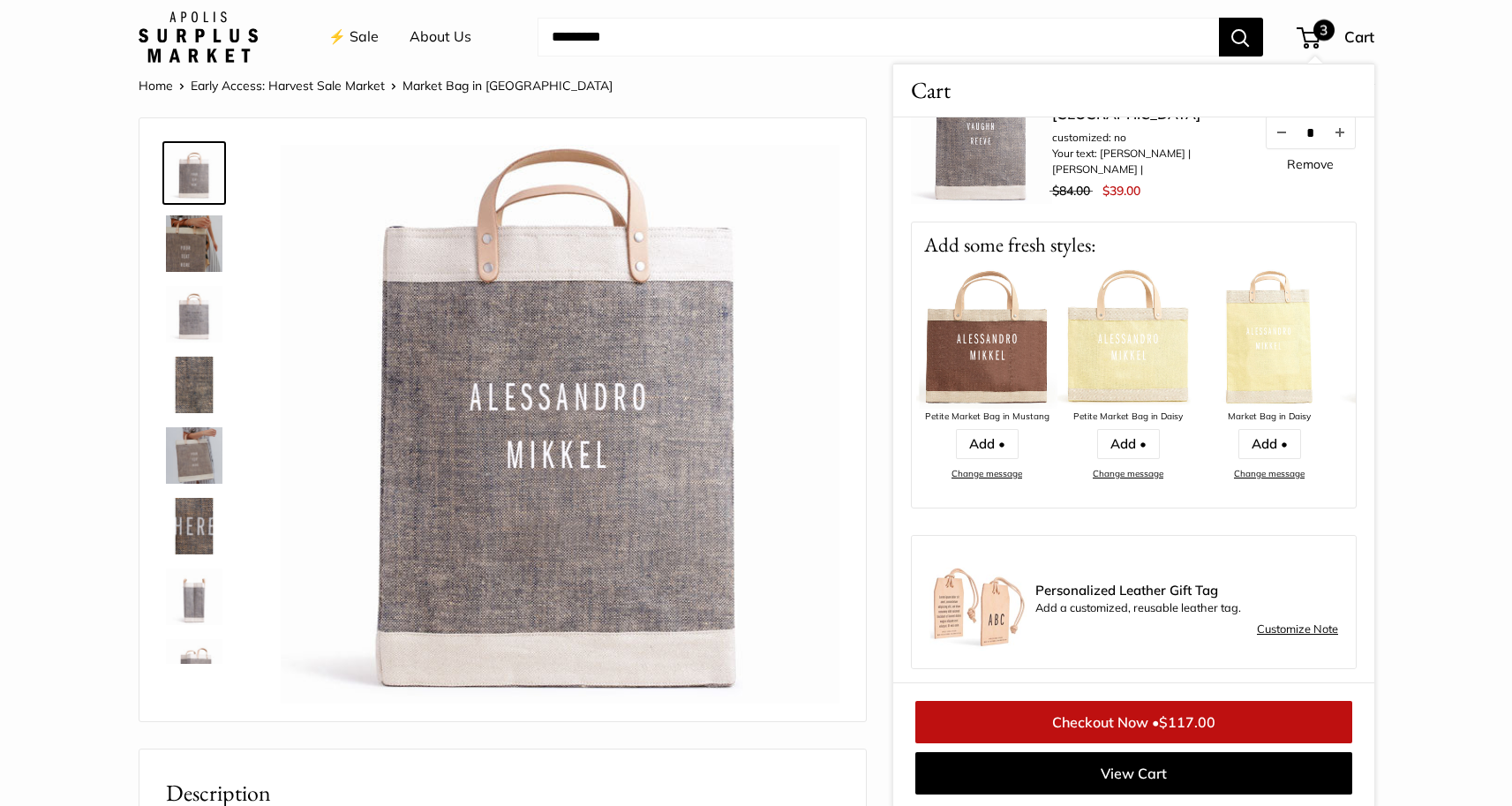
click at [1313, 34] on span "3" at bounding box center [1309, 38] width 24 height 21
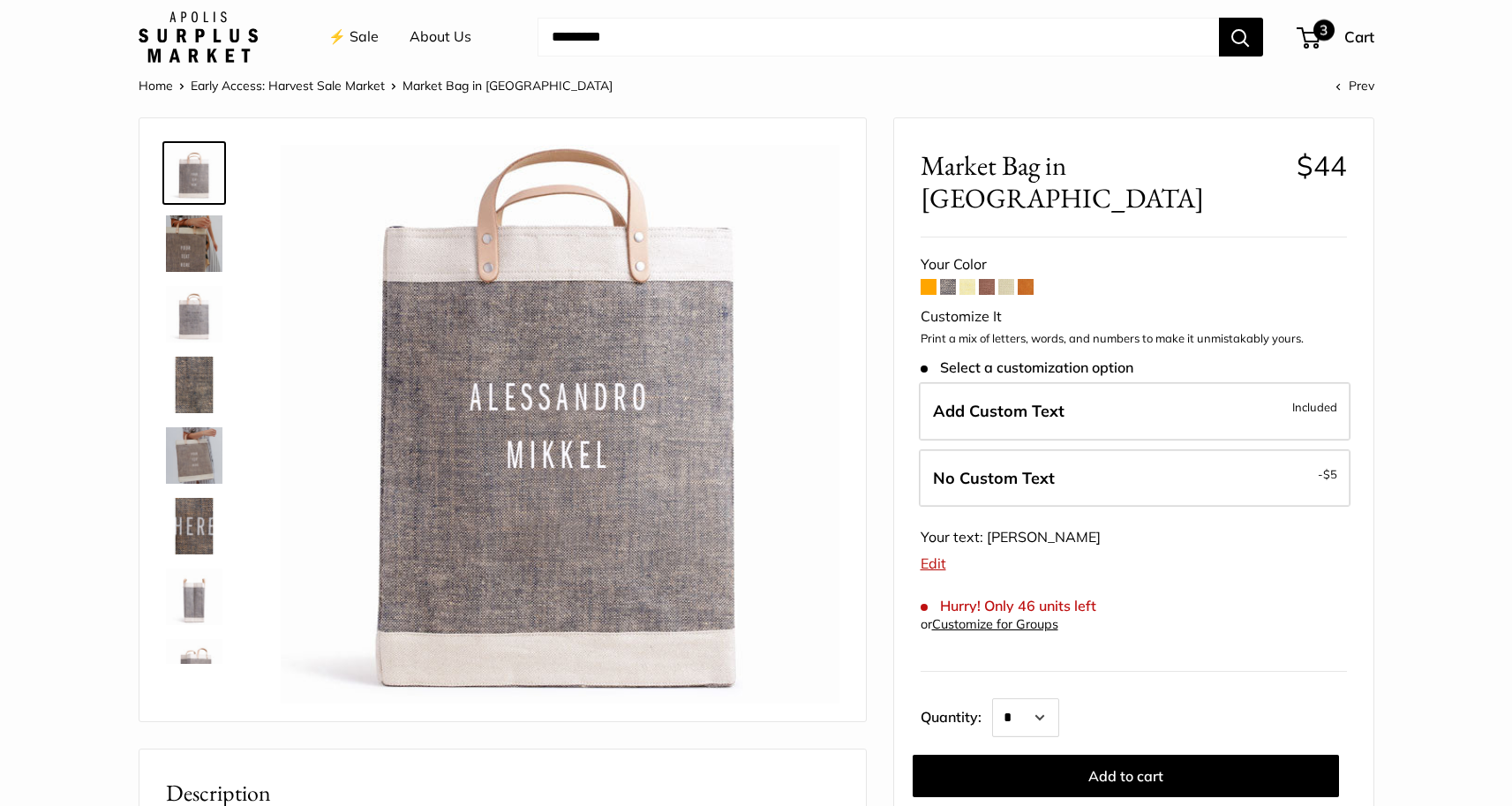
click at [1314, 34] on span "3" at bounding box center [1324, 30] width 21 height 21
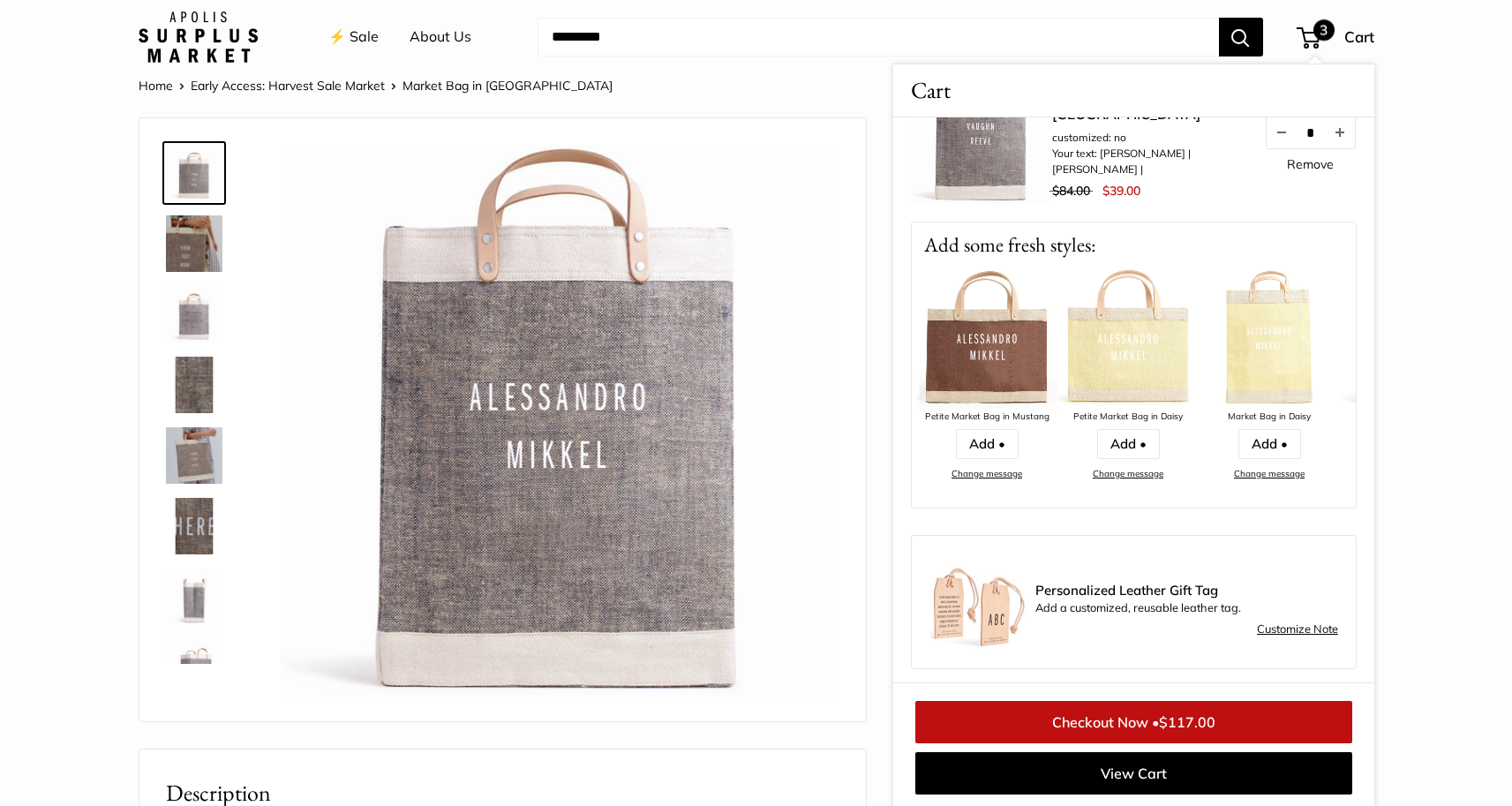
click at [311, 84] on link "Early Access: Harvest Sale Market" at bounding box center [288, 85] width 195 height 16
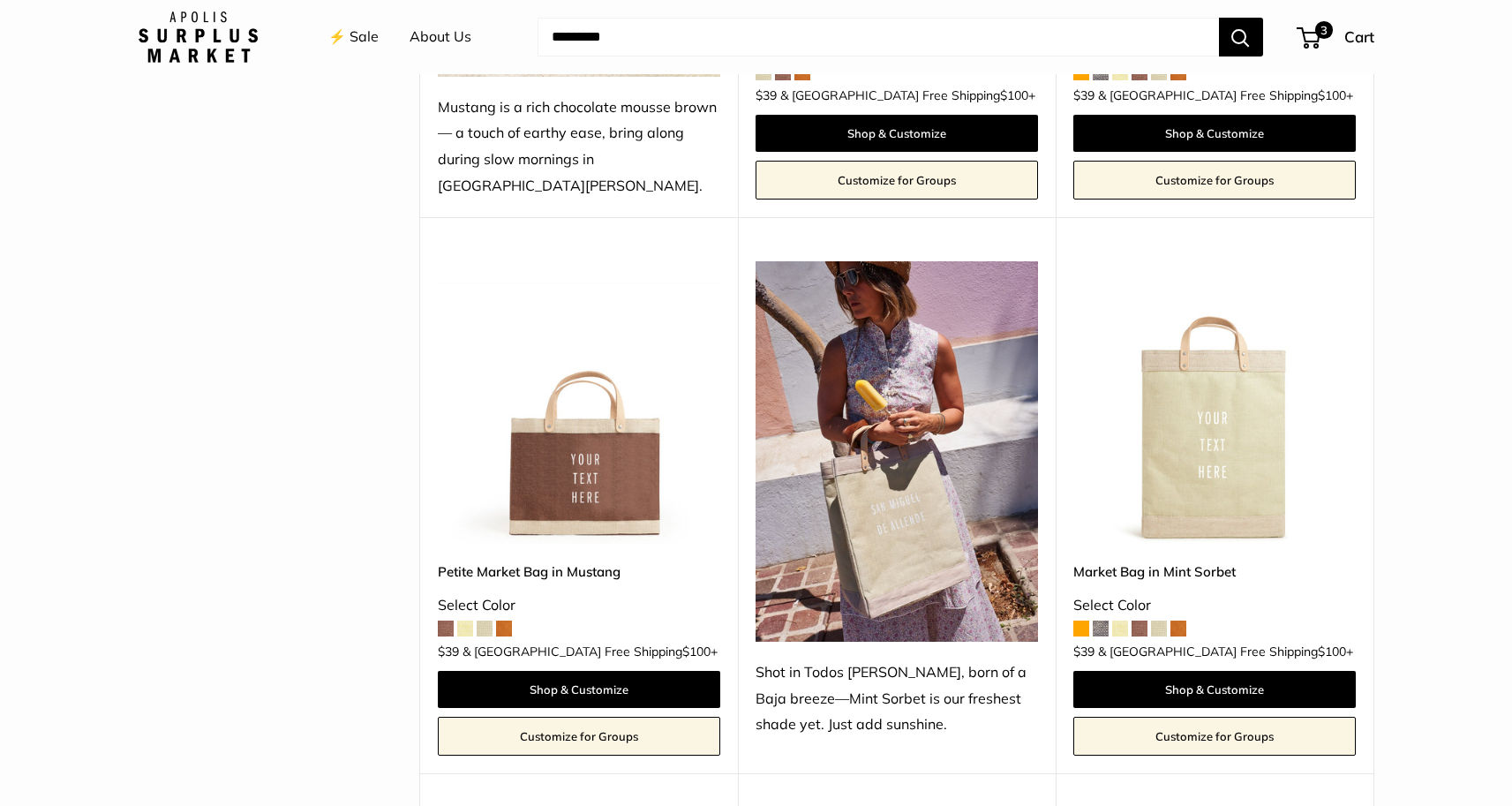
scroll to position [13, 0]
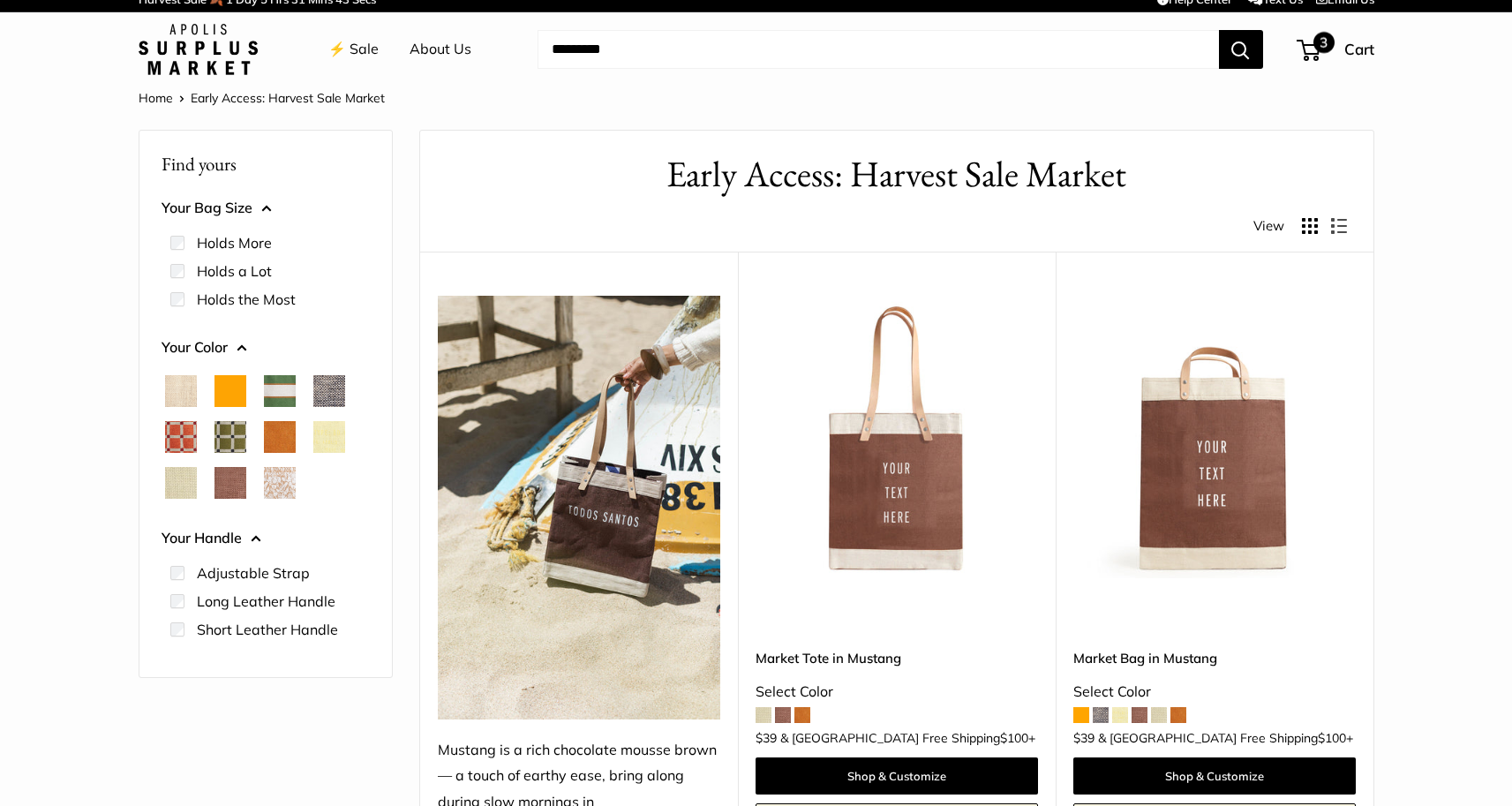
click at [1320, 56] on div "3 Cart" at bounding box center [1337, 49] width 76 height 29
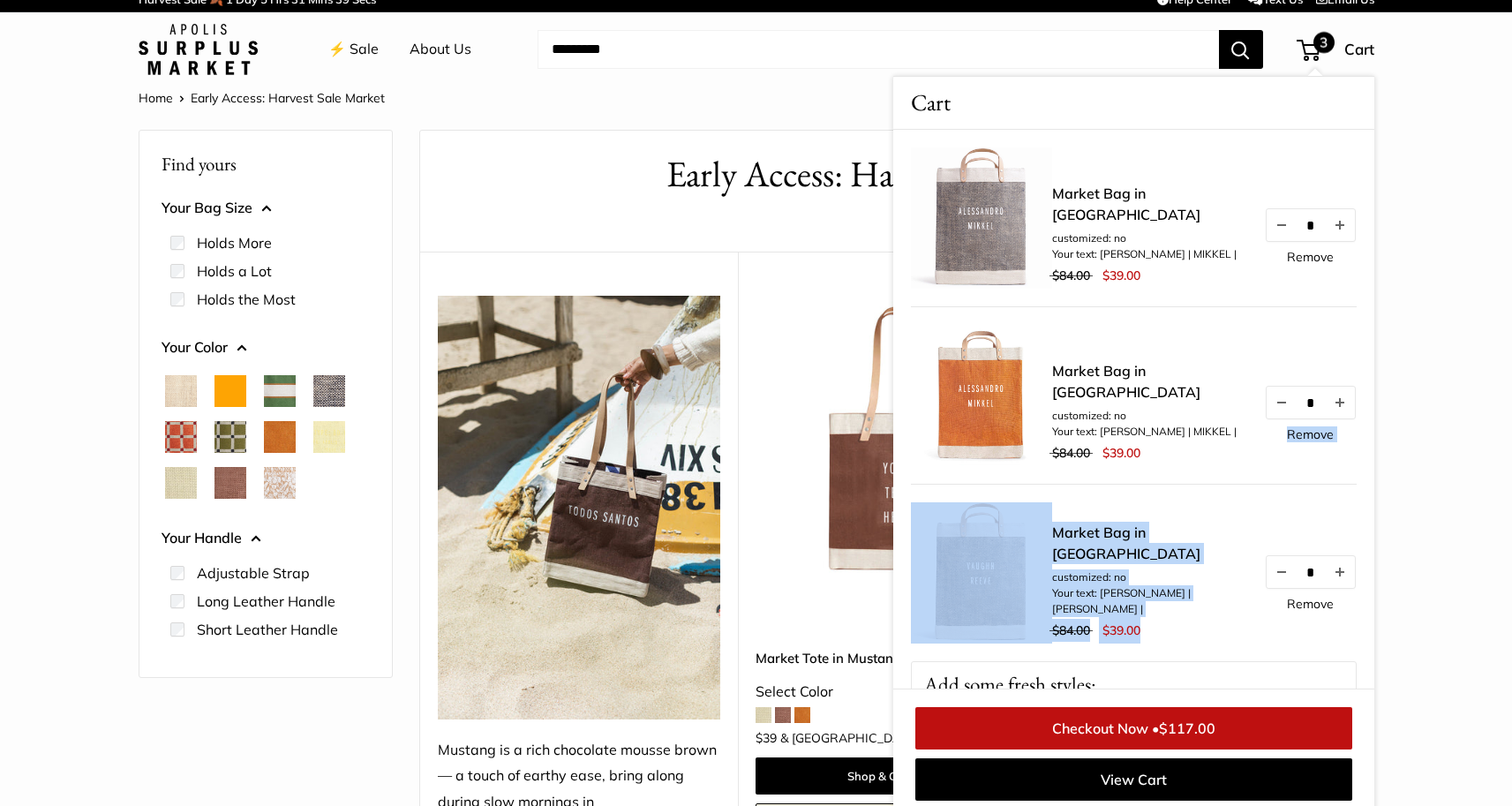
drag, startPoint x: 1359, startPoint y: 428, endPoint x: 1359, endPoint y: 489, distance: 61.0
click at [1359, 489] on div "Market Bag in Chambray customized: no Your text: ALESSANDRO | MIKKEL | $84.00 $…" at bounding box center [1134, 539] width 481 height 819
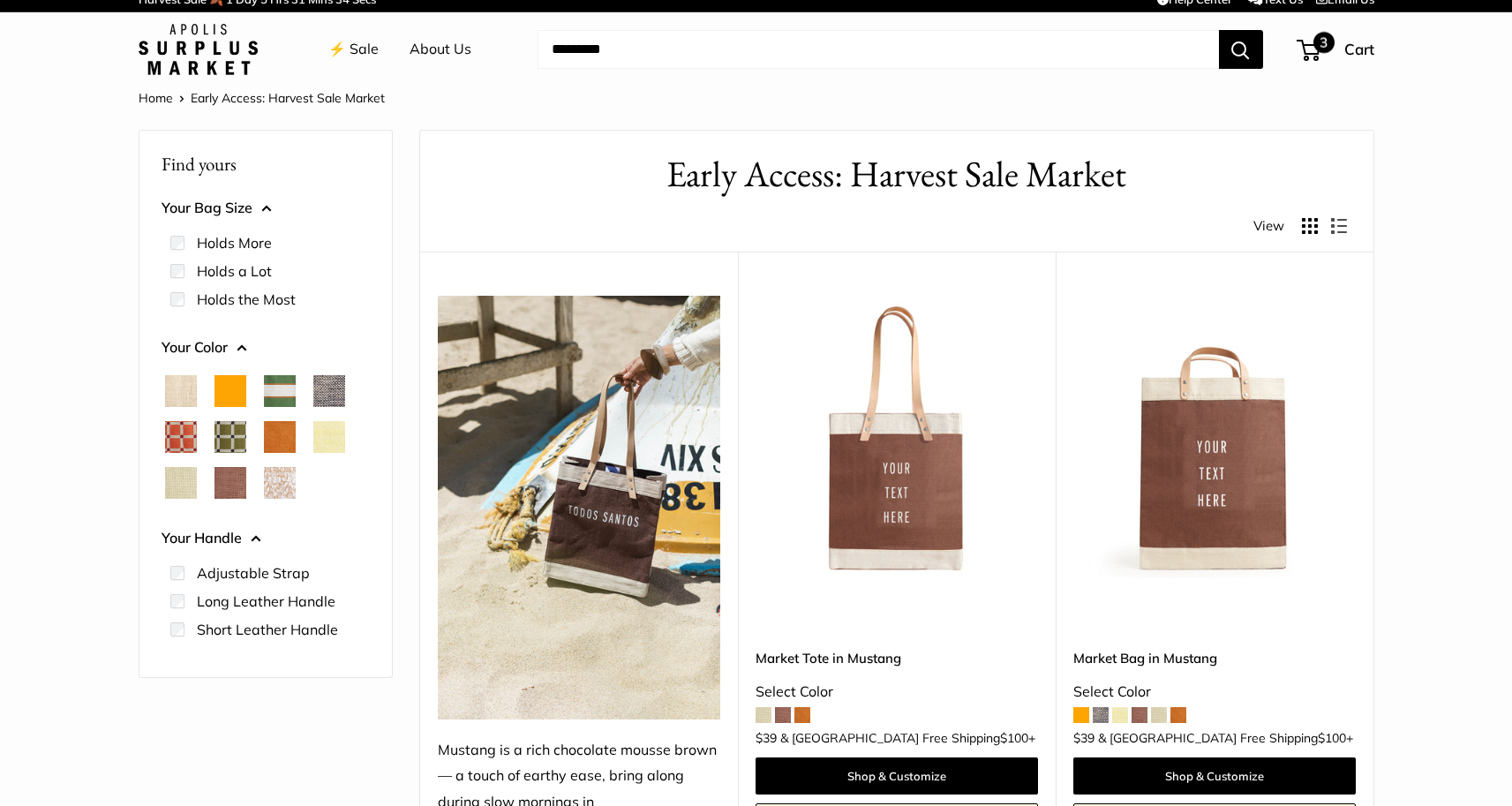
click at [1314, 53] on span "3" at bounding box center [1309, 50] width 24 height 21
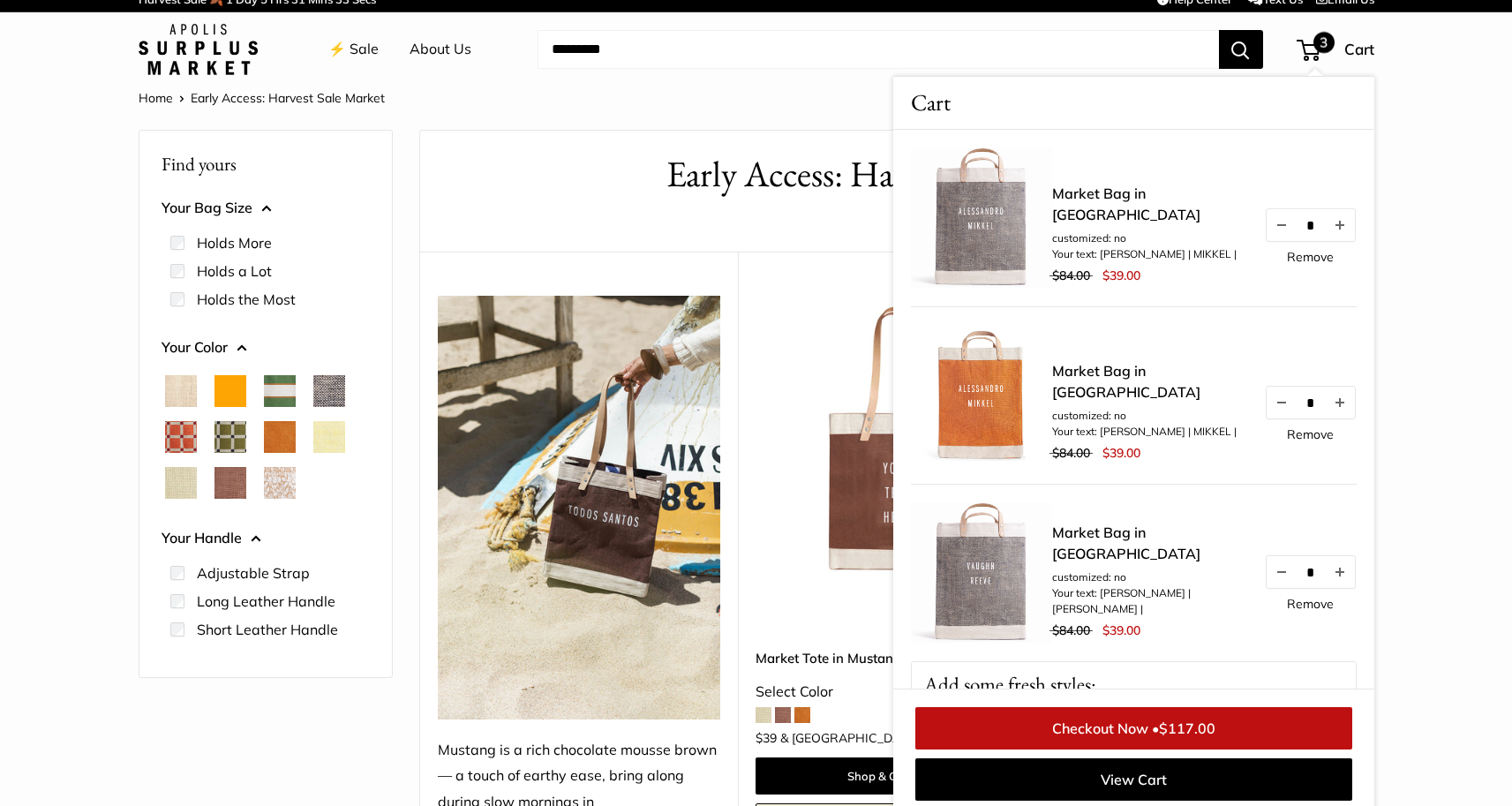
click at [1138, 727] on link "Checkout Now • $117.00" at bounding box center [1134, 729] width 437 height 42
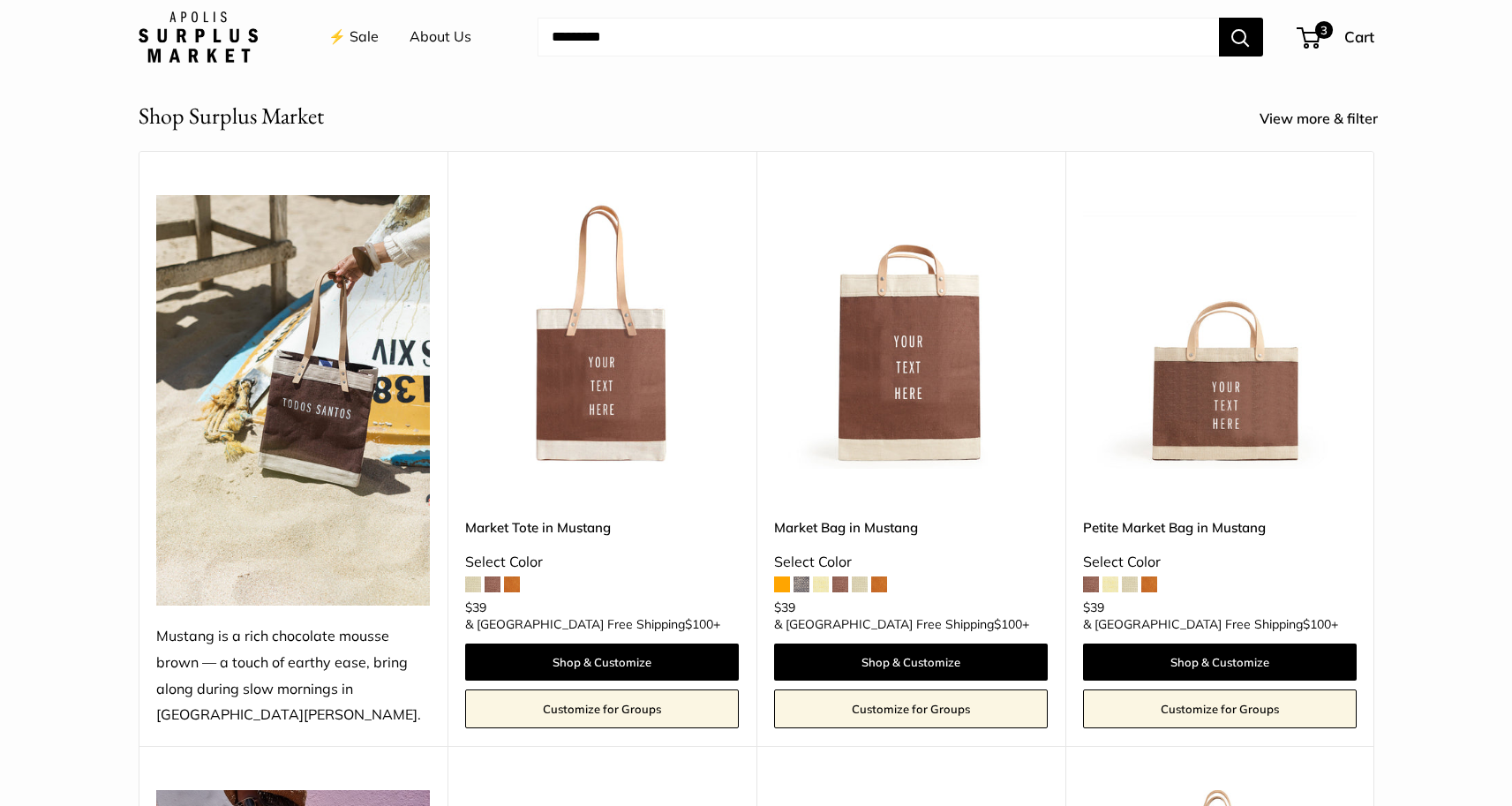
scroll to position [771, 0]
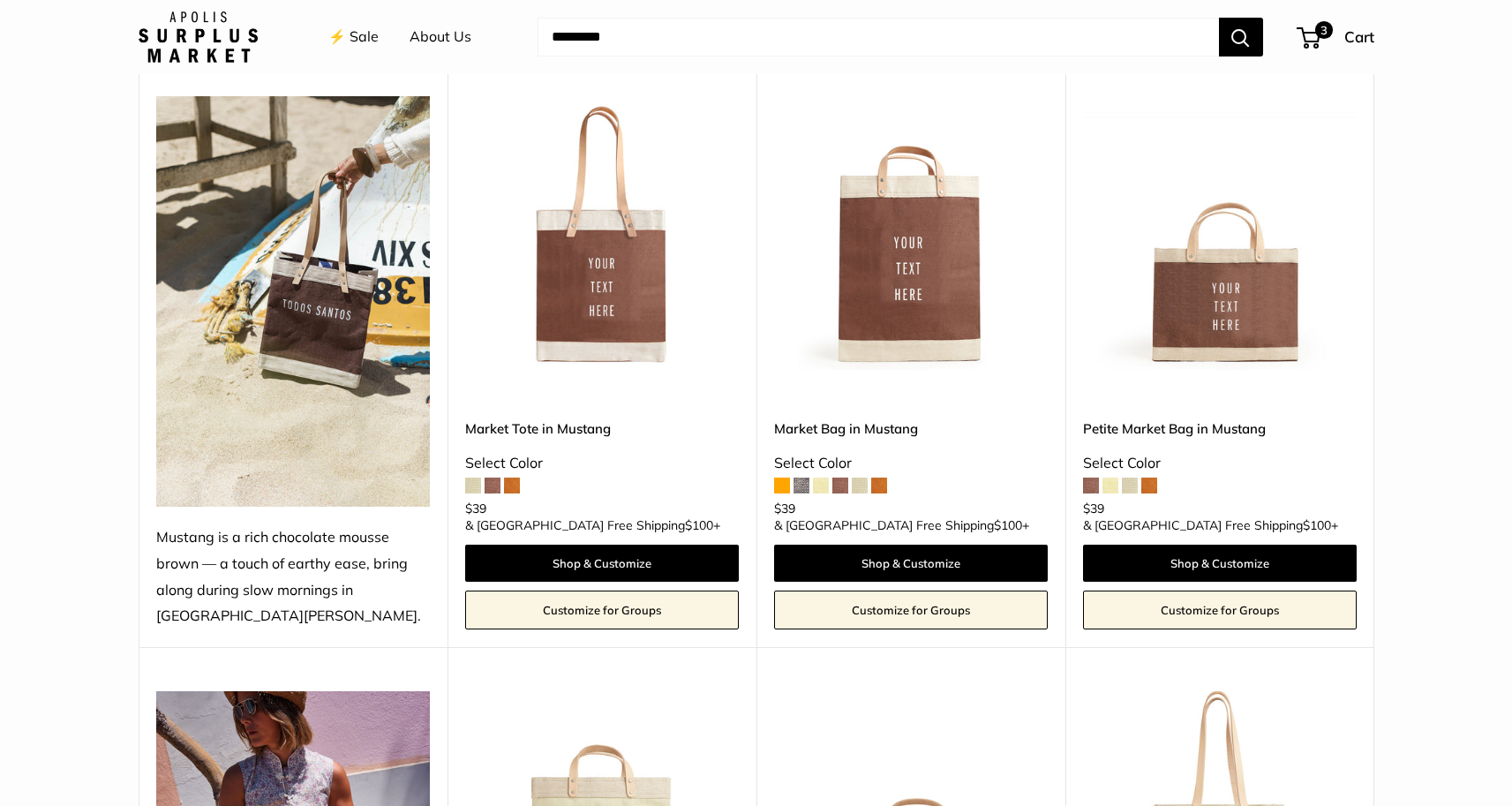
drag, startPoint x: 1511, startPoint y: 151, endPoint x: 1525, endPoint y: 44, distance: 107.9
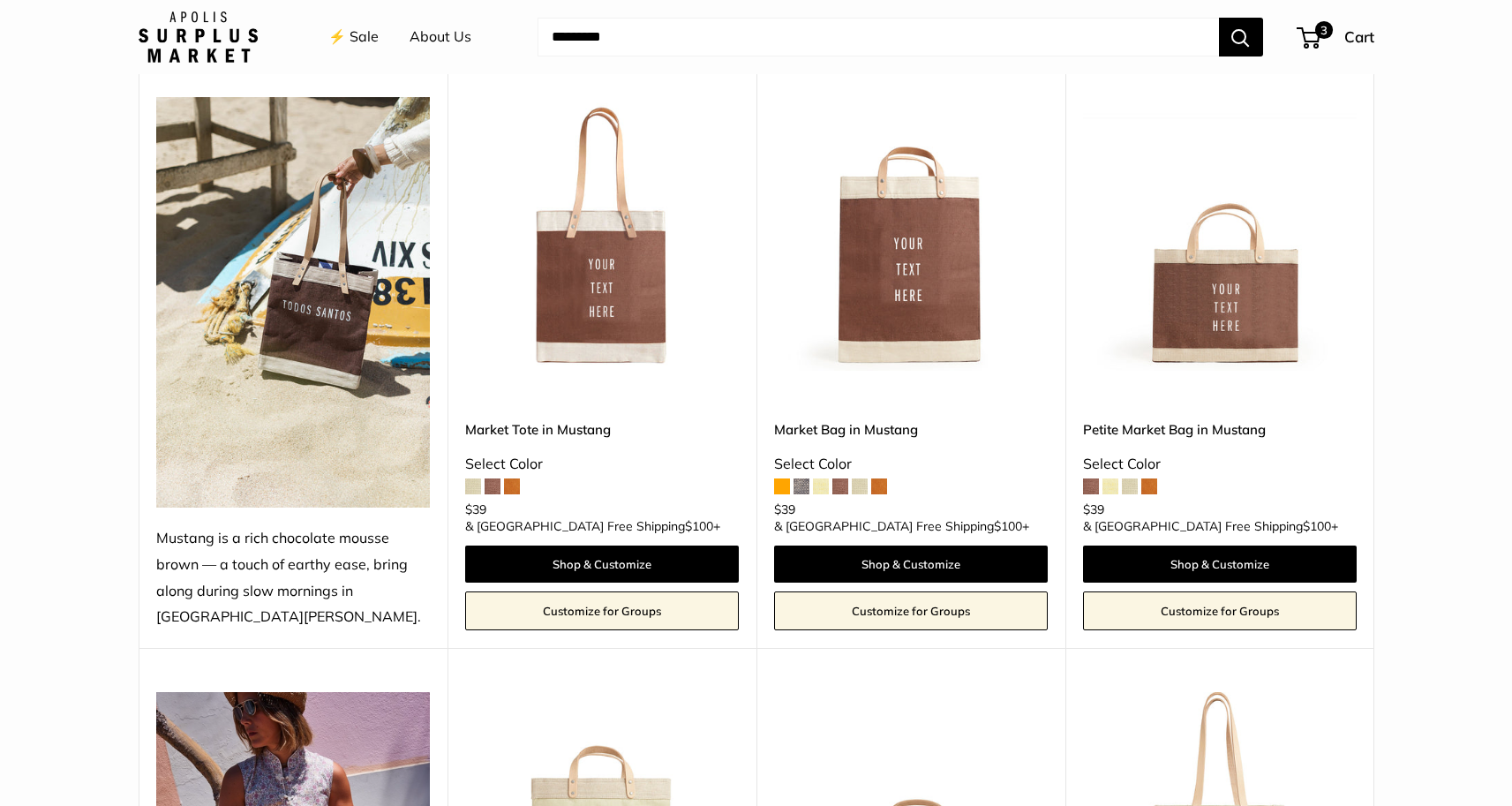
scroll to position [0, 0]
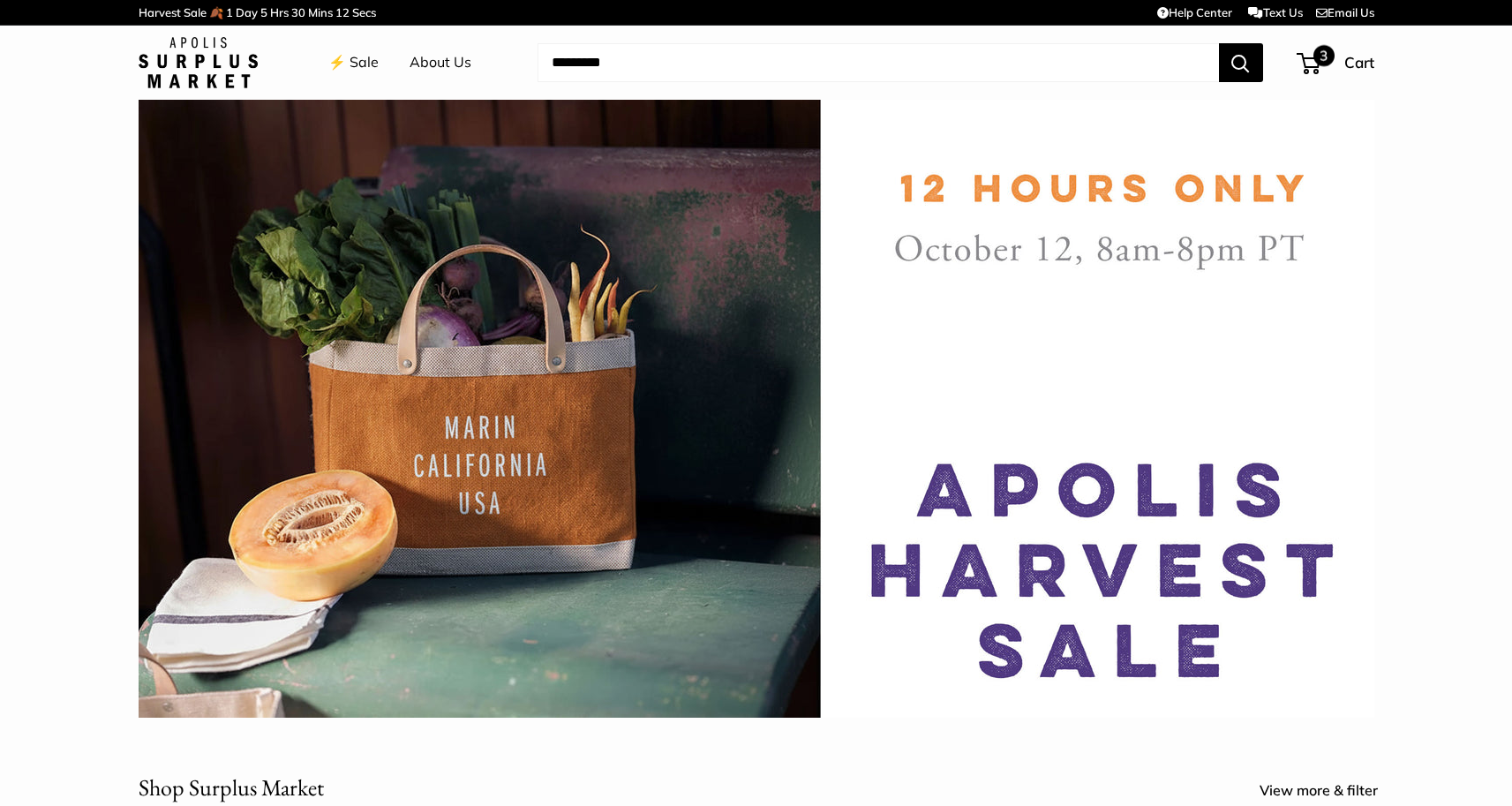
click at [1301, 69] on span "3" at bounding box center [1309, 63] width 24 height 21
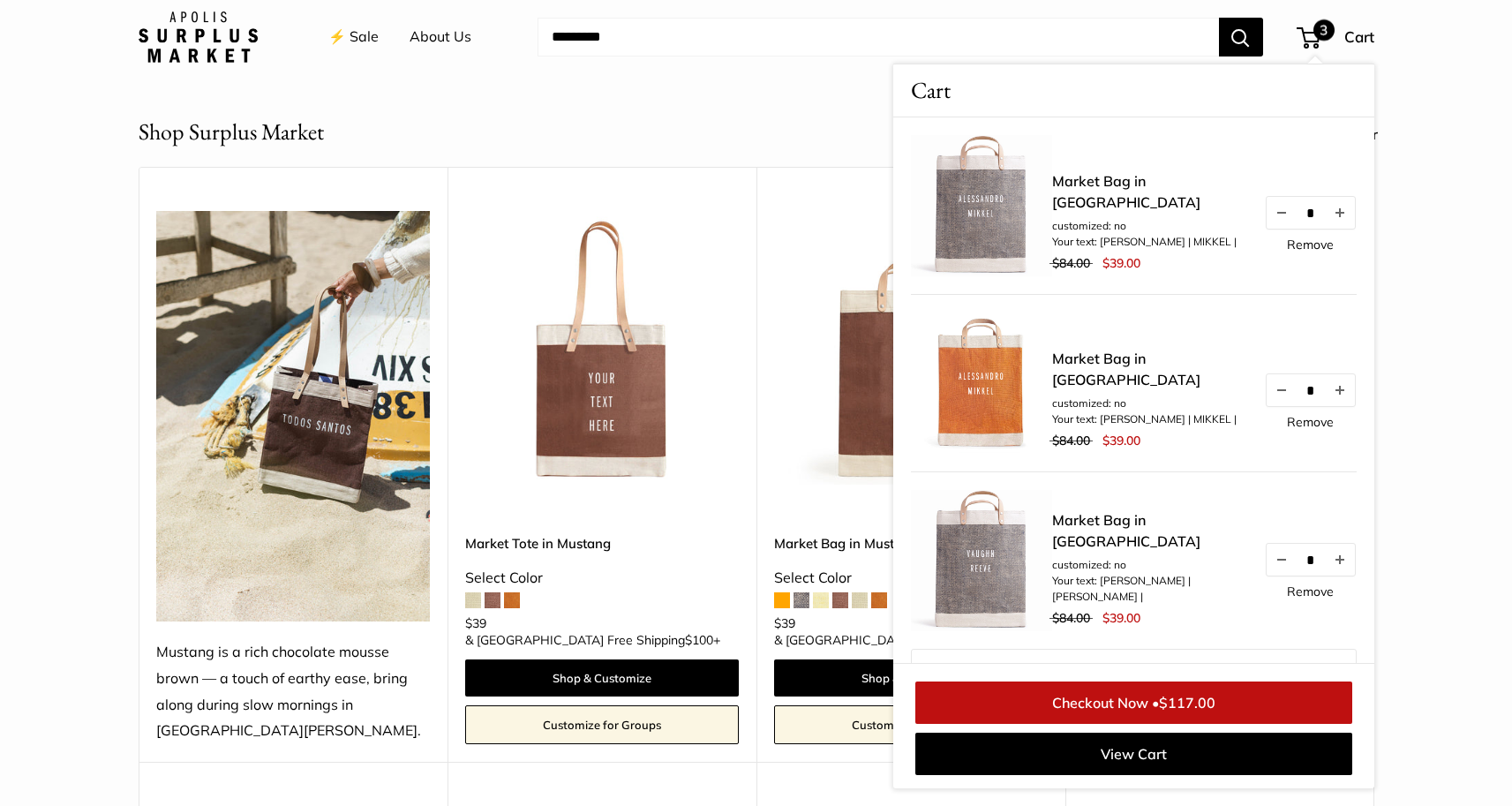
scroll to position [771, 0]
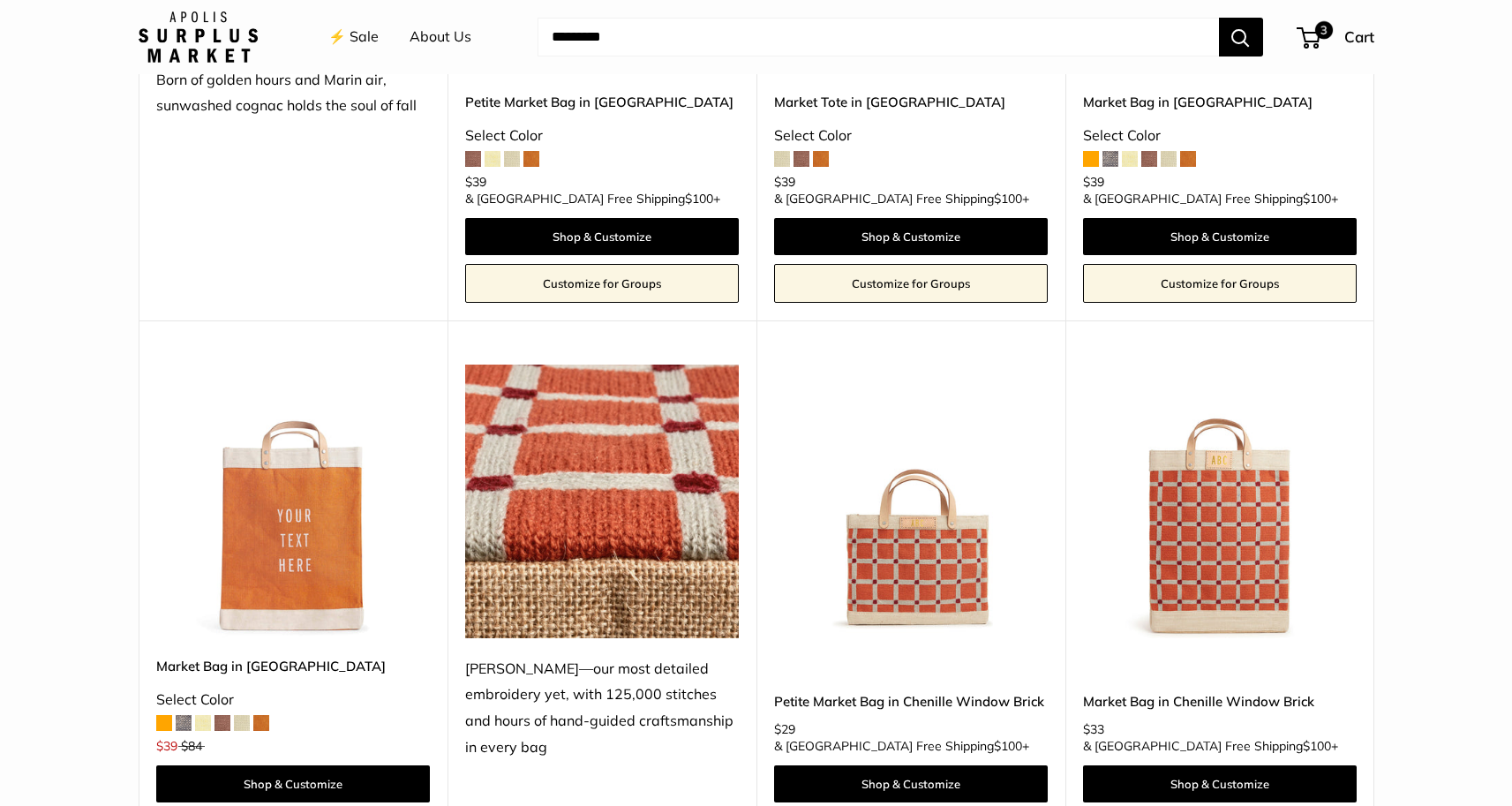
scroll to position [2851, 0]
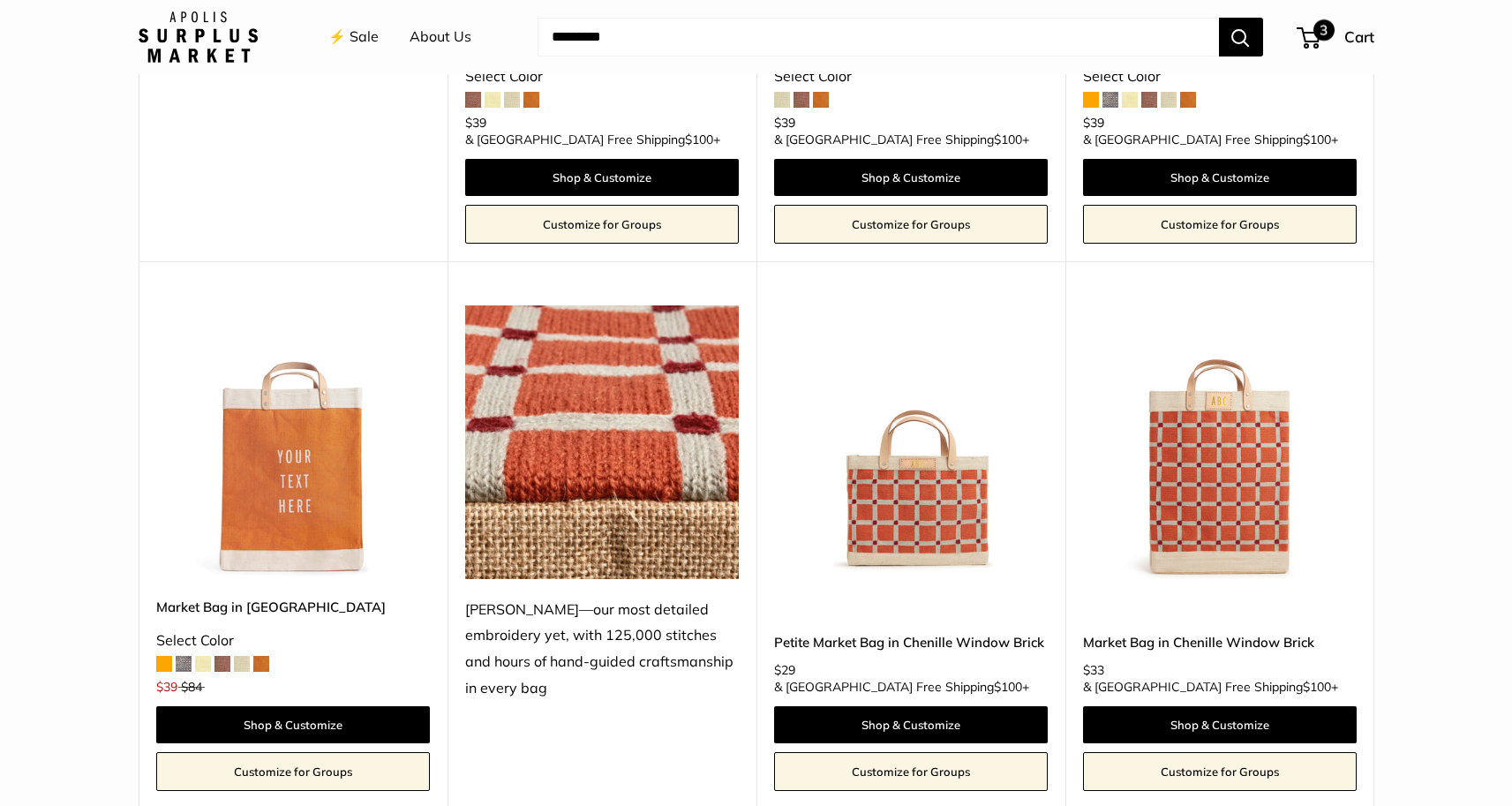
click at [1310, 40] on span "3" at bounding box center [1309, 38] width 24 height 21
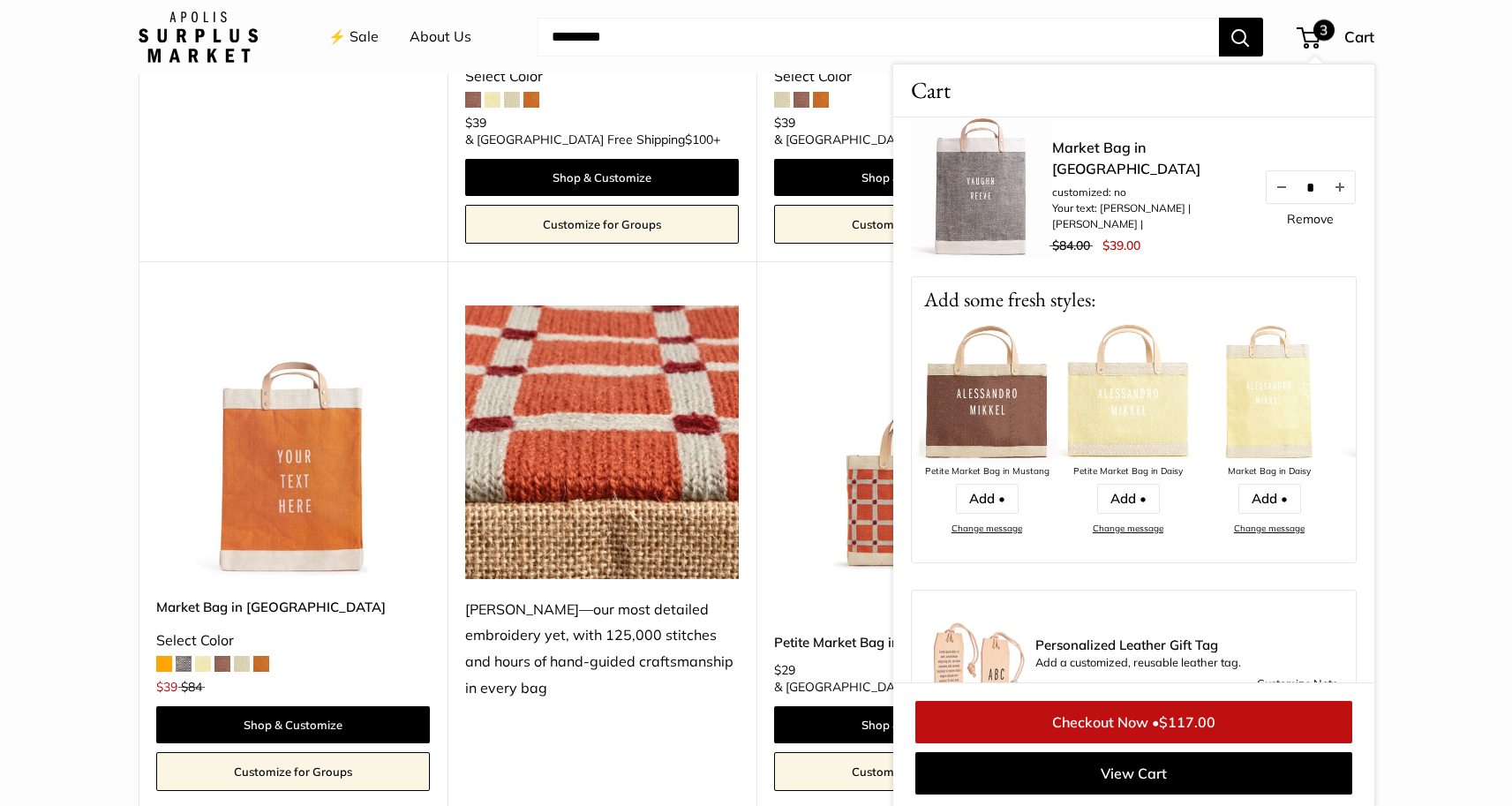
scroll to position [427, 0]
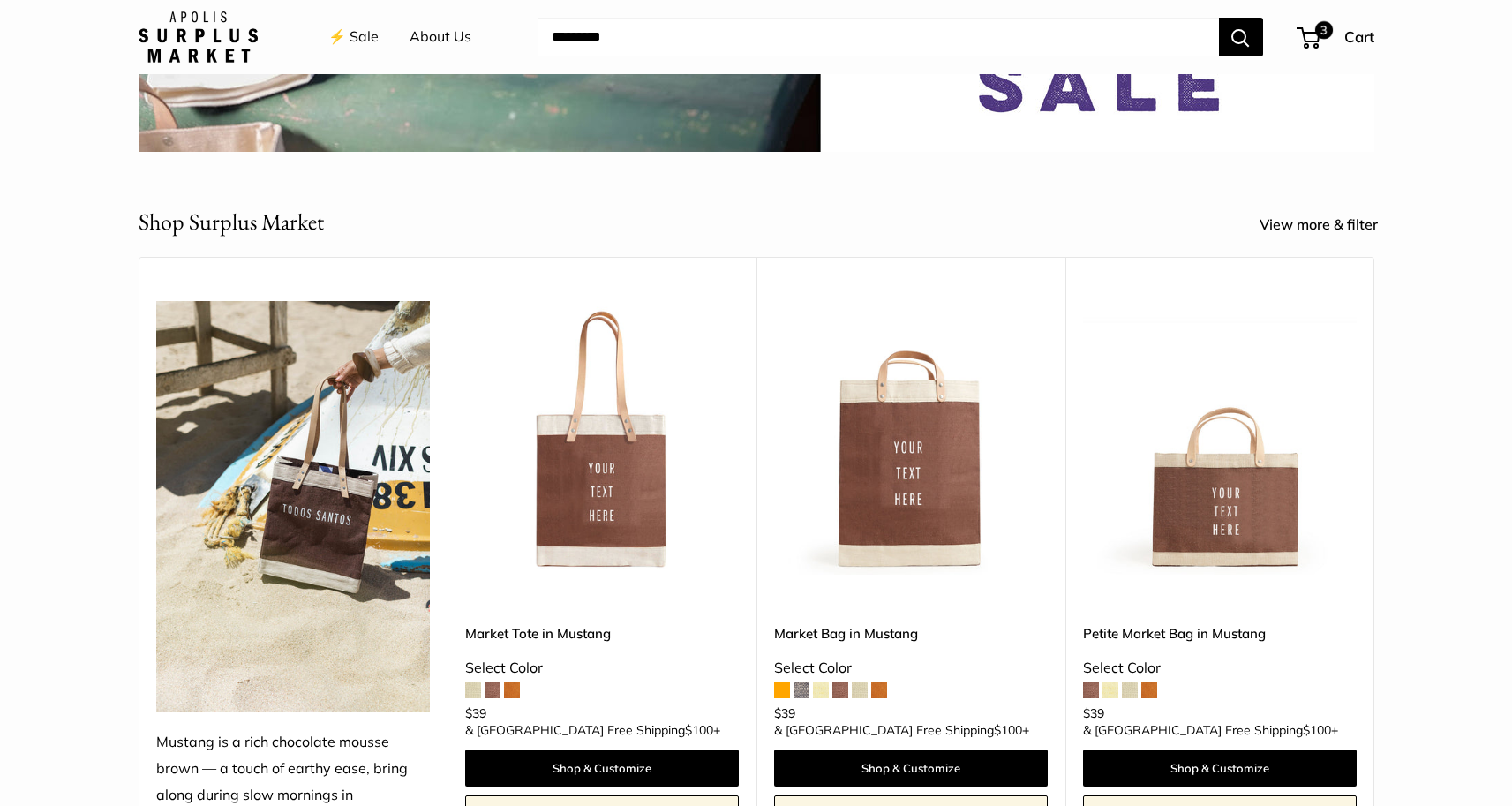
scroll to position [46, 0]
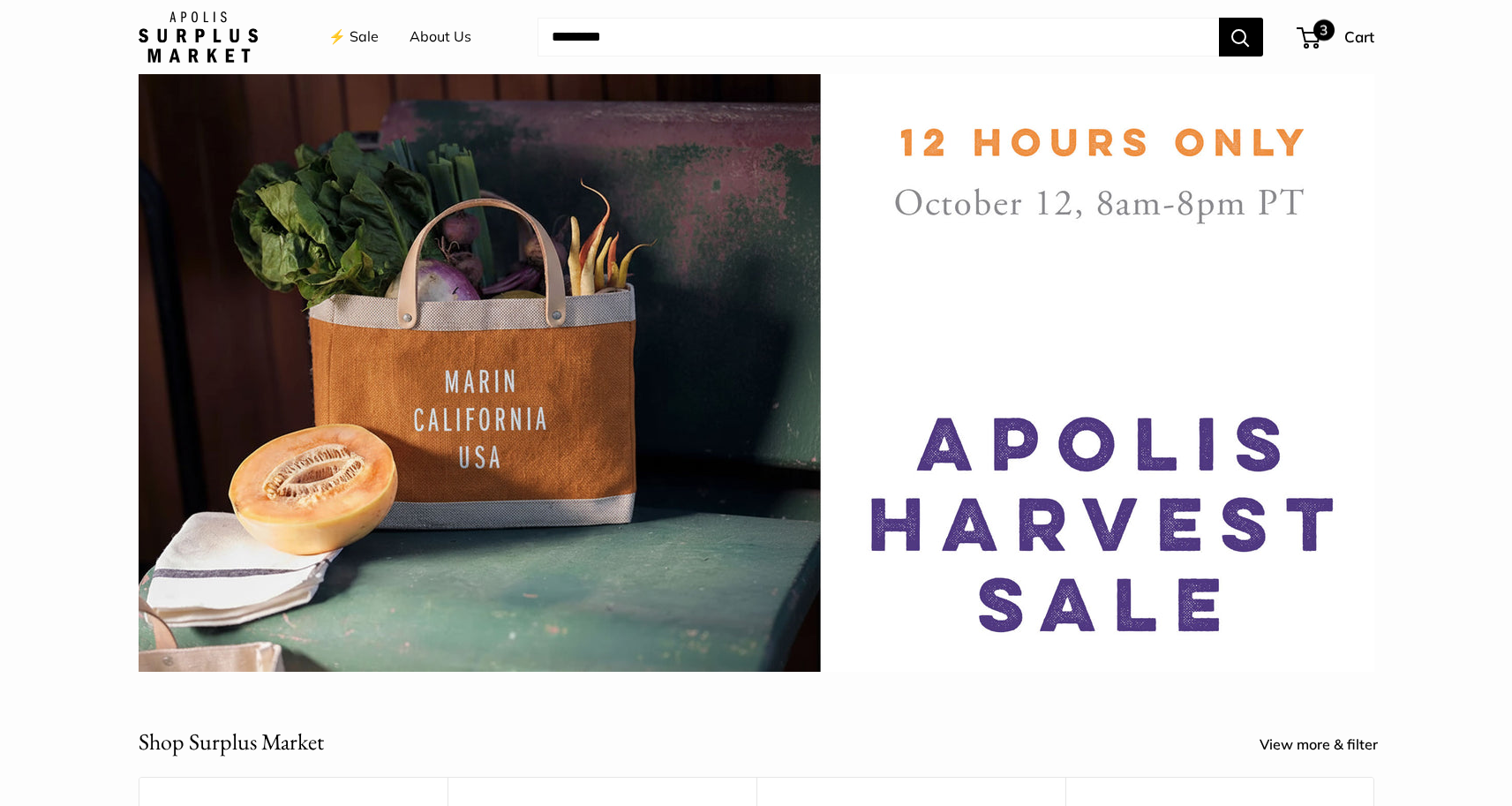
click at [1316, 41] on span "3" at bounding box center [1309, 38] width 24 height 21
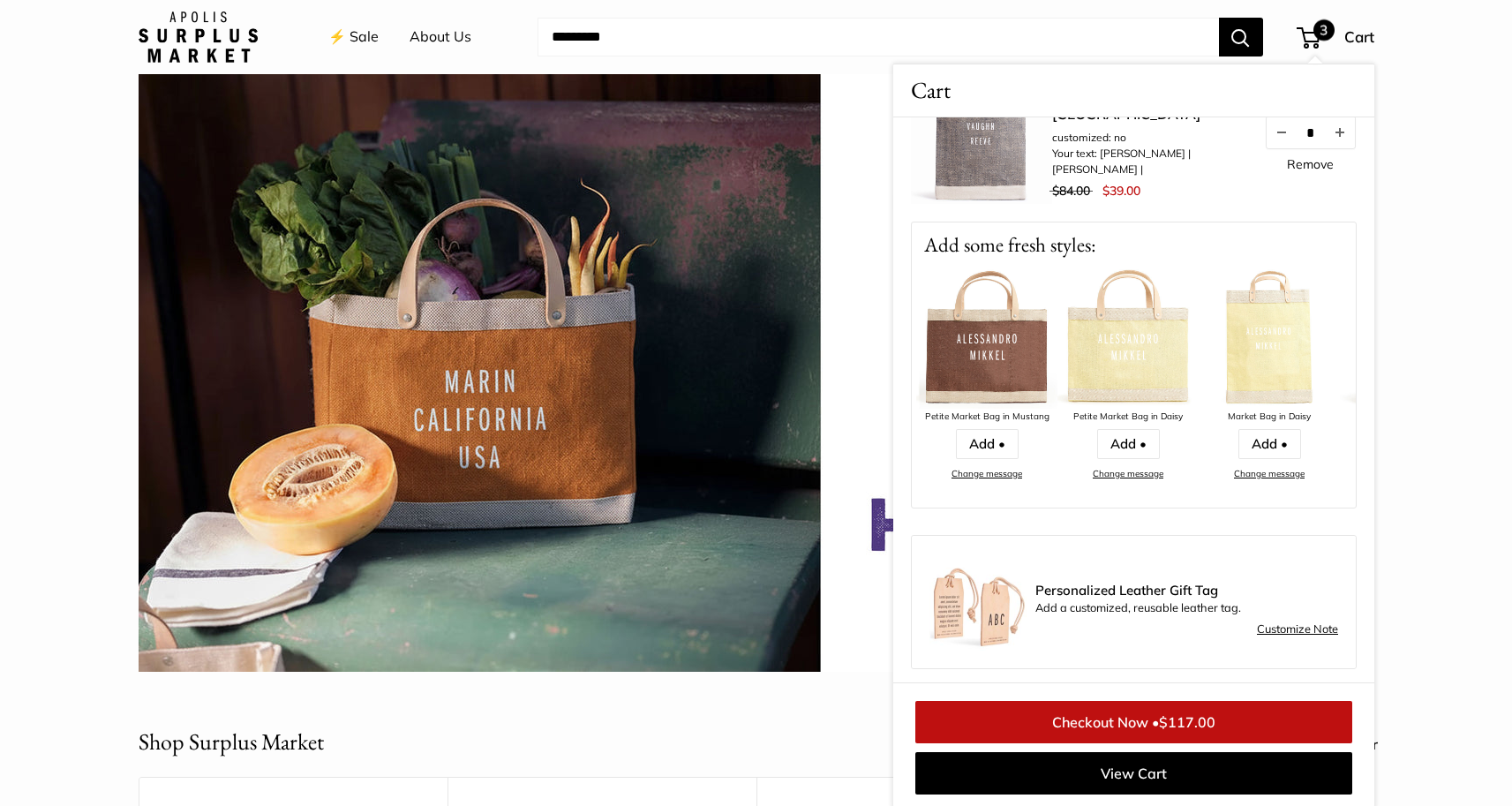
click at [1112, 749] on div "Checkout Now • $117.00 View Cart" at bounding box center [1134, 747] width 446 height 102
click at [1114, 734] on link "Checkout Now • $117.00" at bounding box center [1134, 722] width 437 height 42
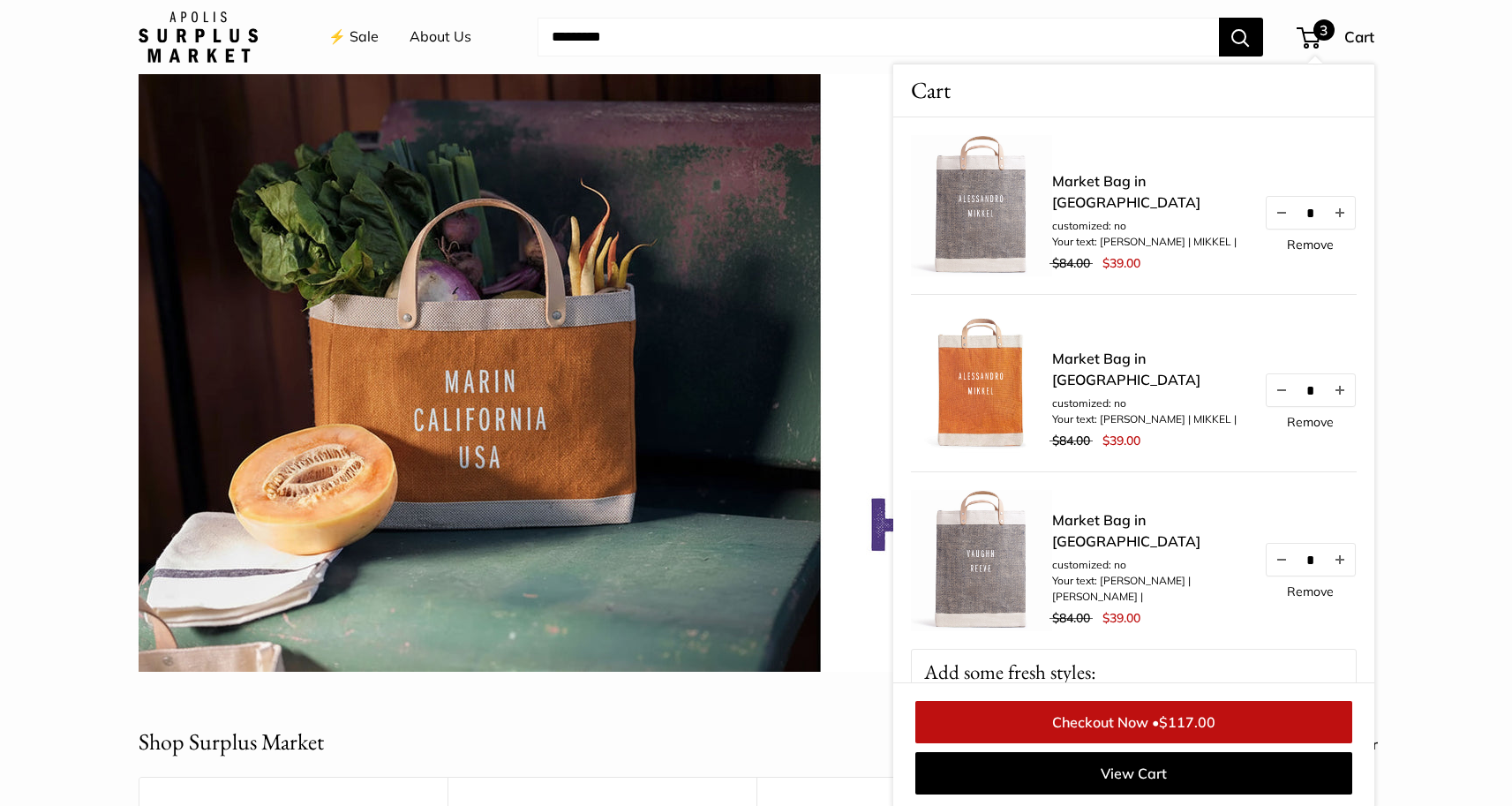
click at [987, 592] on img at bounding box center [981, 560] width 141 height 141
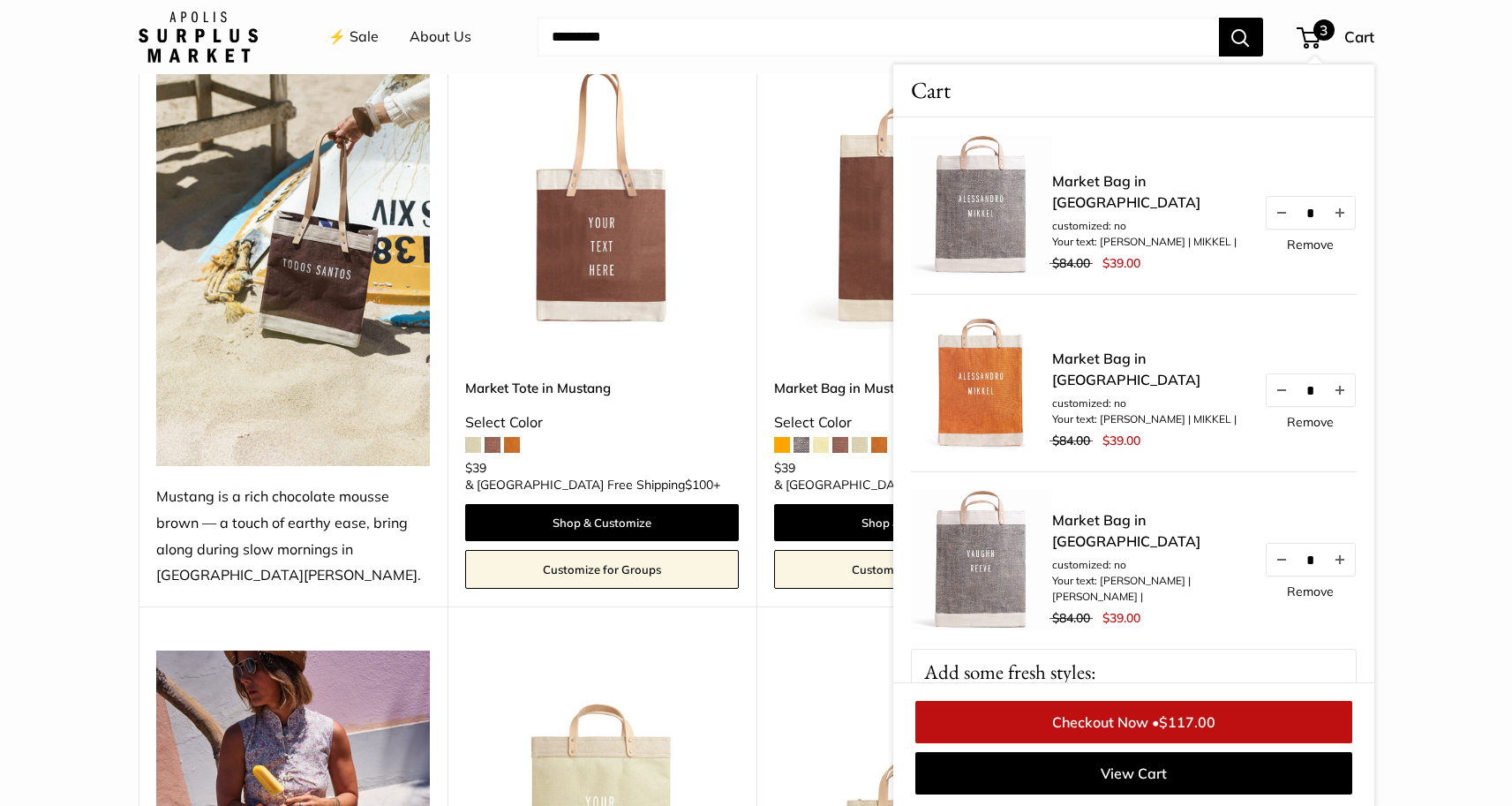
scroll to position [817, 0]
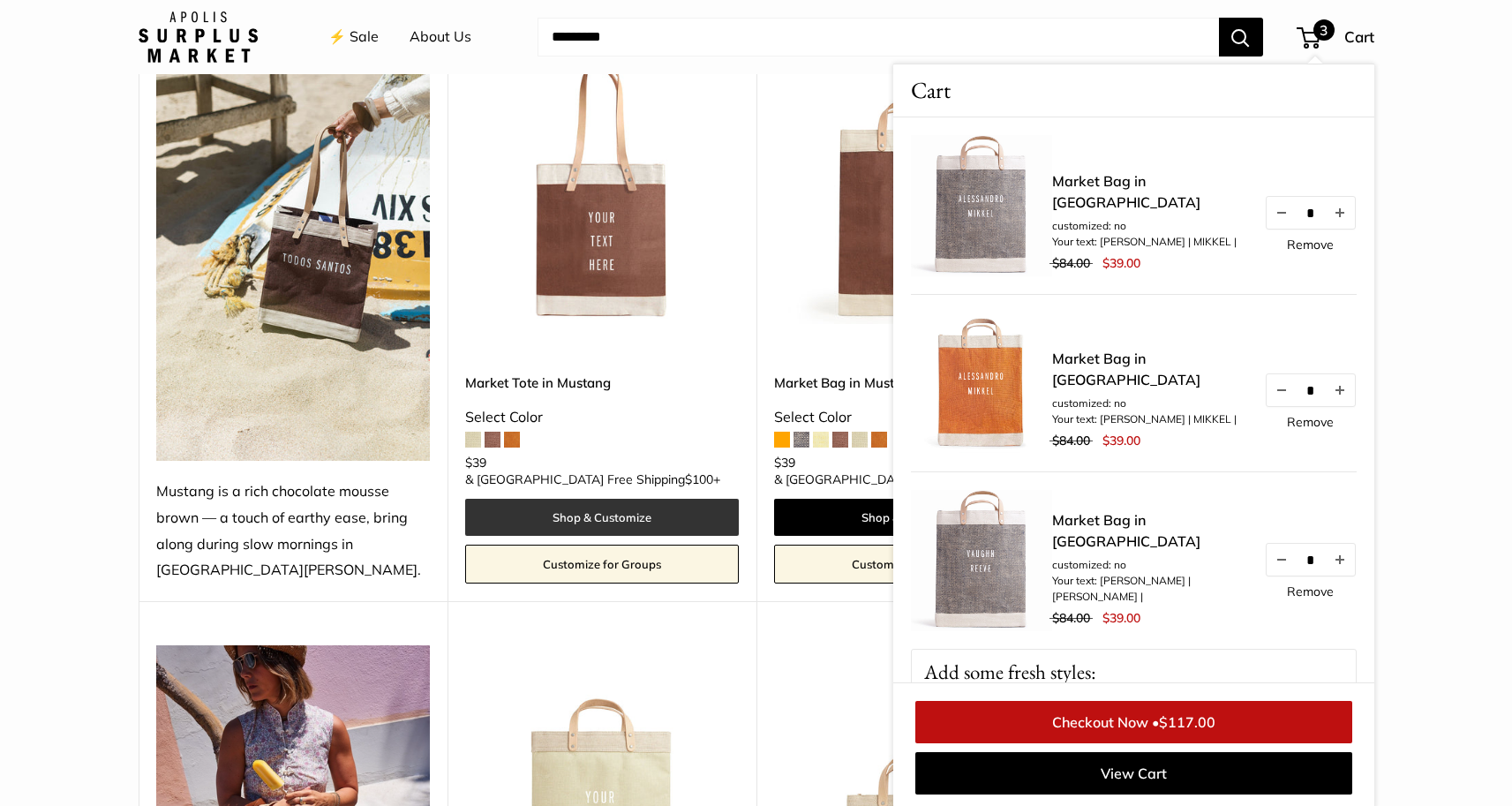
click at [628, 513] on link "Shop & Customize" at bounding box center [602, 517] width 274 height 37
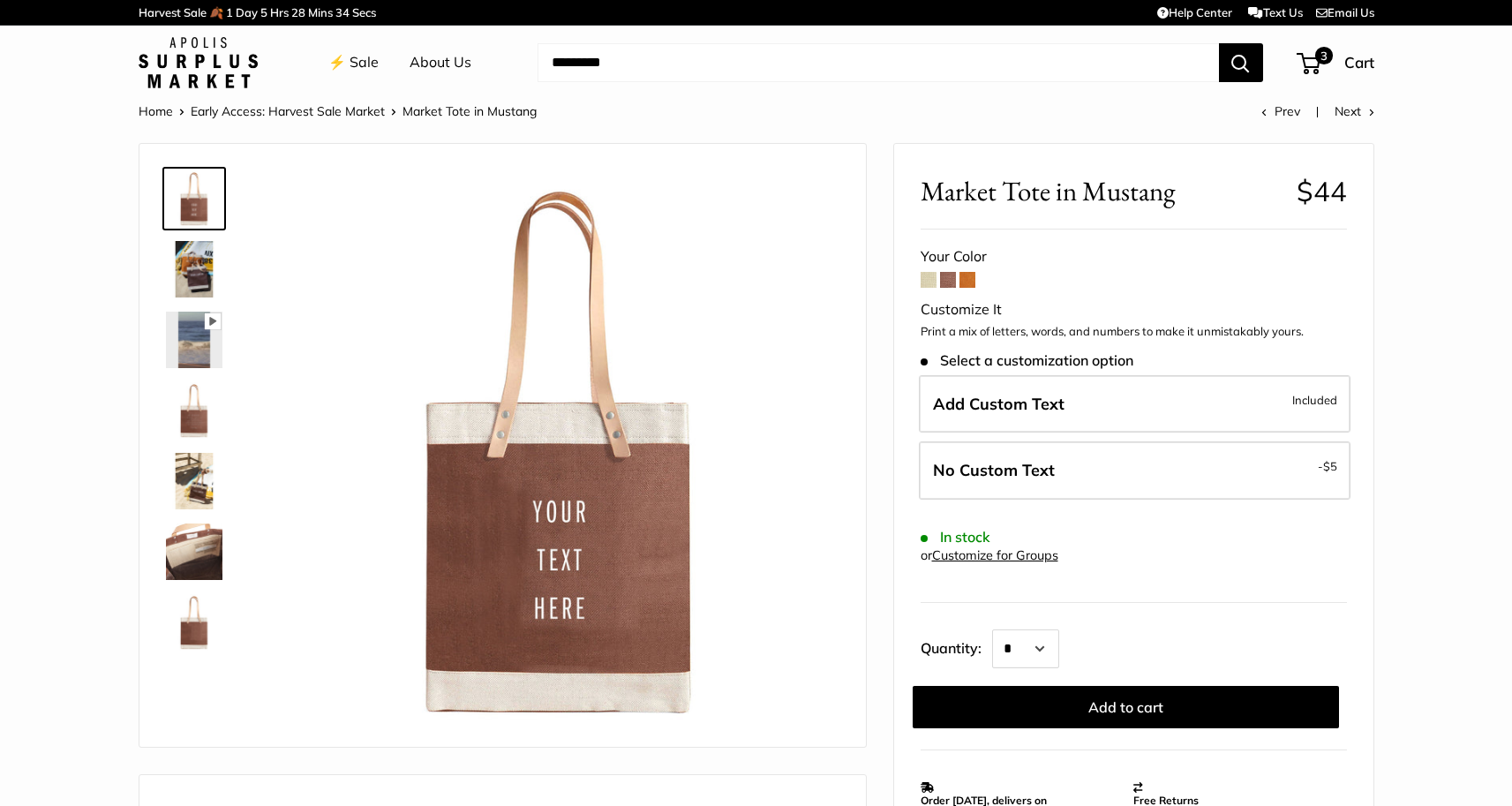
click at [1301, 77] on div "⚡️ Sale About Us Need help? Text Us: 20919 [EMAIL_ADDRESS][DOMAIN_NAME] Follow …" at bounding box center [756, 62] width 1236 height 56
click at [1309, 68] on span "3" at bounding box center [1309, 63] width 24 height 21
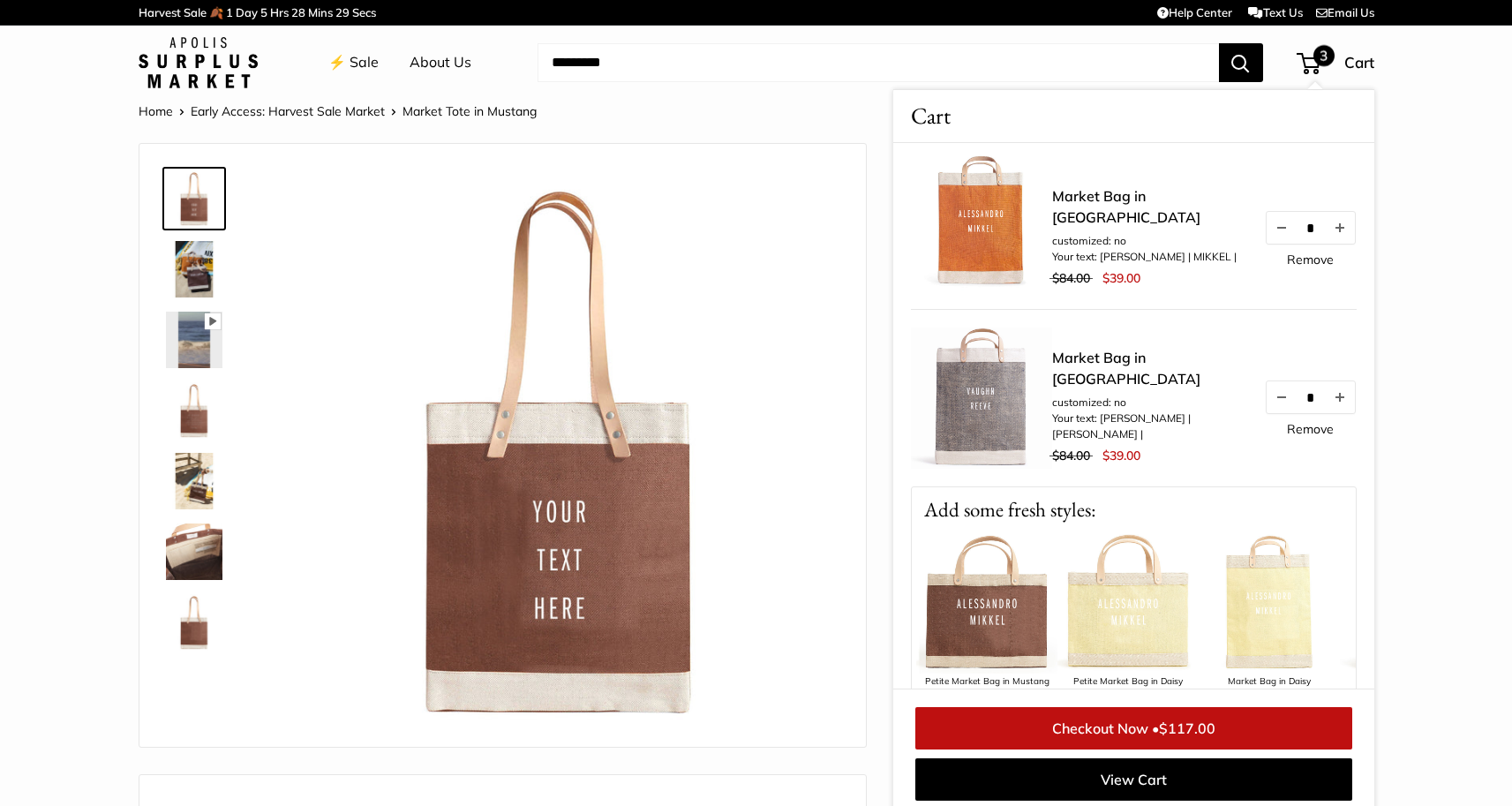
scroll to position [71, 0]
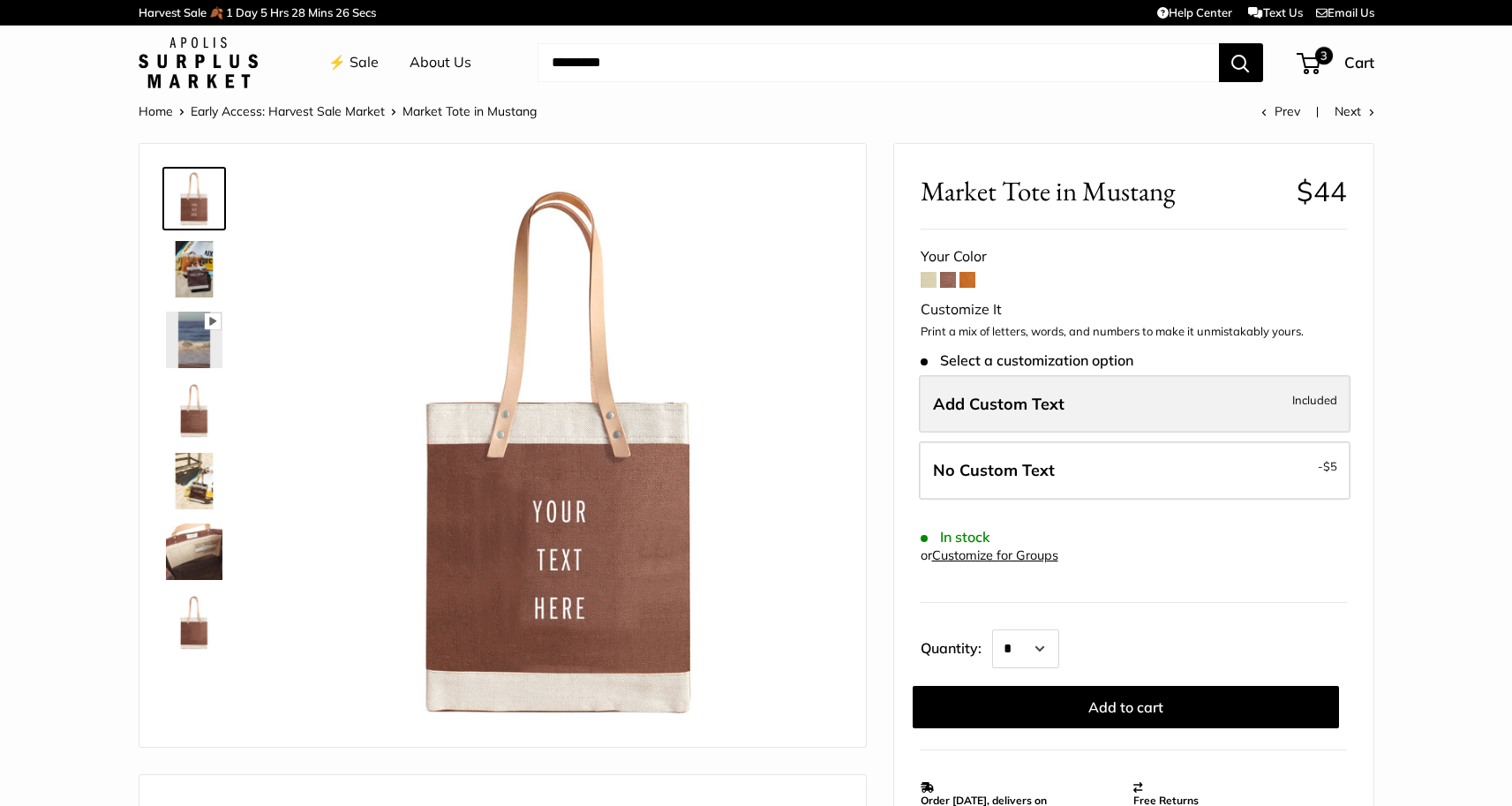
click at [1139, 404] on label "Add Custom Text Included" at bounding box center [1135, 404] width 431 height 58
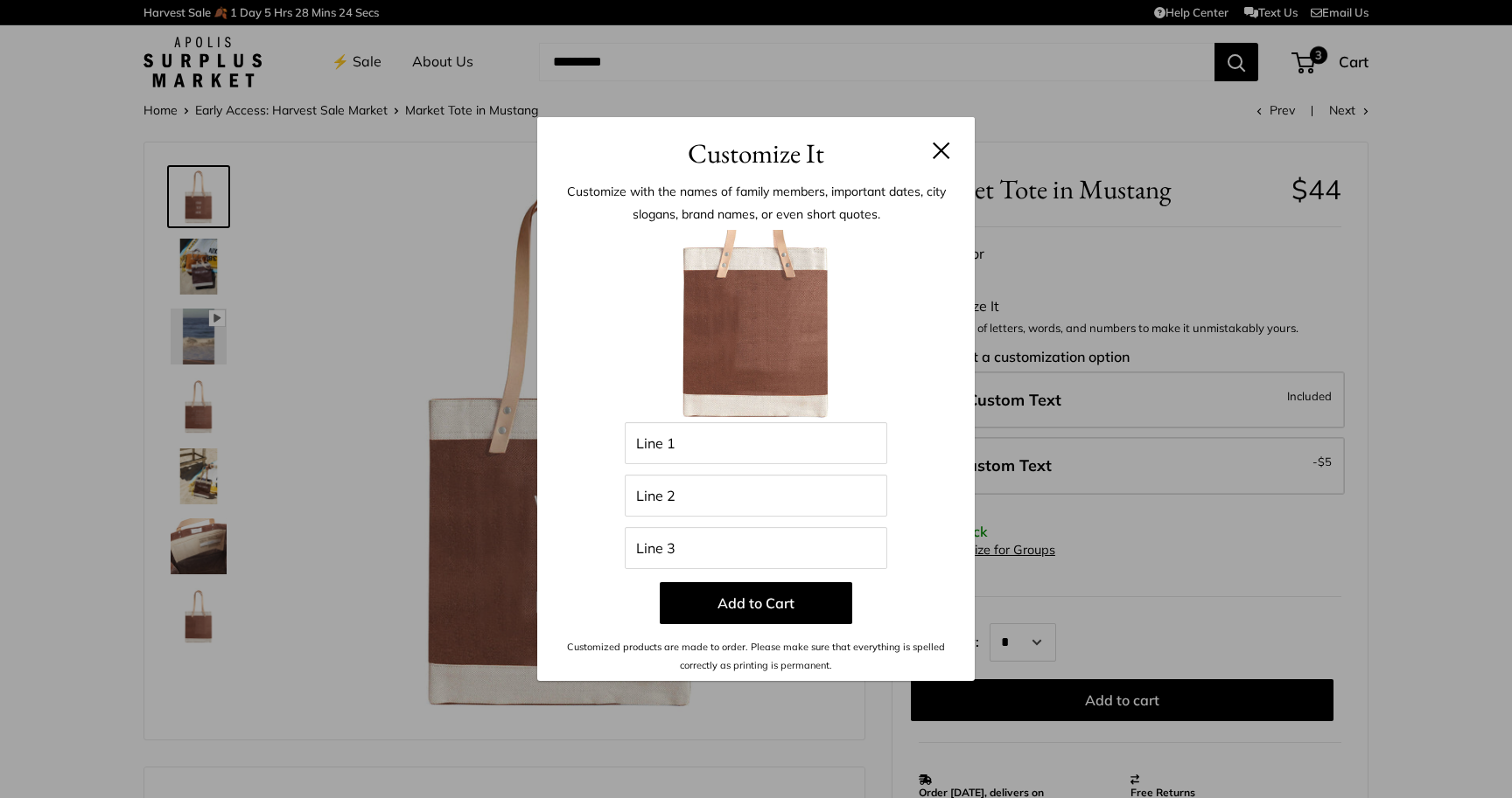
click at [940, 143] on button at bounding box center [941, 150] width 17 height 17
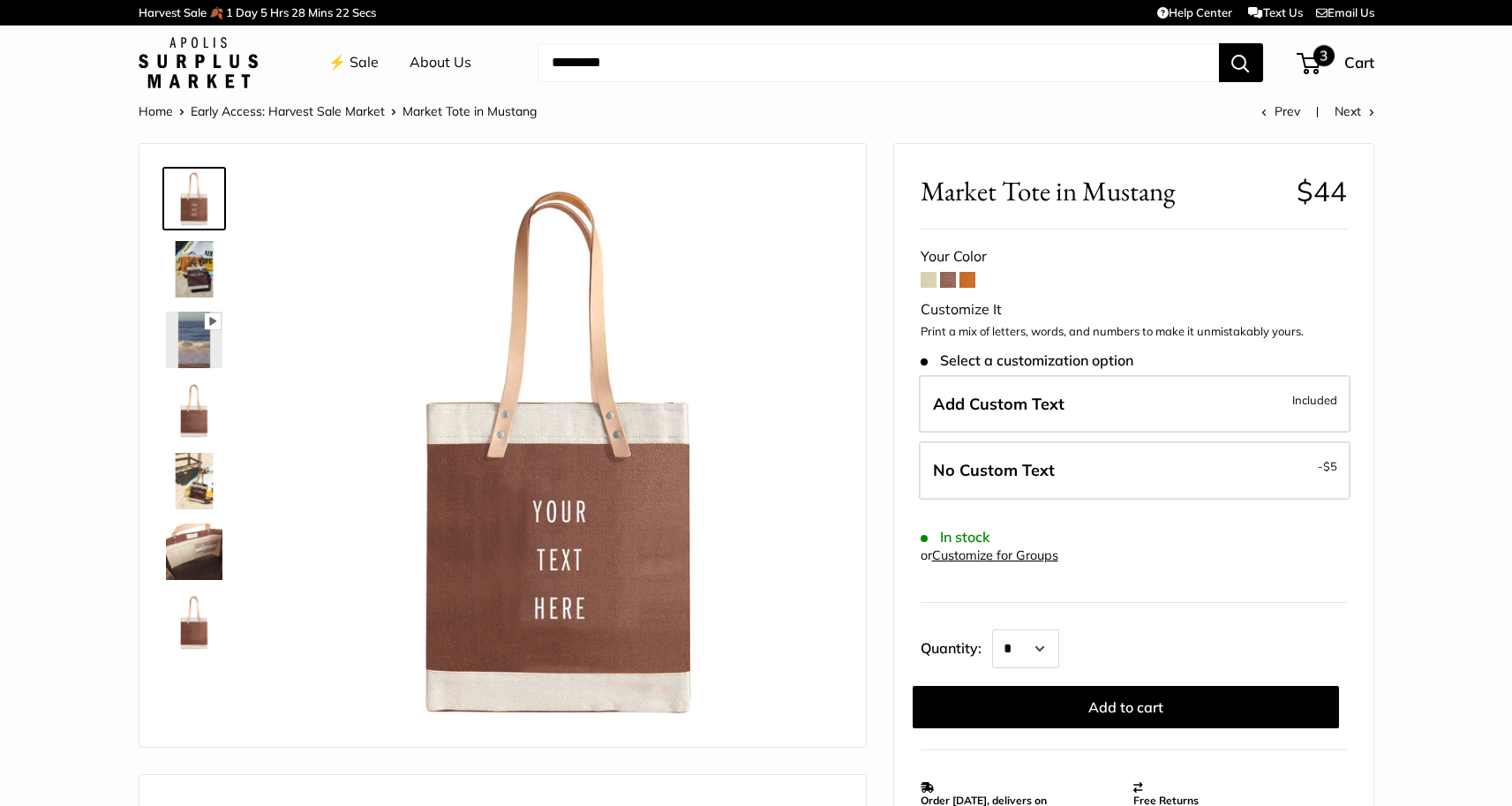
click at [1314, 71] on span "3" at bounding box center [1309, 63] width 24 height 21
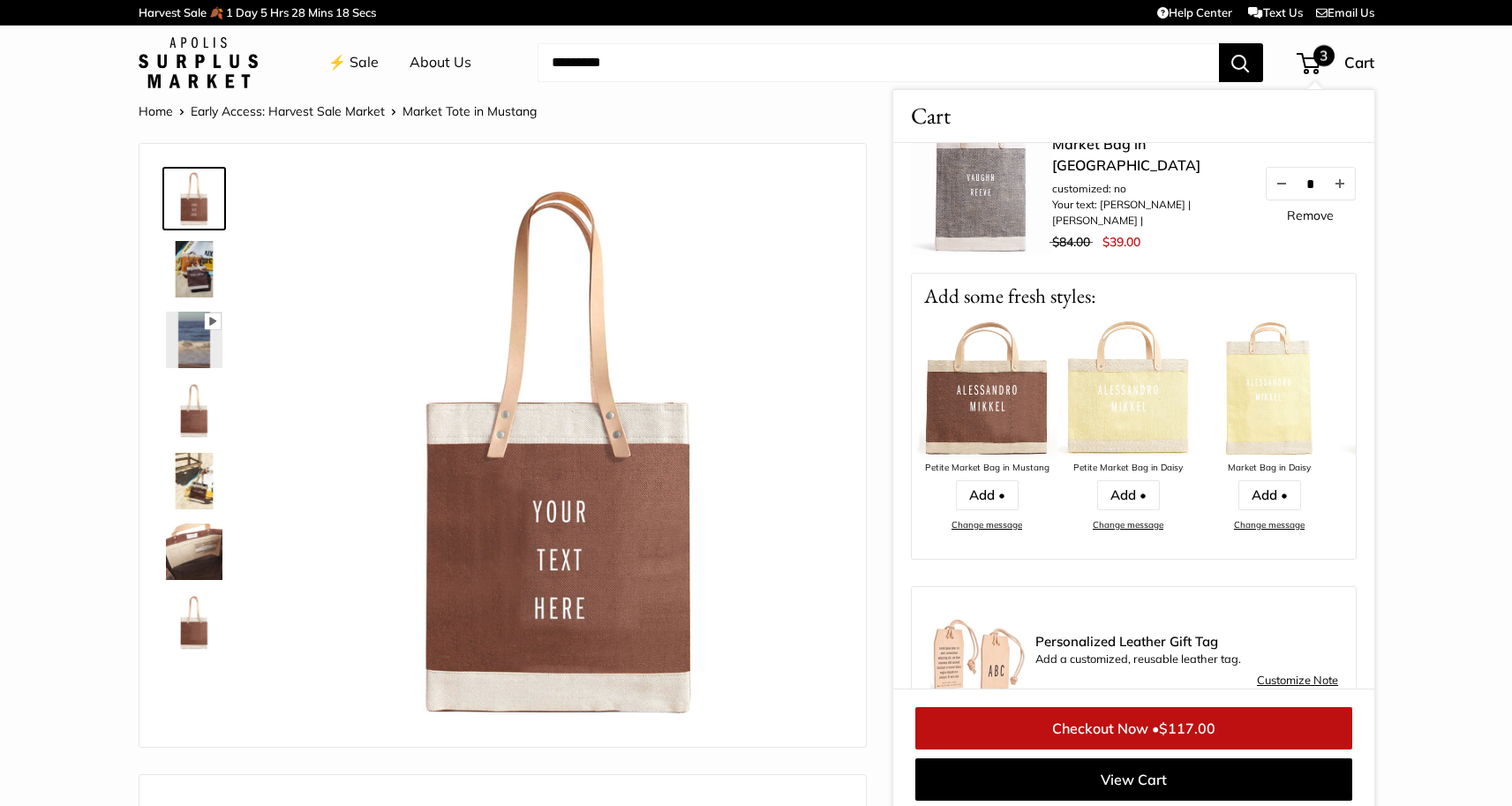
scroll to position [415, 0]
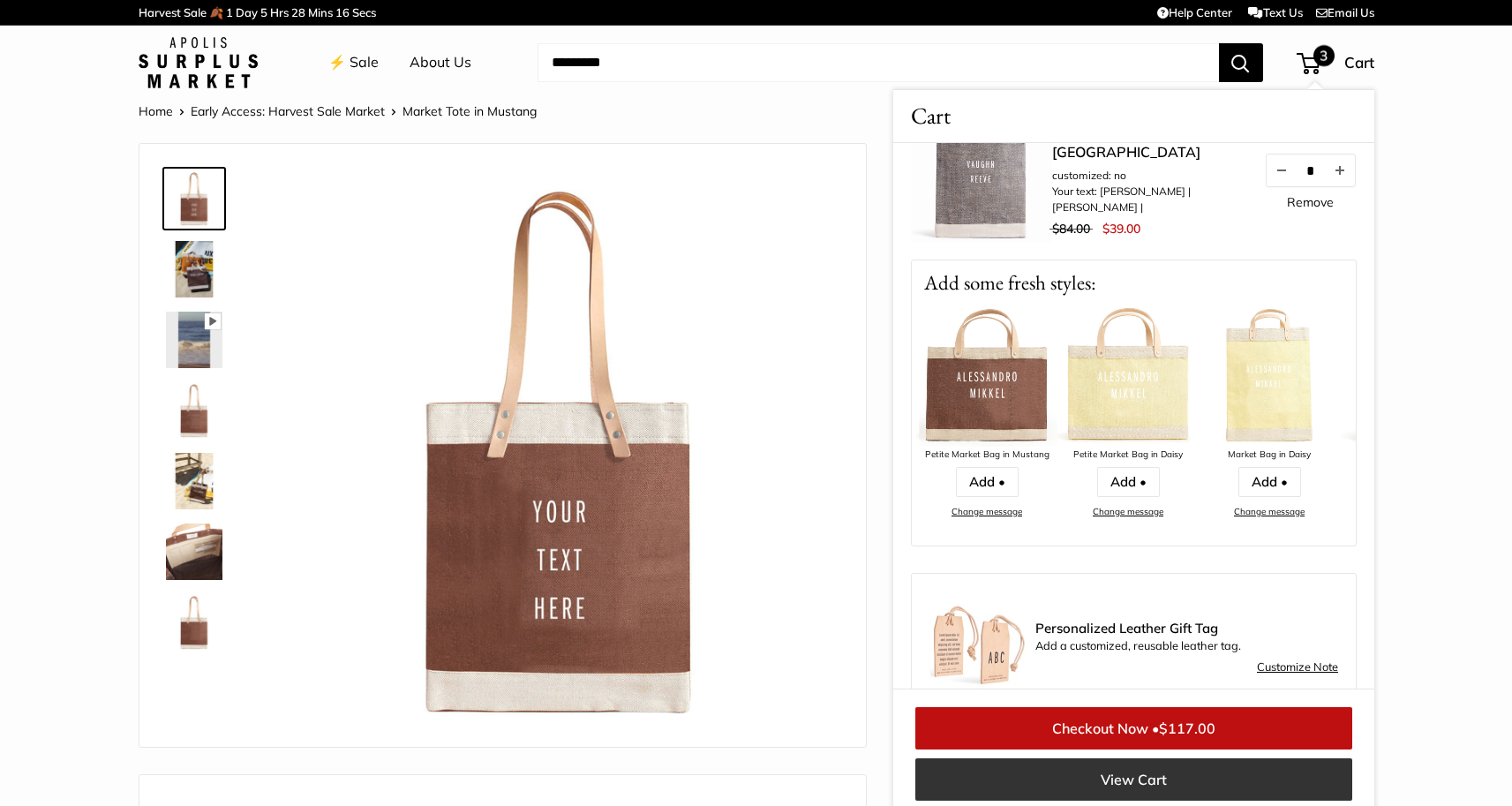
click at [1168, 775] on link "View Cart" at bounding box center [1134, 780] width 437 height 42
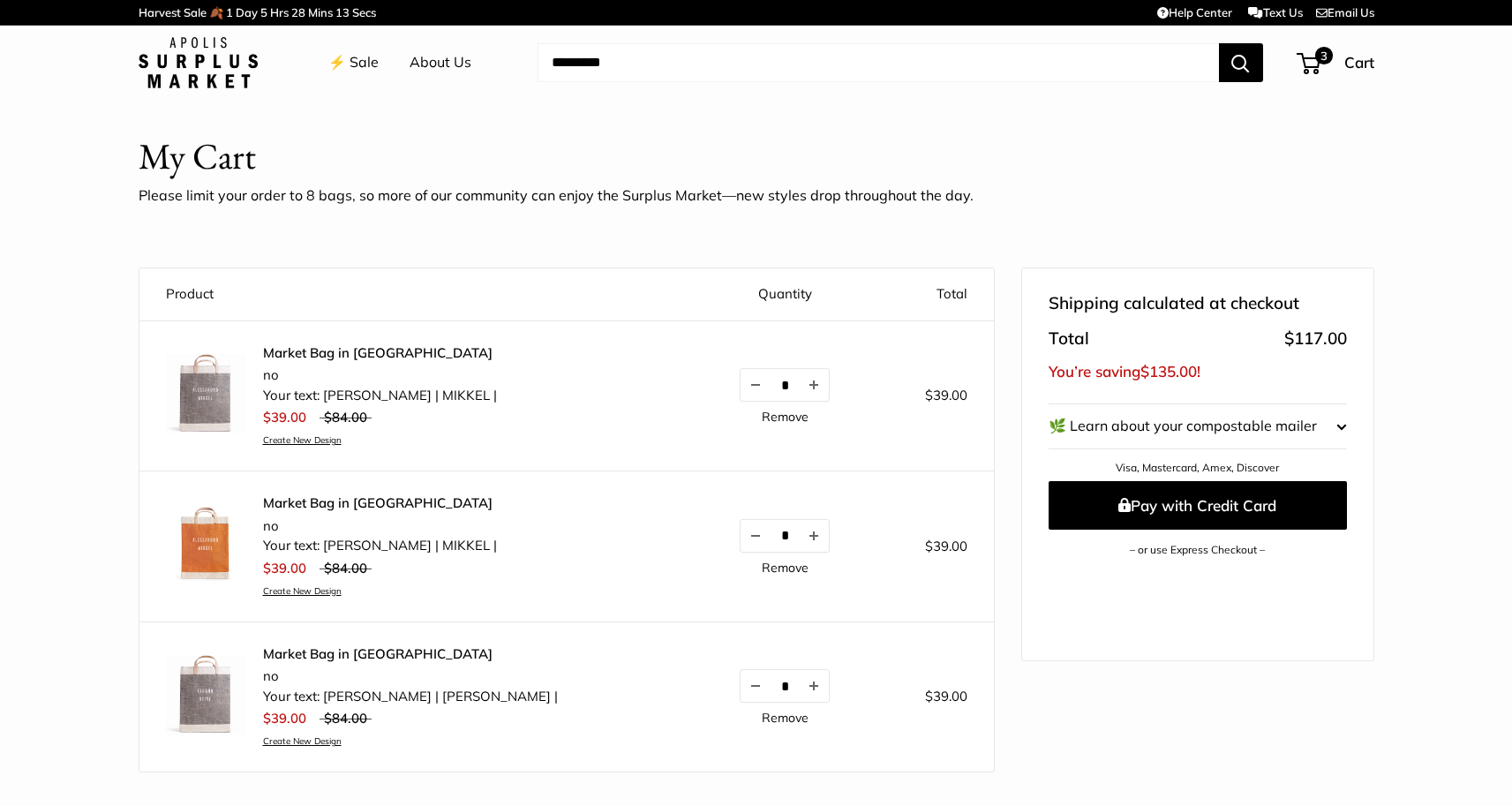
click at [280, 430] on div "$39.00 $84.00 Create New Design" at bounding box center [380, 425] width 234 height 41
click at [280, 441] on link "Create New Design" at bounding box center [380, 440] width 234 height 11
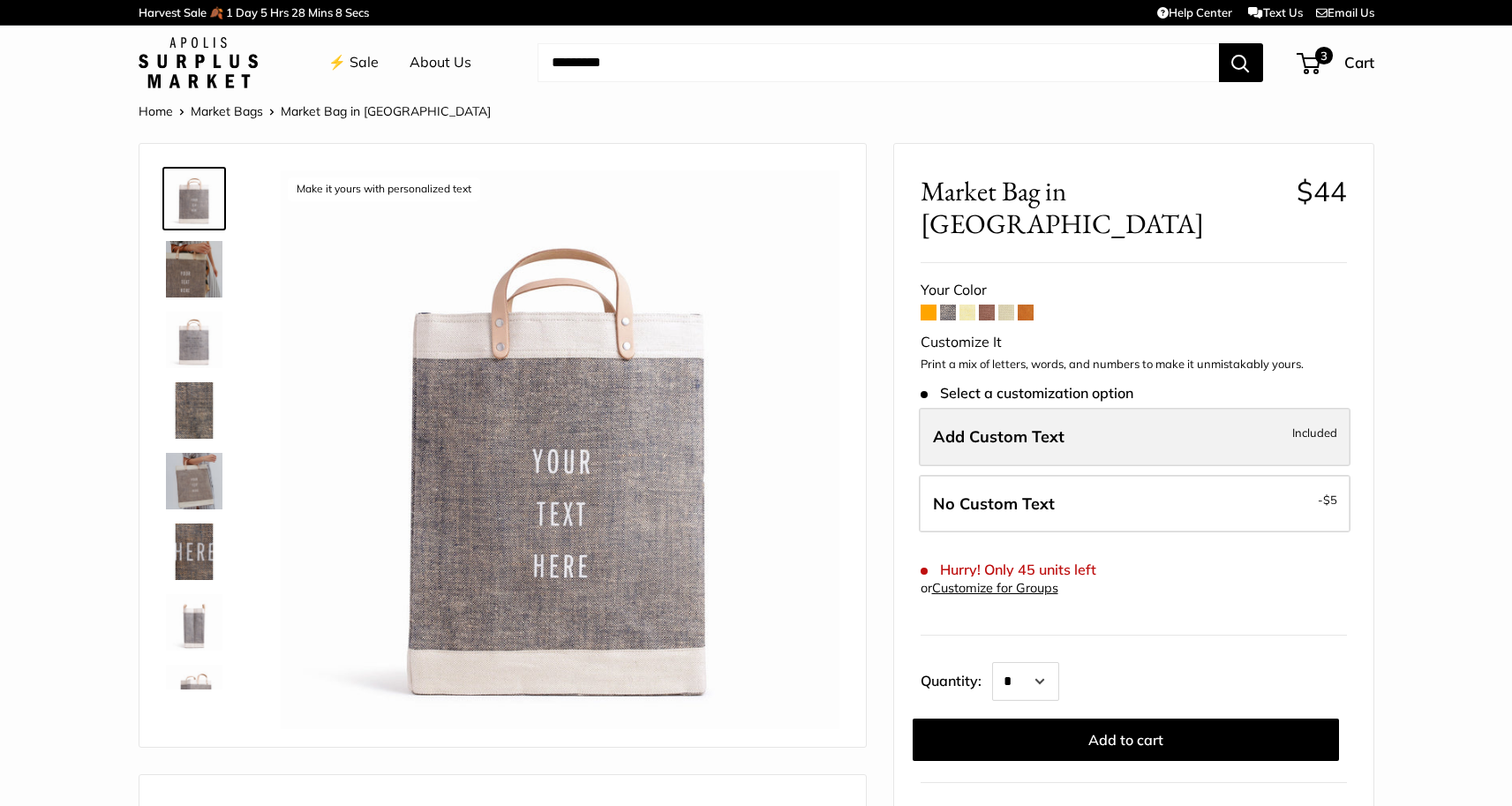
click at [966, 426] on span "Add Custom Text" at bounding box center [998, 436] width 132 height 20
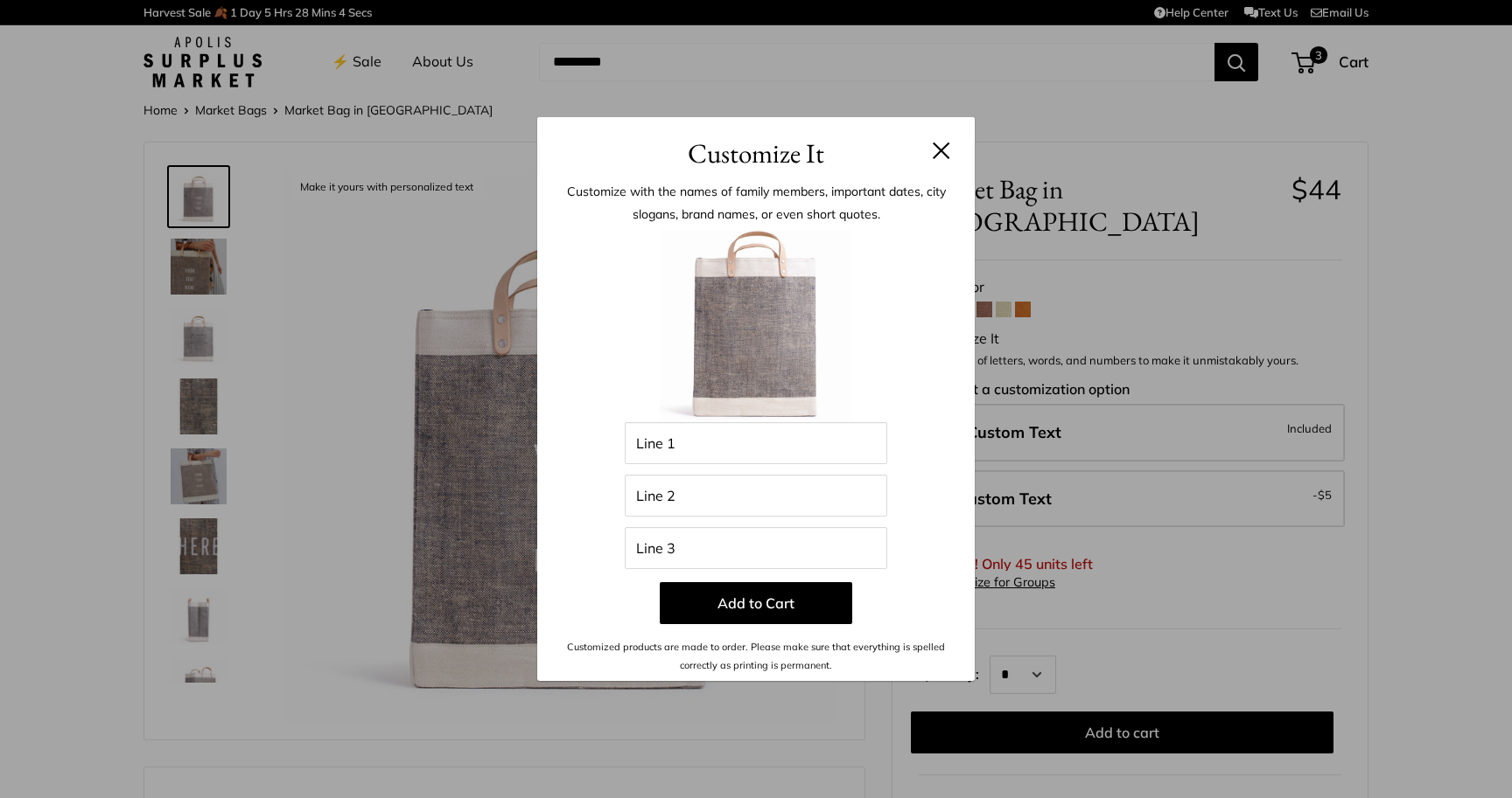
click at [942, 151] on button at bounding box center [941, 150] width 17 height 17
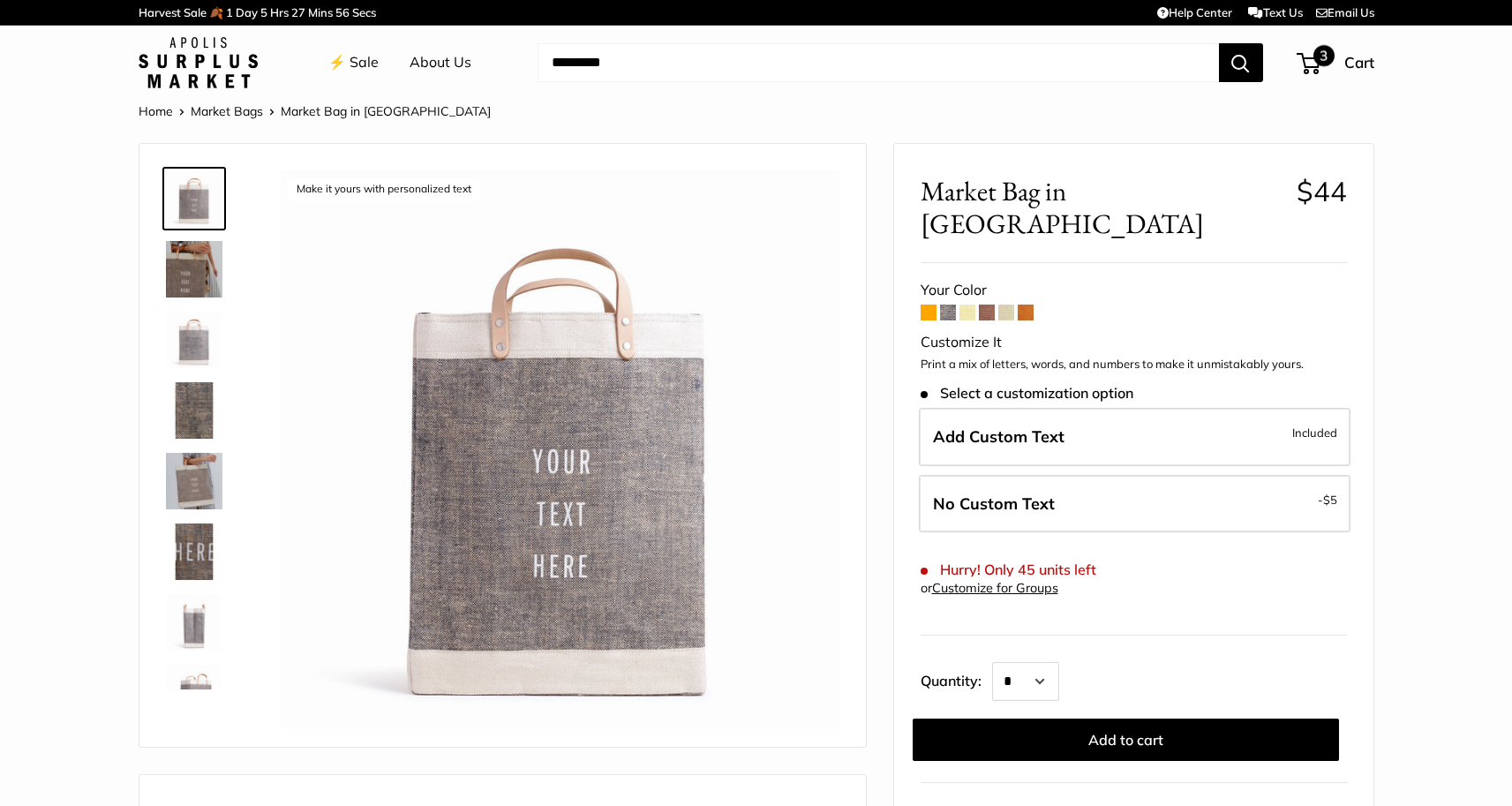
click at [1335, 61] on div "3 Cart" at bounding box center [1337, 63] width 76 height 29
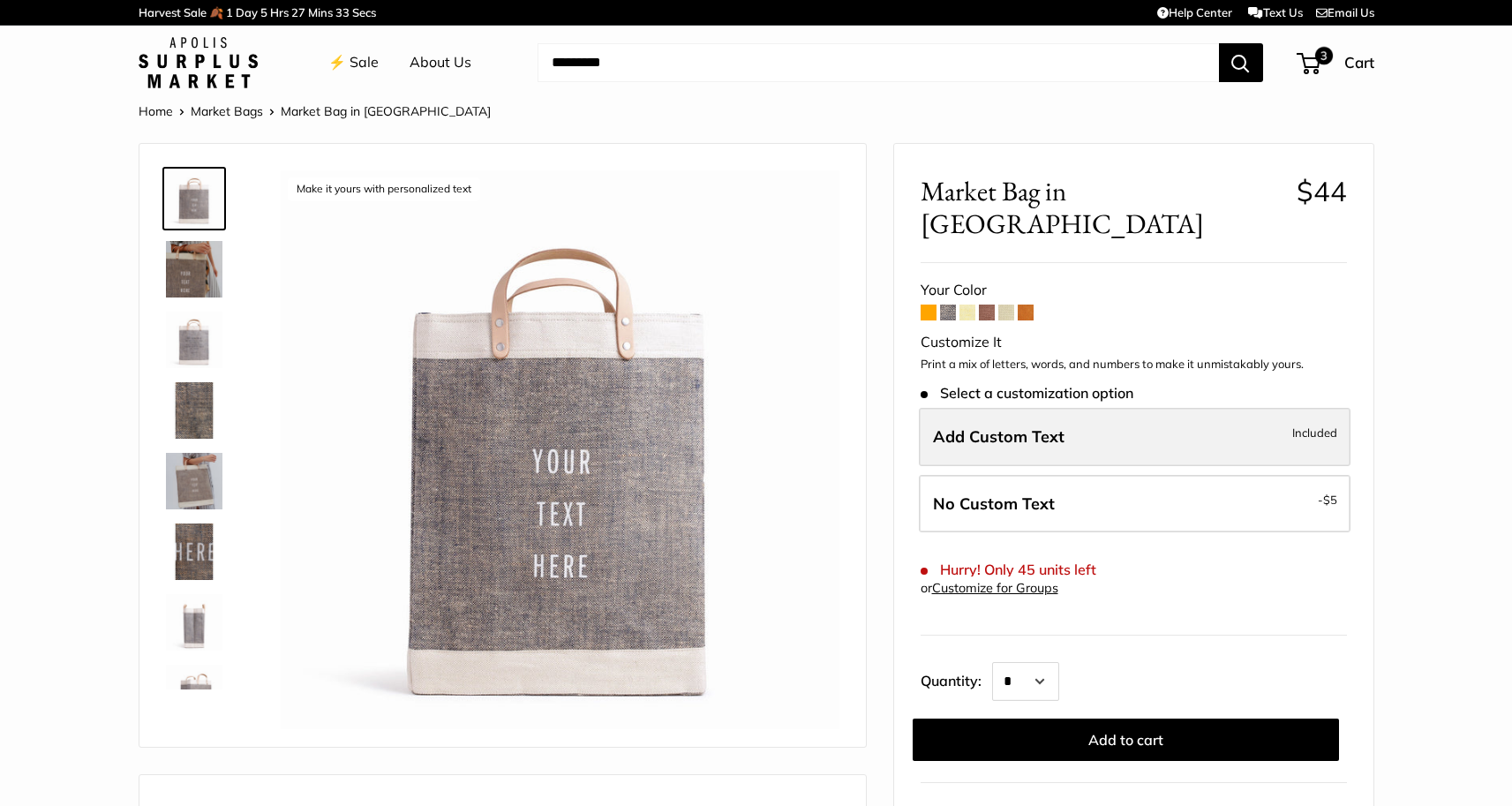
click at [1060, 408] on label "Add Custom Text Included" at bounding box center [1135, 436] width 431 height 58
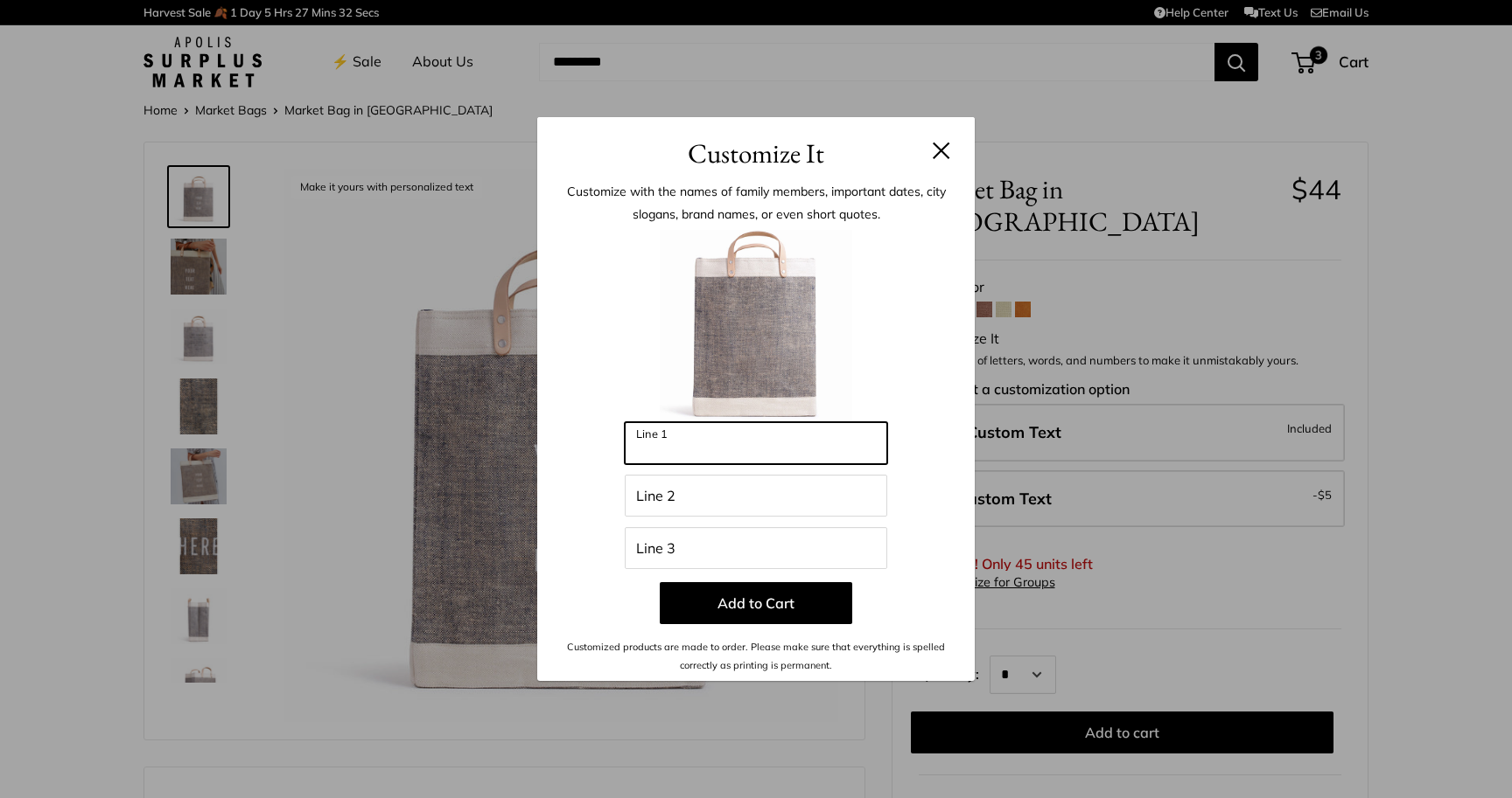
click at [777, 433] on input "Line 1" at bounding box center [756, 443] width 262 height 42
type input "****"
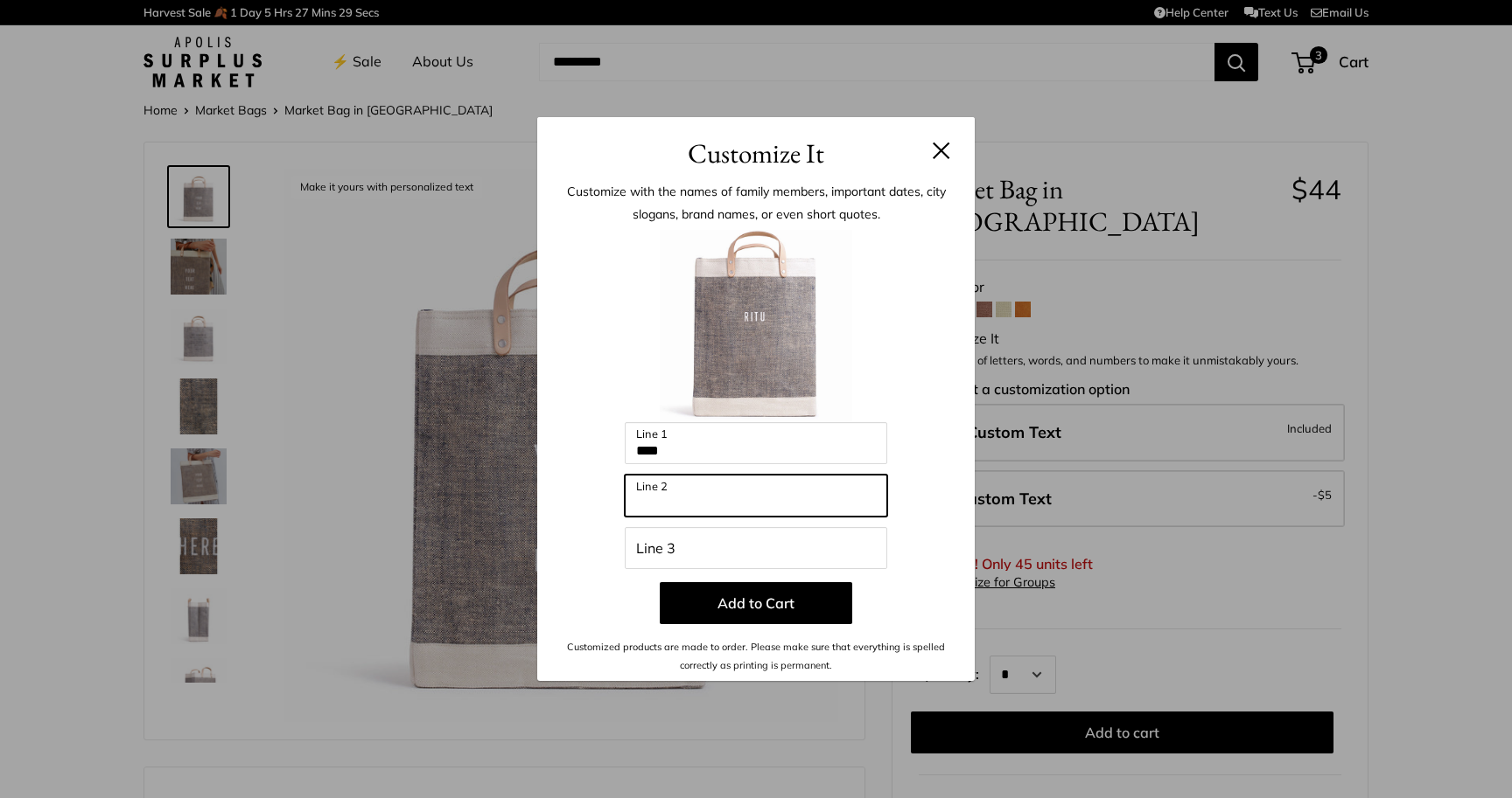
click at [779, 507] on input "Line 2" at bounding box center [756, 496] width 262 height 42
type input "*****"
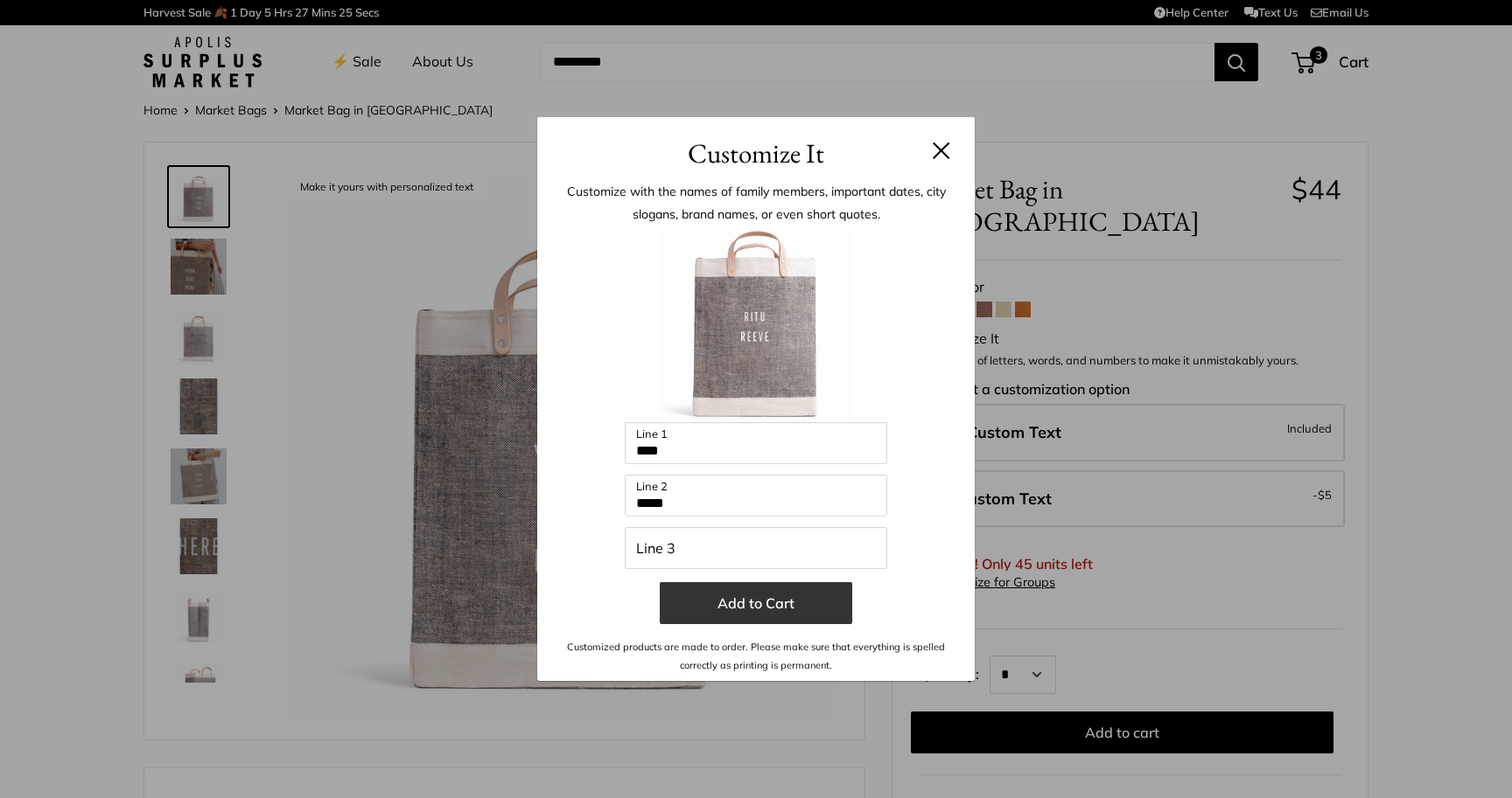
click at [772, 618] on button "Add to Cart" at bounding box center [756, 604] width 193 height 42
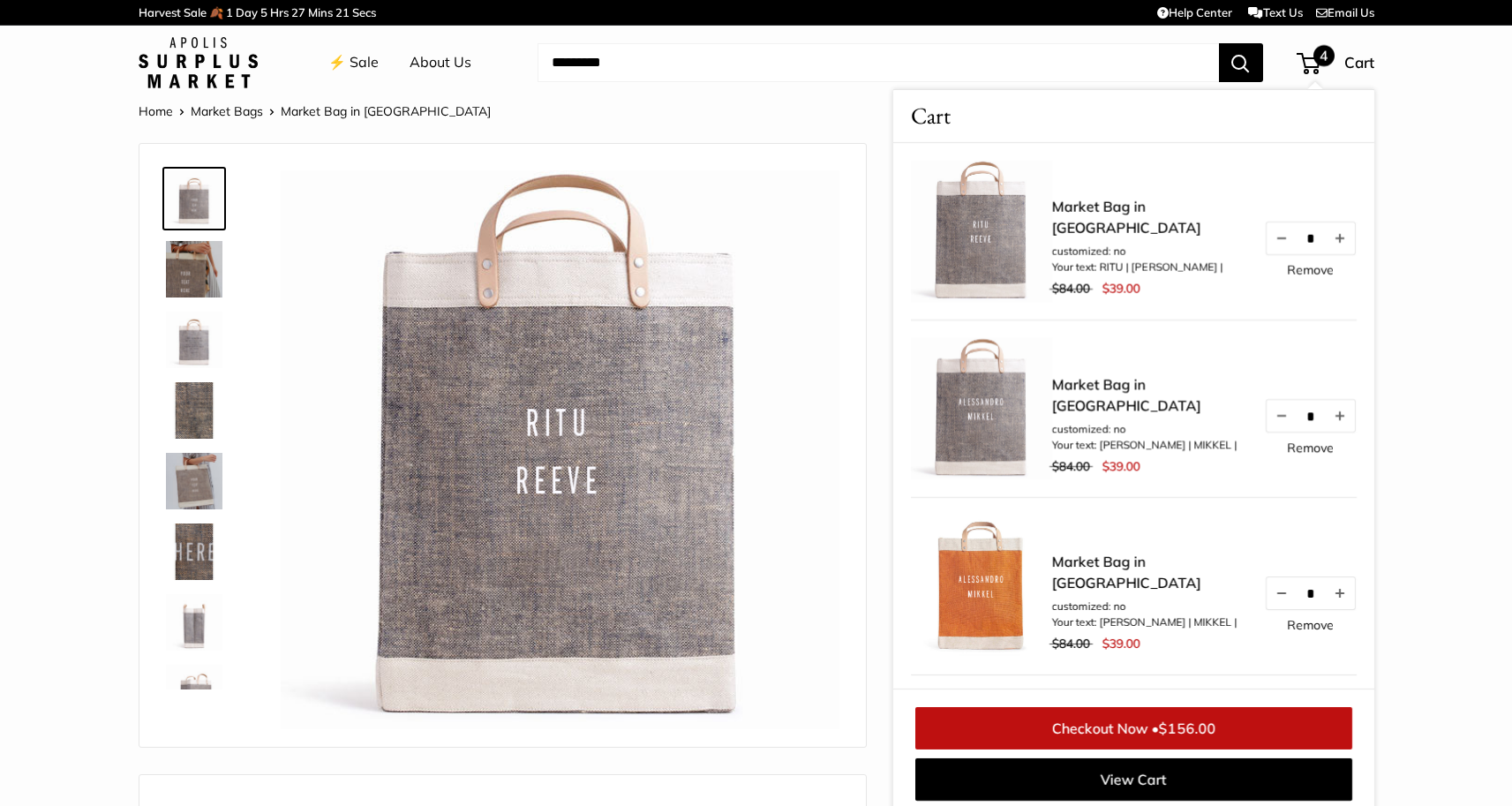
click at [1295, 277] on link "Remove" at bounding box center [1310, 269] width 47 height 12
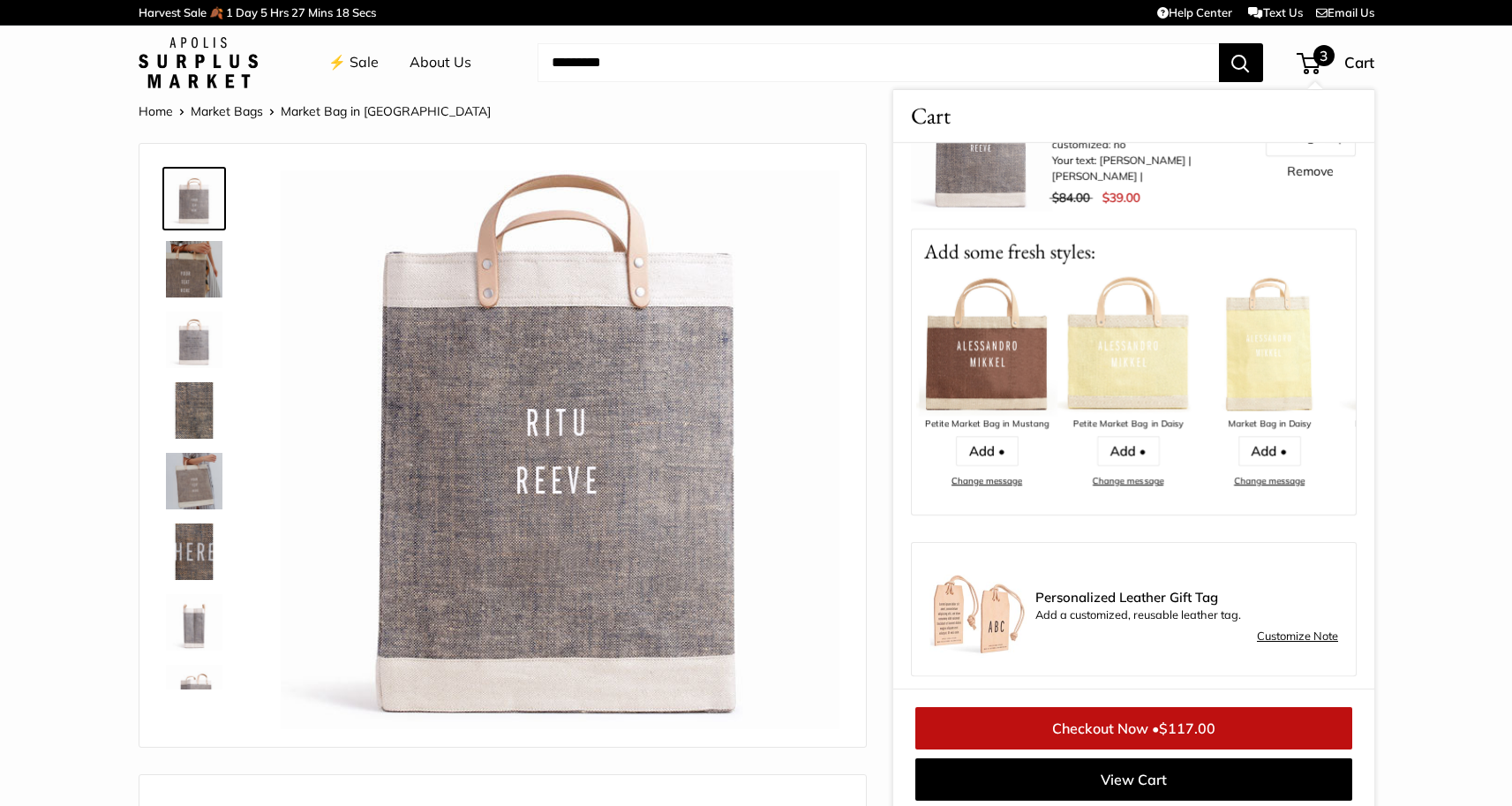
scroll to position [447, 0]
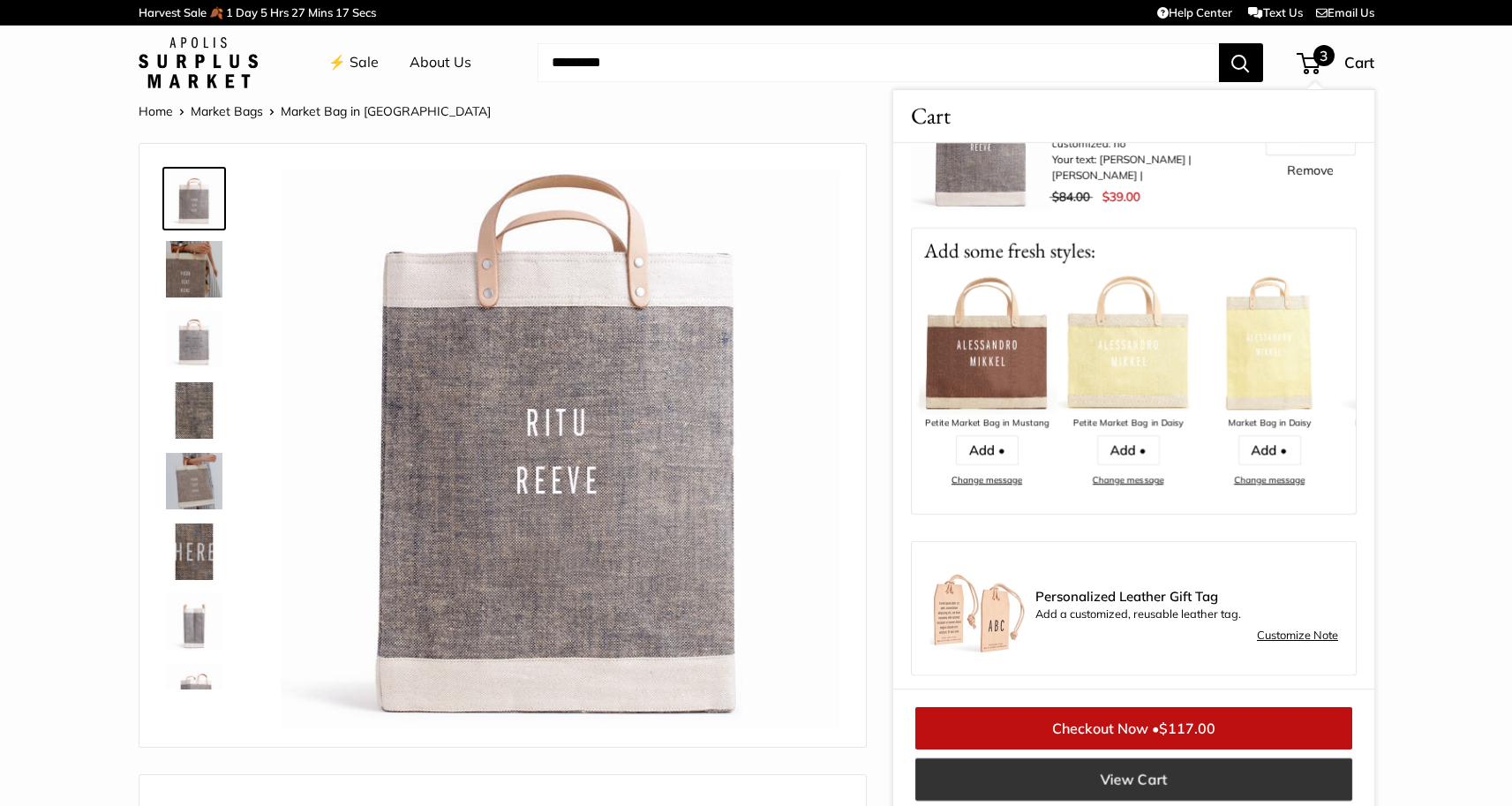
click at [1162, 781] on link "View Cart" at bounding box center [1134, 780] width 437 height 42
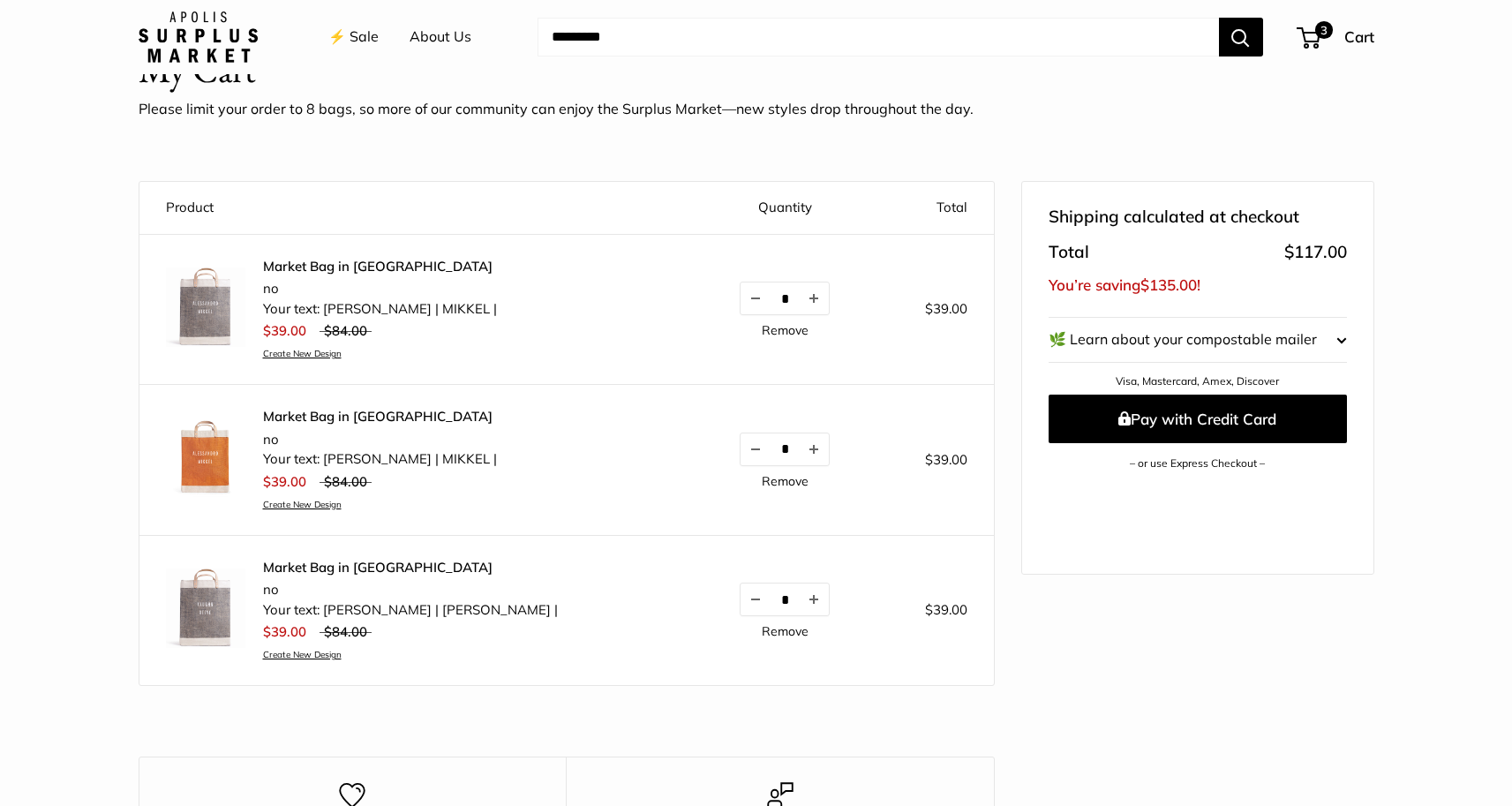
scroll to position [81, 0]
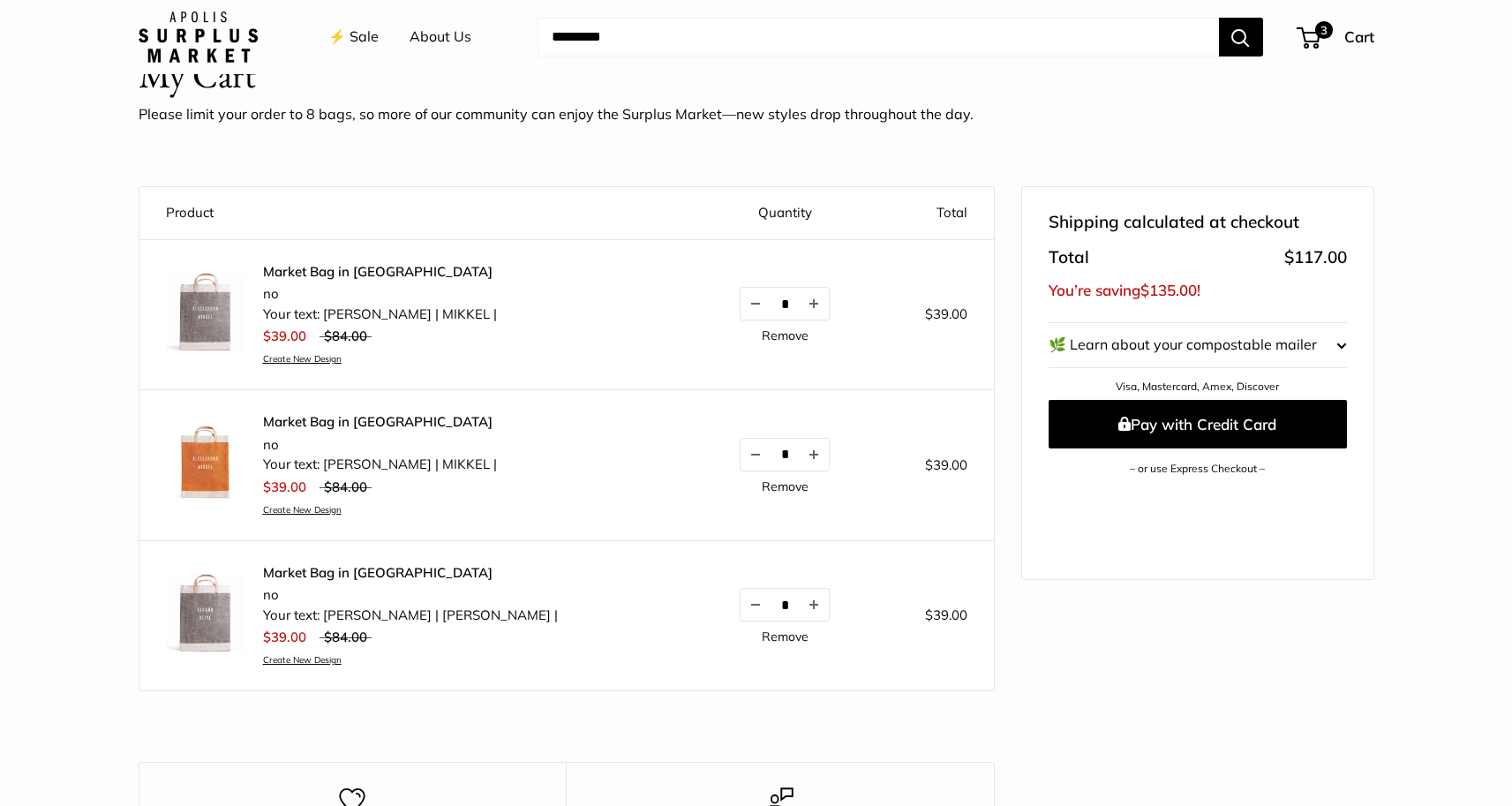
click at [1289, 347] on button "🌿 Learn about your compostable mailer" at bounding box center [1199, 345] width 299 height 44
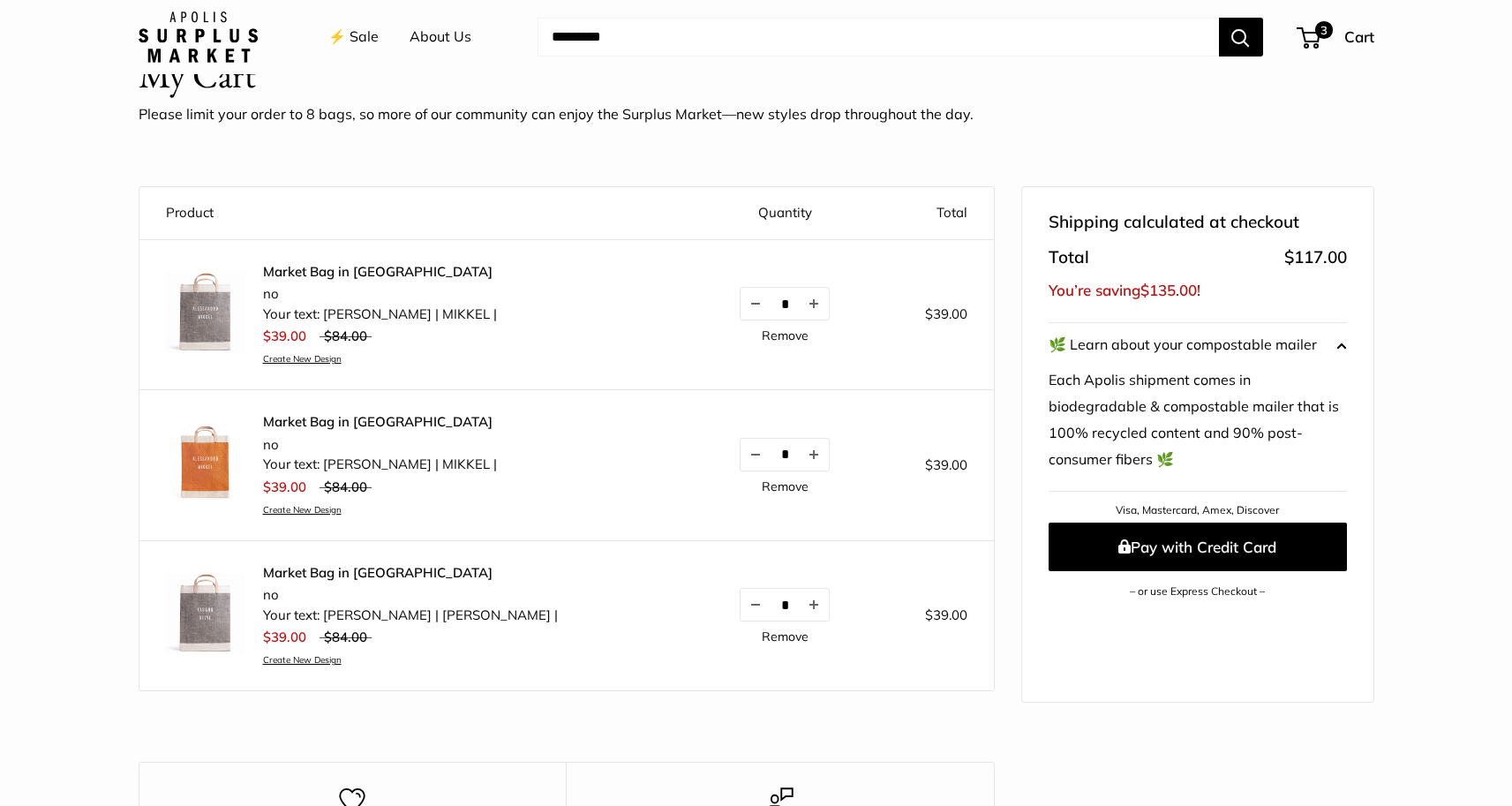
click at [1289, 347] on button "🌿 Learn about your compostable mailer" at bounding box center [1199, 345] width 299 height 44
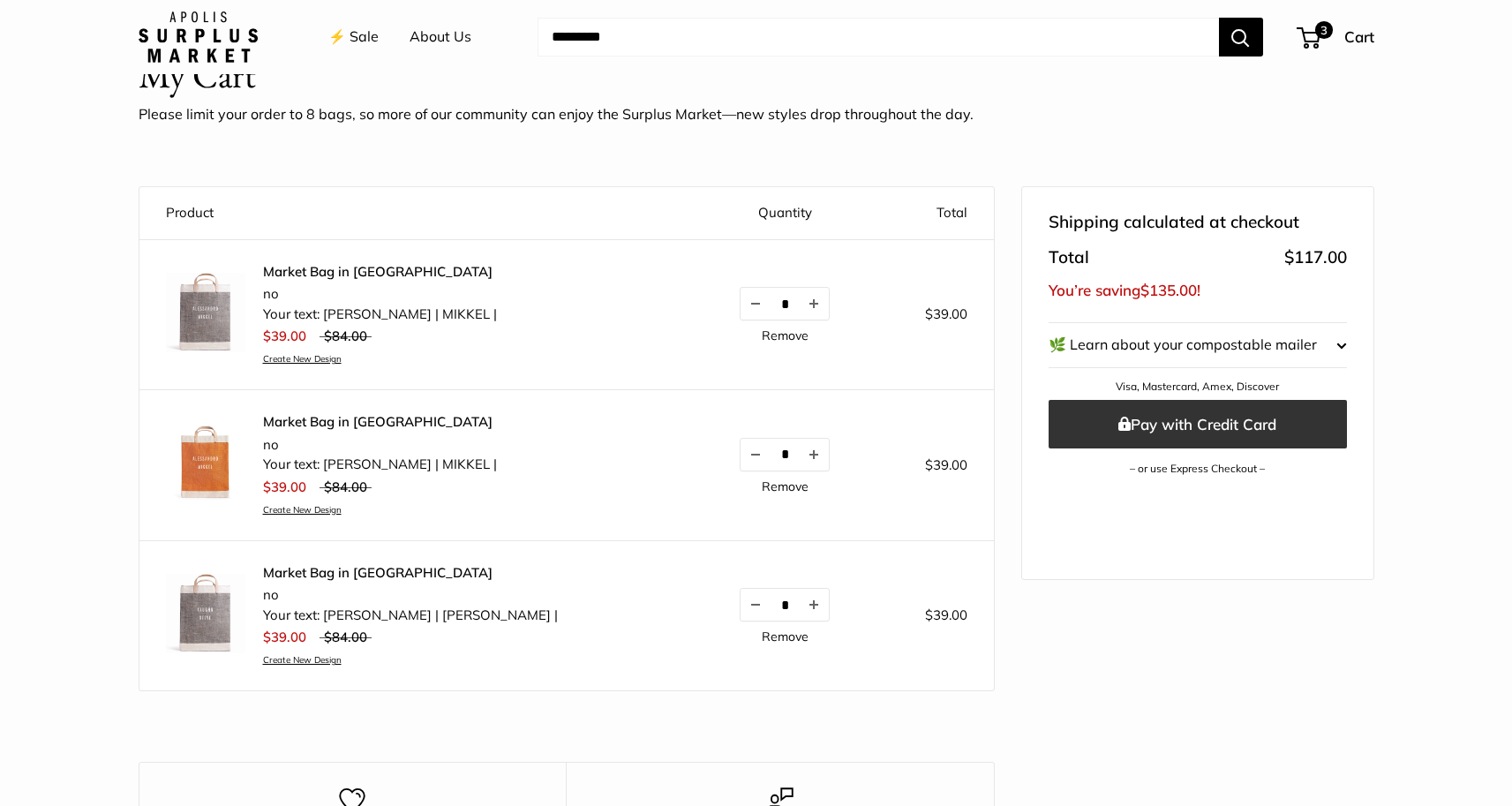
click at [1242, 420] on button "Pay with Credit Card" at bounding box center [1199, 424] width 299 height 49
